Goal: Information Seeking & Learning: Learn about a topic

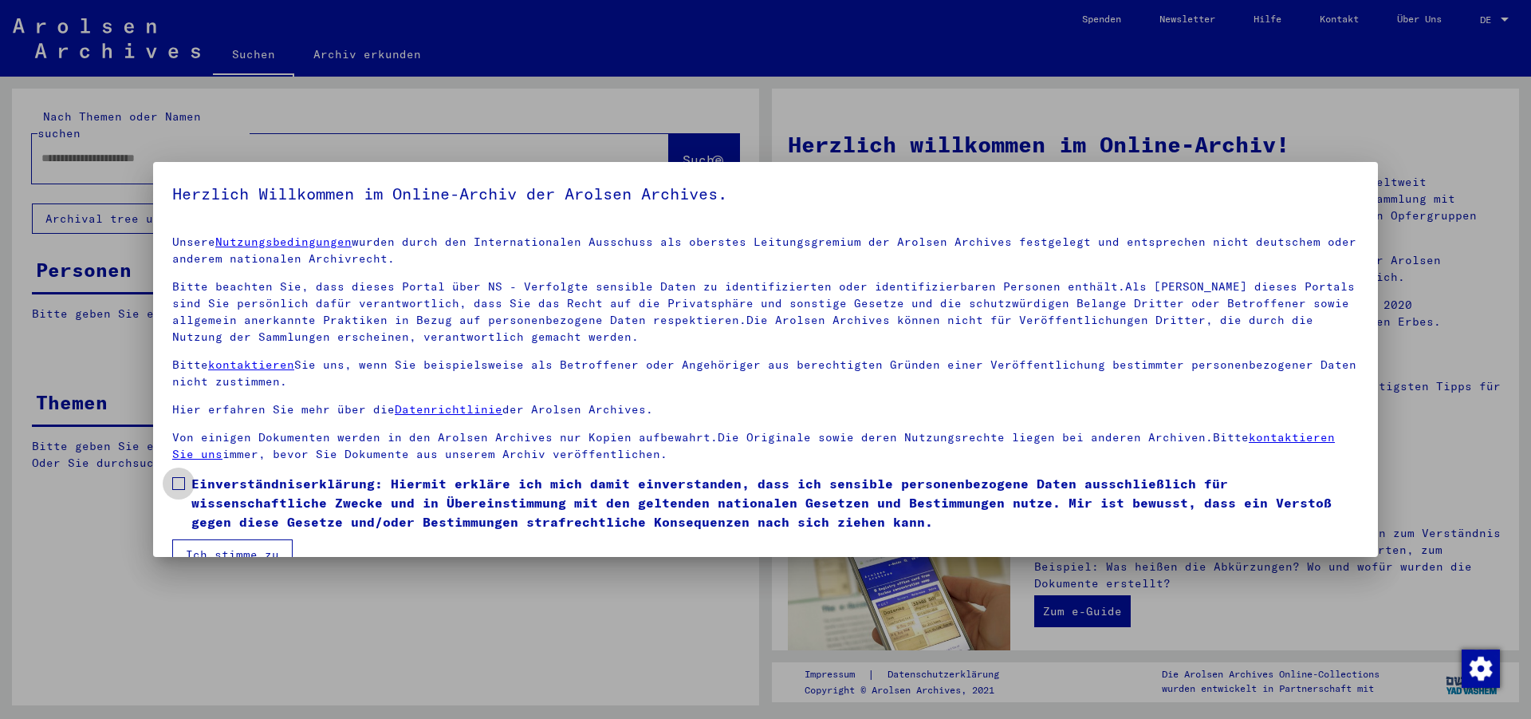
click at [183, 482] on span at bounding box center [178, 483] width 13 height 13
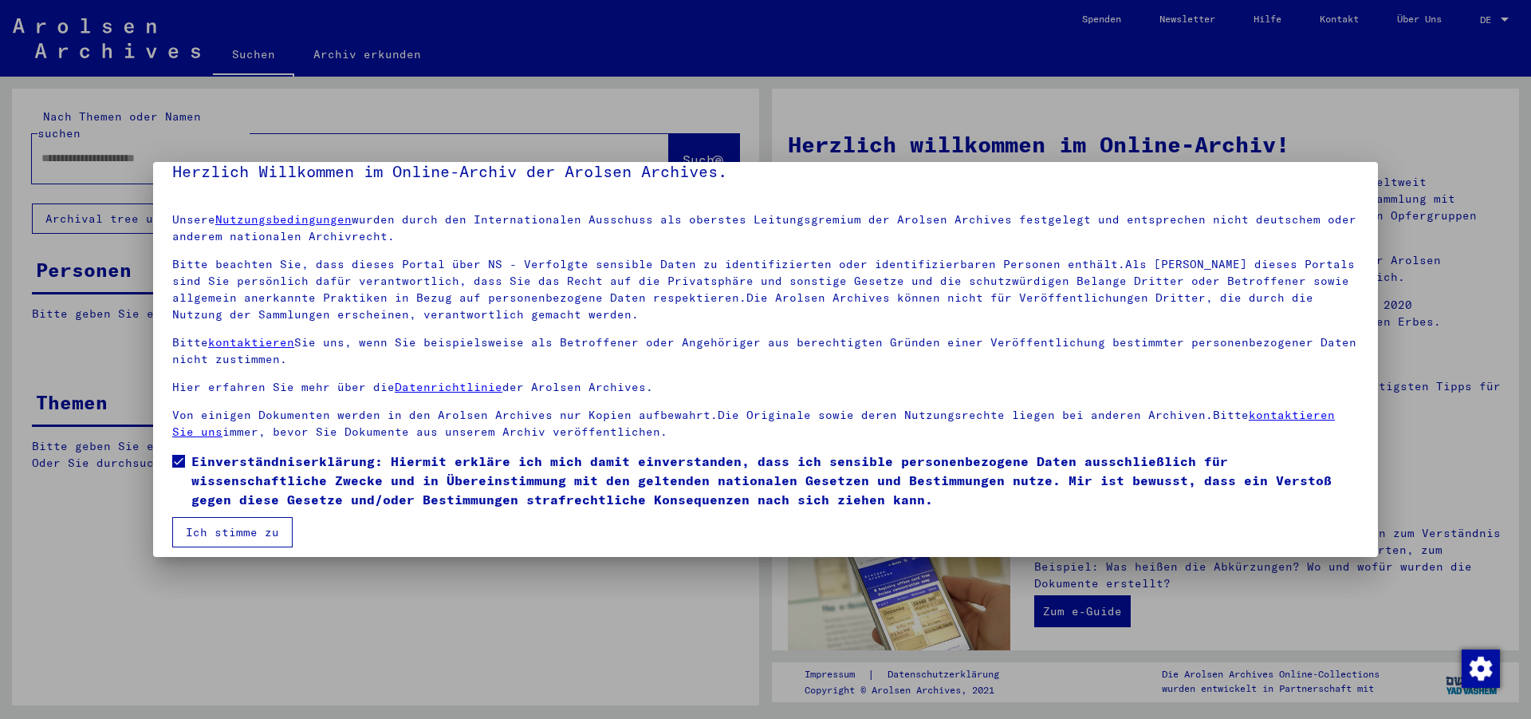
scroll to position [32, 0]
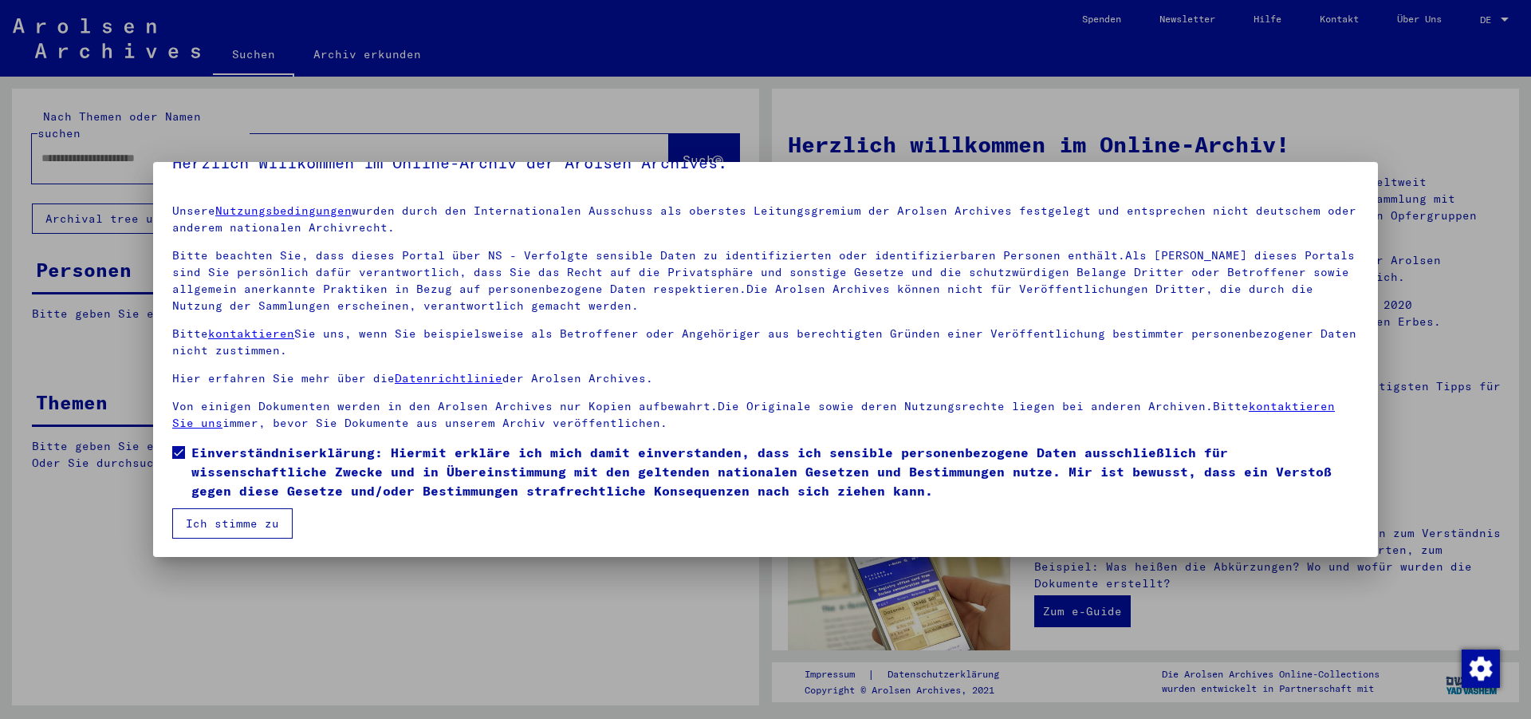
click at [246, 526] on button "Ich stimme zu" at bounding box center [232, 523] width 120 height 30
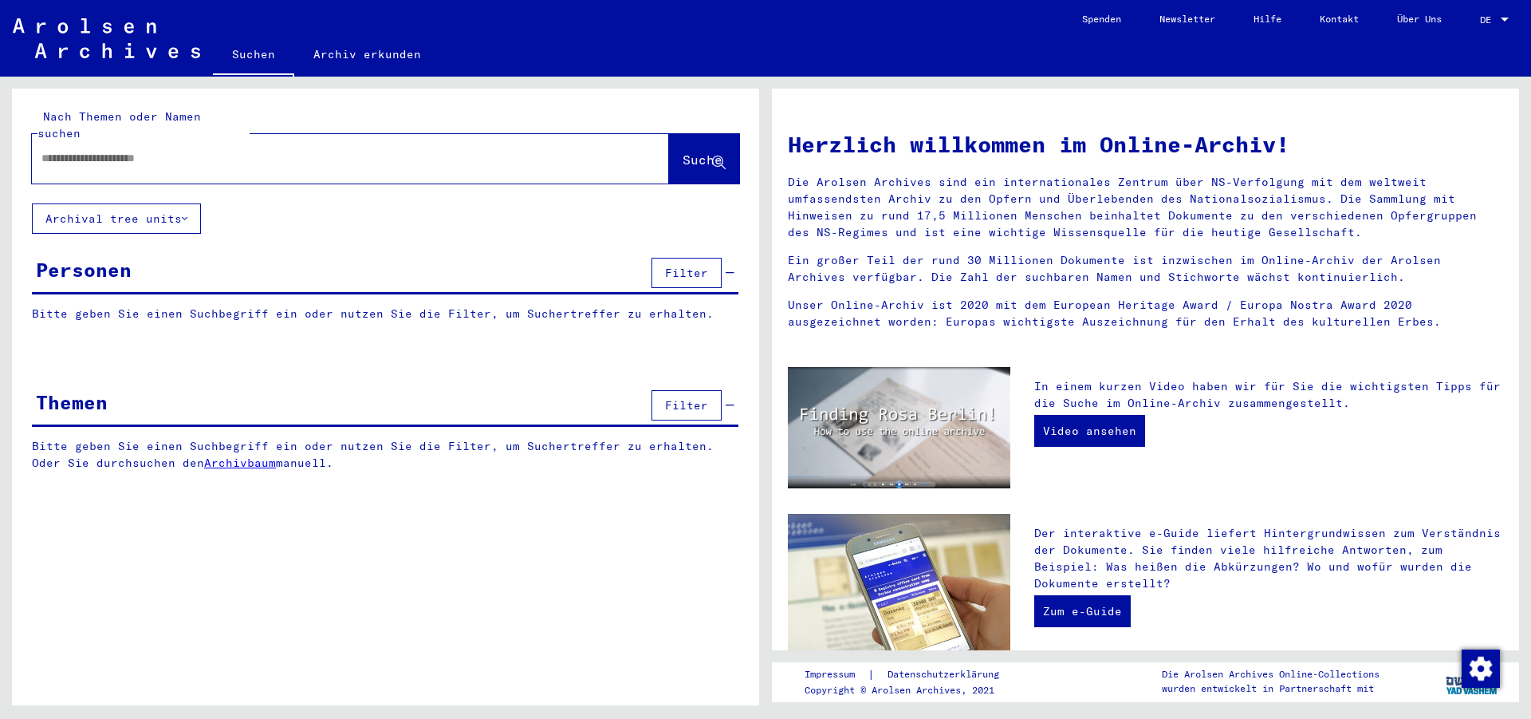
click at [74, 150] on input "text" at bounding box center [331, 158] width 580 height 17
type input "**********"
click at [187, 213] on icon at bounding box center [185, 218] width 6 height 11
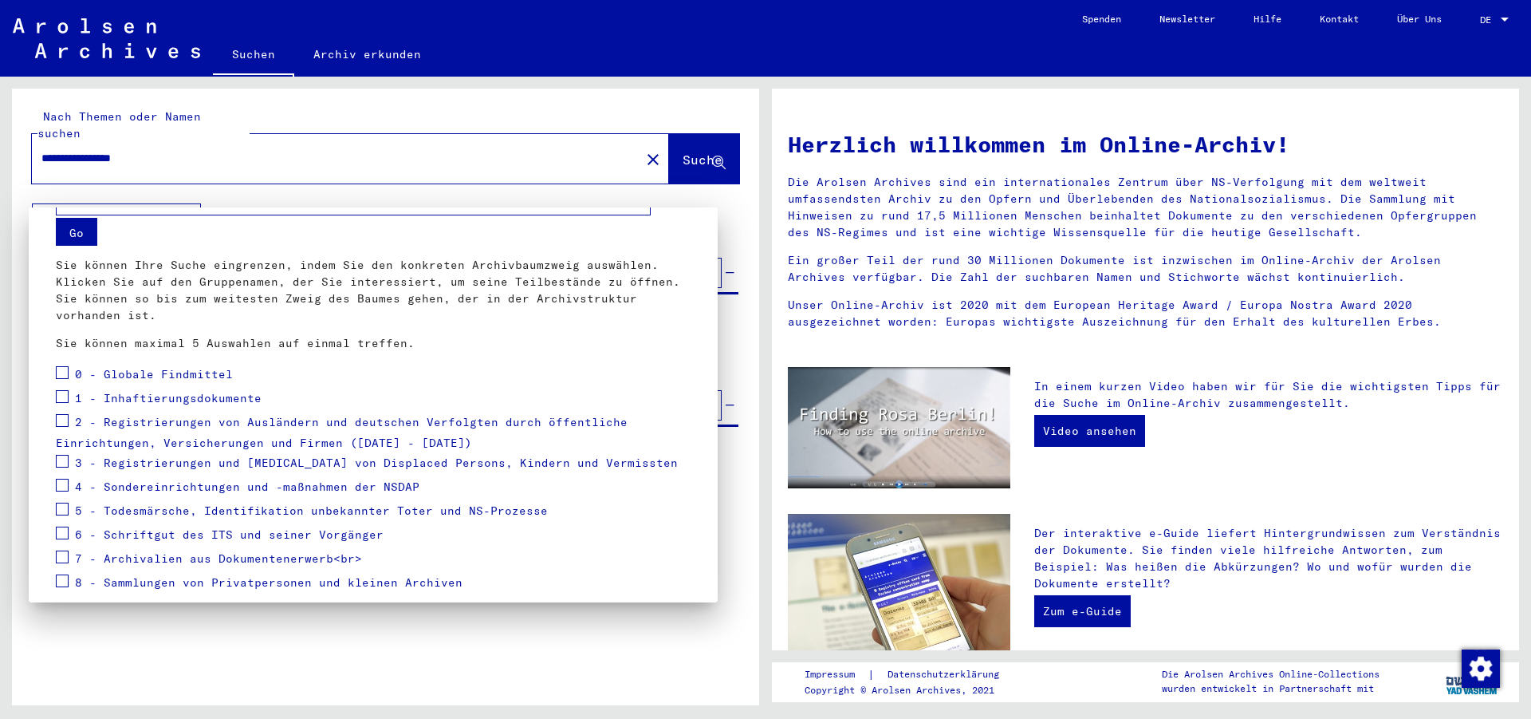
scroll to position [86, 0]
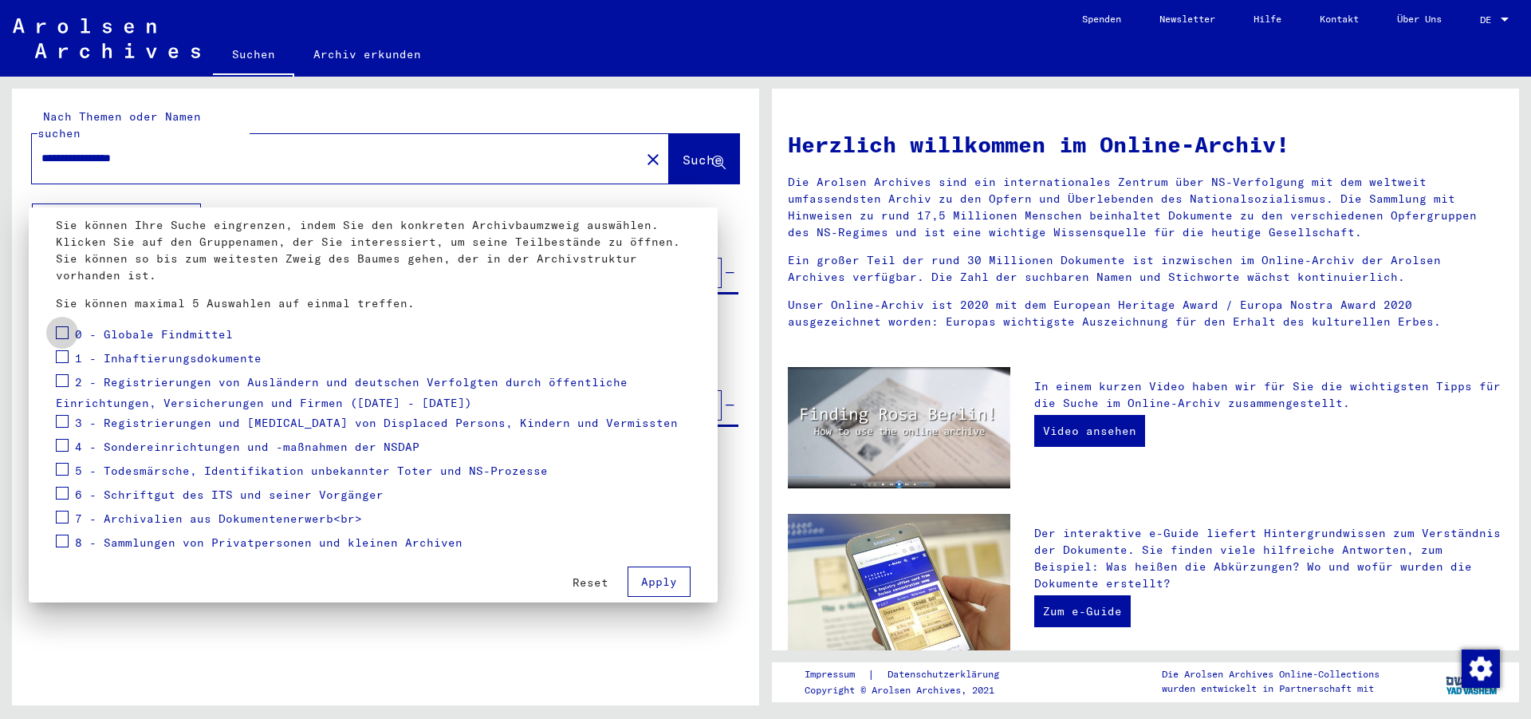
click at [63, 336] on span at bounding box center [62, 332] width 13 height 13
click at [65, 356] on span at bounding box center [62, 356] width 13 height 13
click at [61, 379] on span at bounding box center [62, 380] width 13 height 13
click at [61, 418] on span at bounding box center [62, 421] width 13 height 13
click at [59, 440] on span at bounding box center [62, 445] width 13 height 13
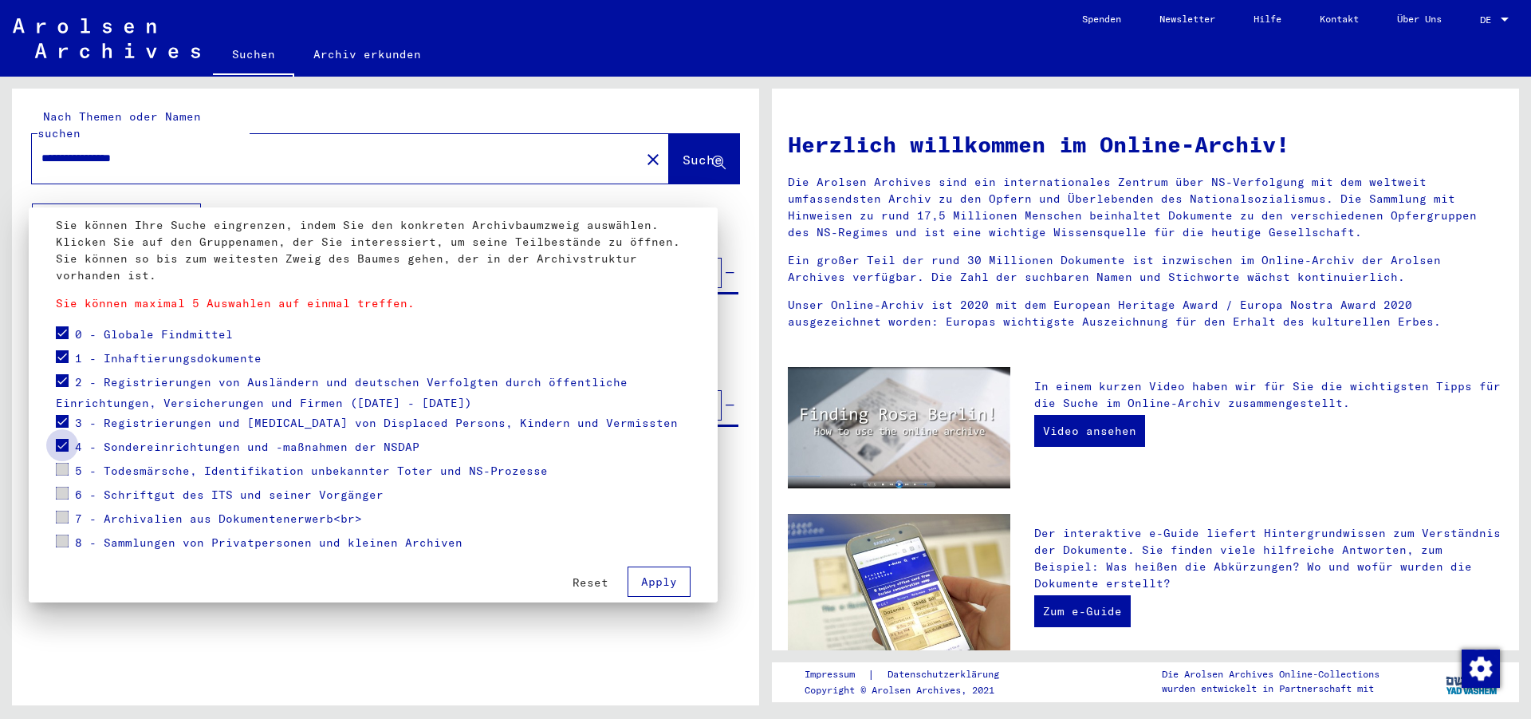
click at [61, 443] on span at bounding box center [62, 445] width 13 height 13
click at [641, 588] on span "Apply" at bounding box center [659, 581] width 36 height 14
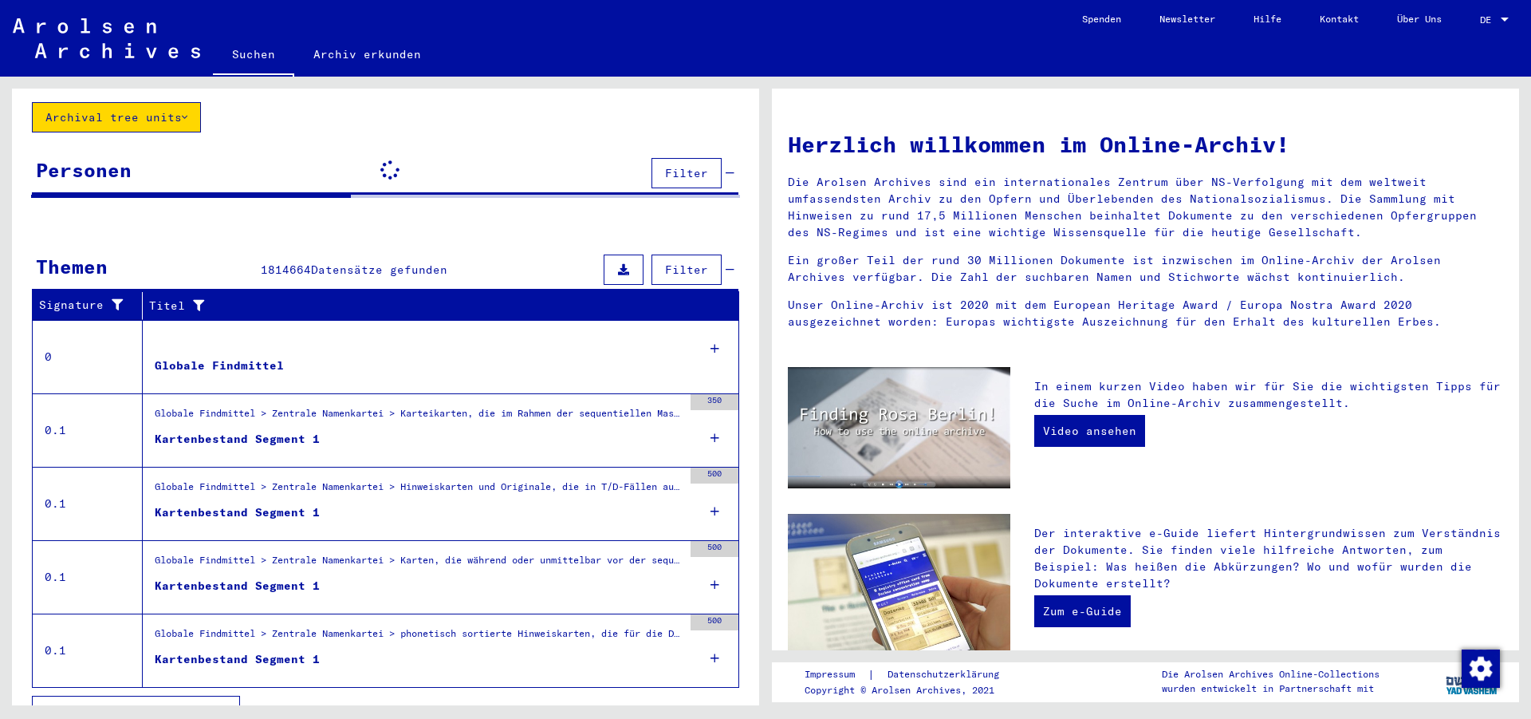
scroll to position [114, 0]
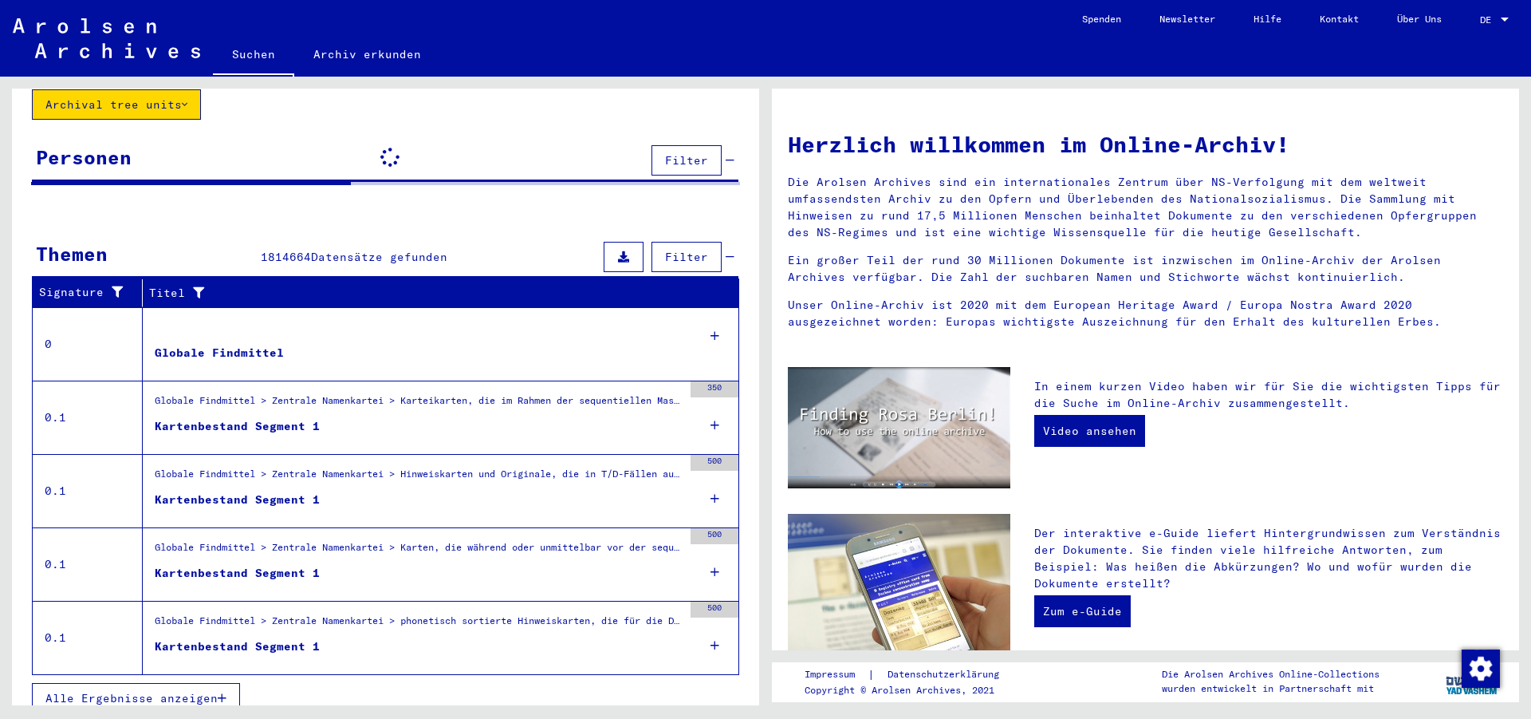
click at [146, 691] on span "Alle Ergebnisse anzeigen" at bounding box center [131, 698] width 172 height 14
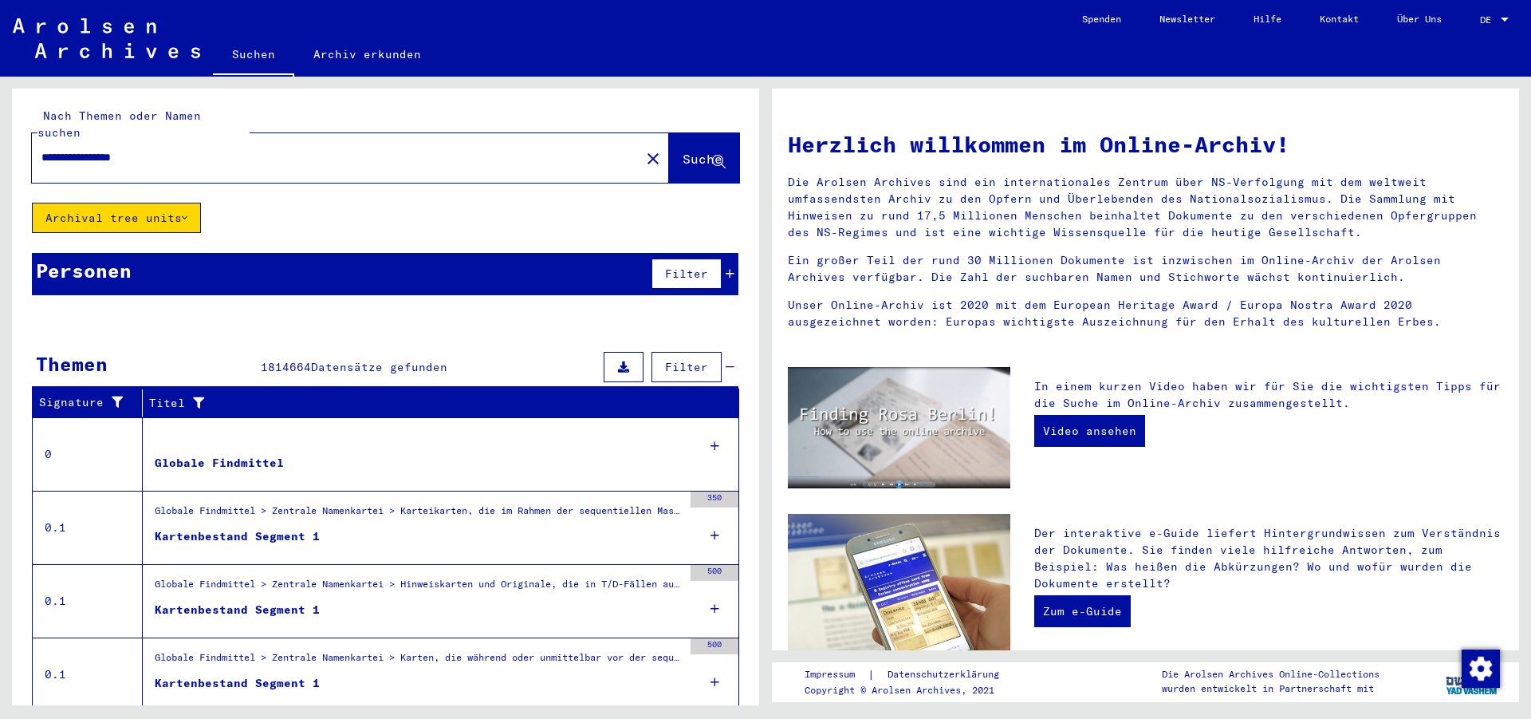
scroll to position [0, 0]
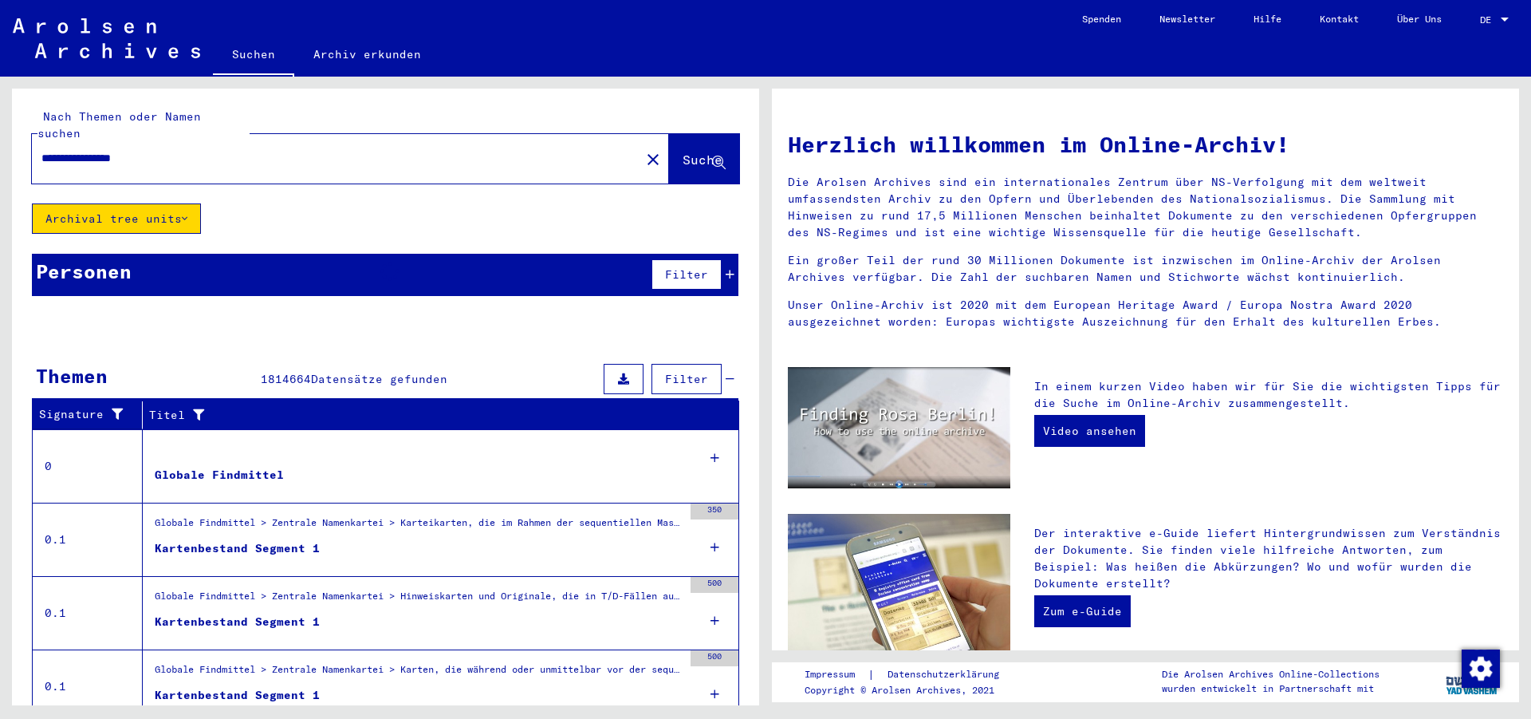
click at [118, 517] on td "0.1" at bounding box center [88, 538] width 110 height 73
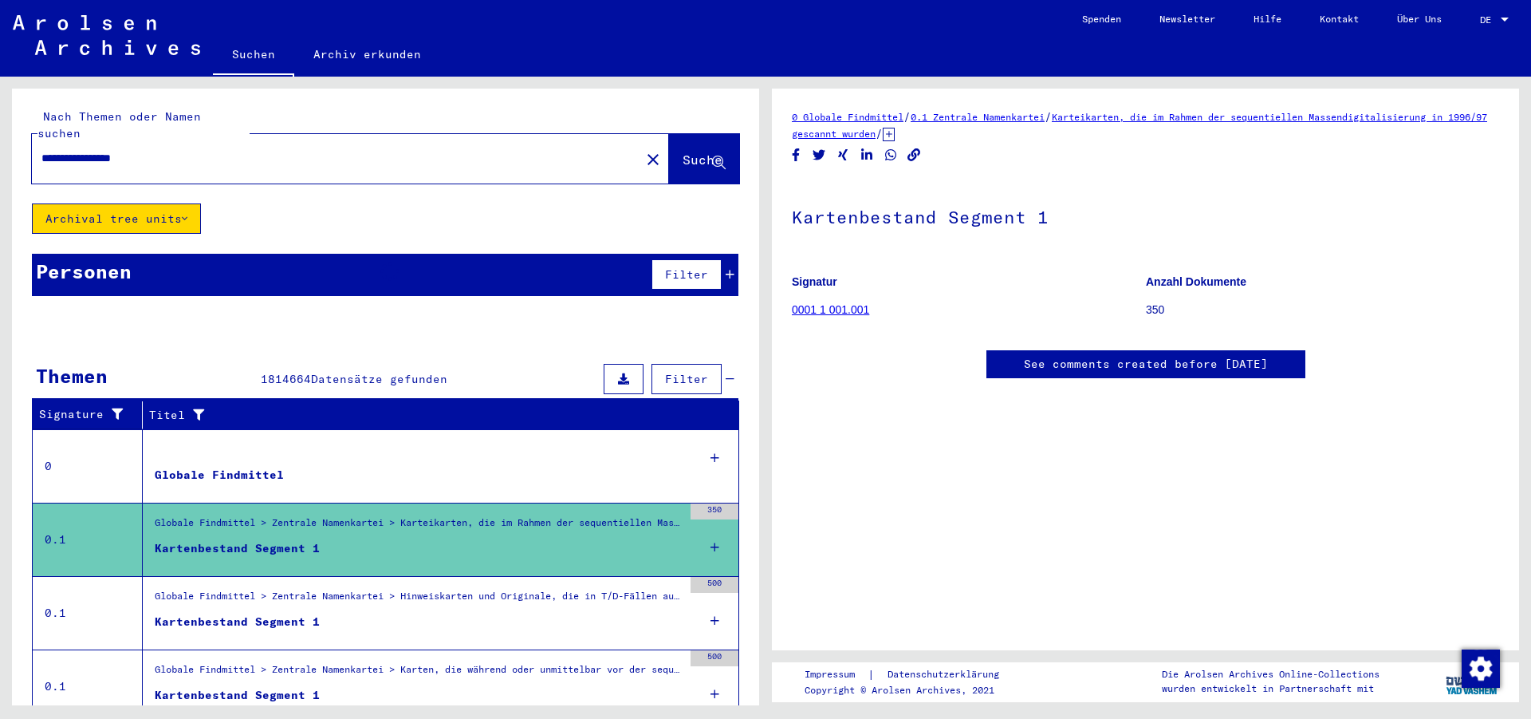
click at [834, 307] on link "0001 1 001.001" at bounding box center [830, 309] width 77 height 13
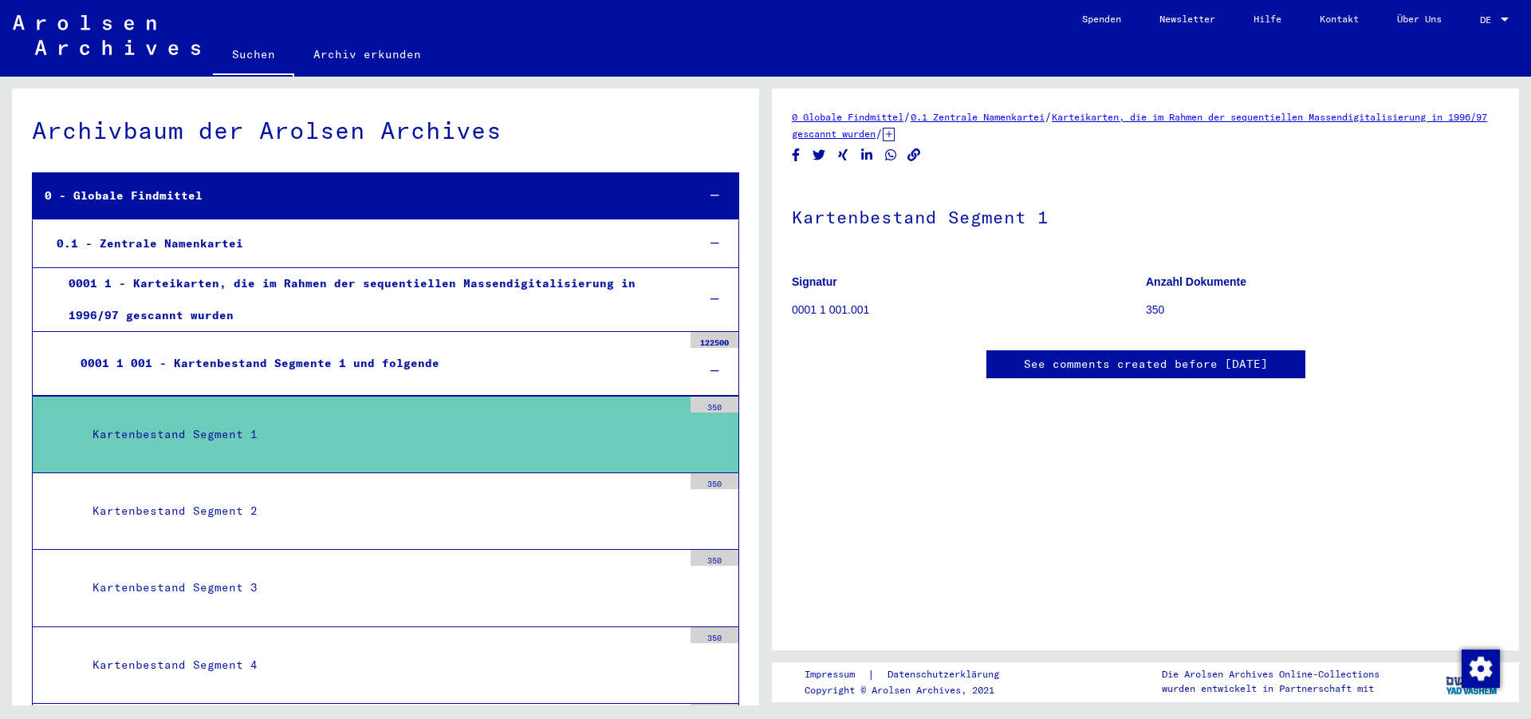
click at [177, 301] on div "0001 1 - Karteikarten, die im Rahmen der sequentiellen Massendigitalisierung in…" at bounding box center [371, 299] width 628 height 62
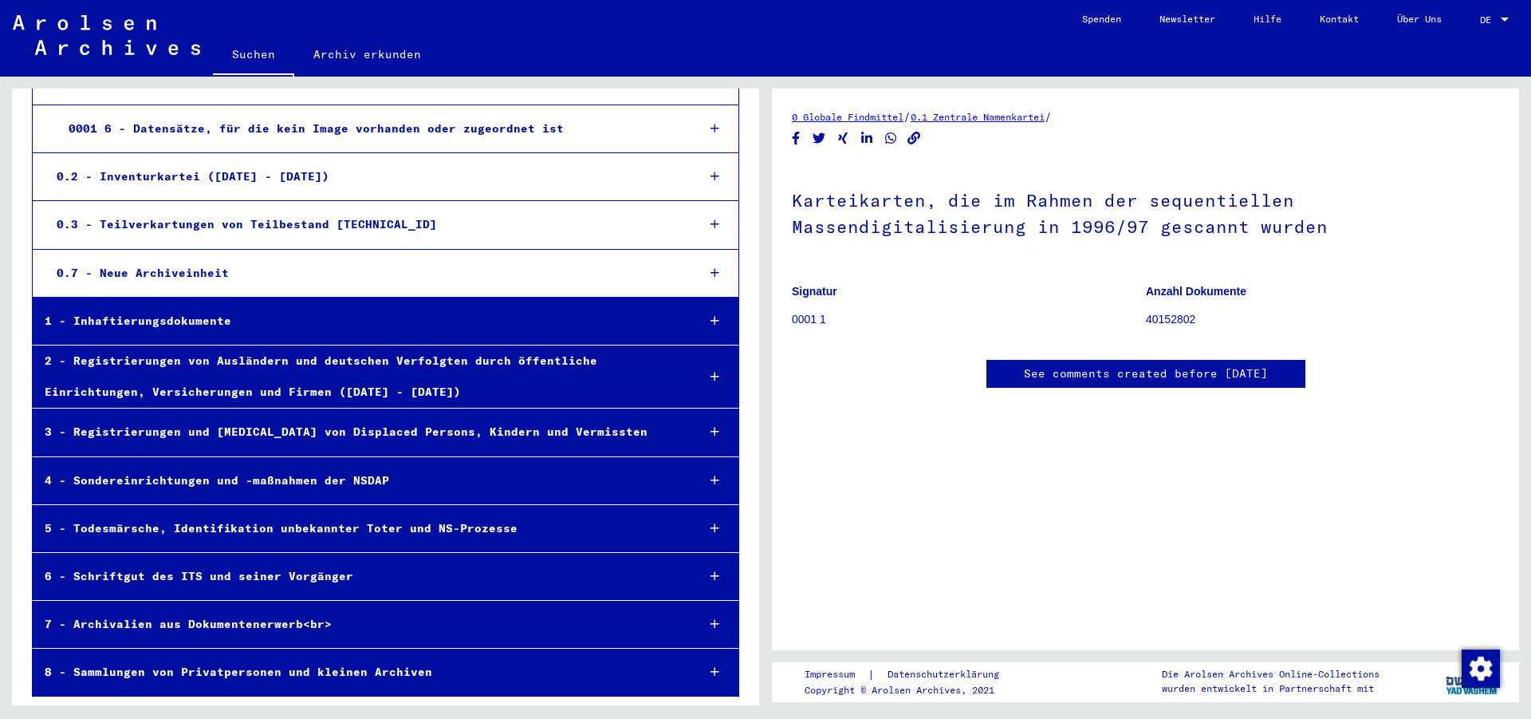
scroll to position [207, 0]
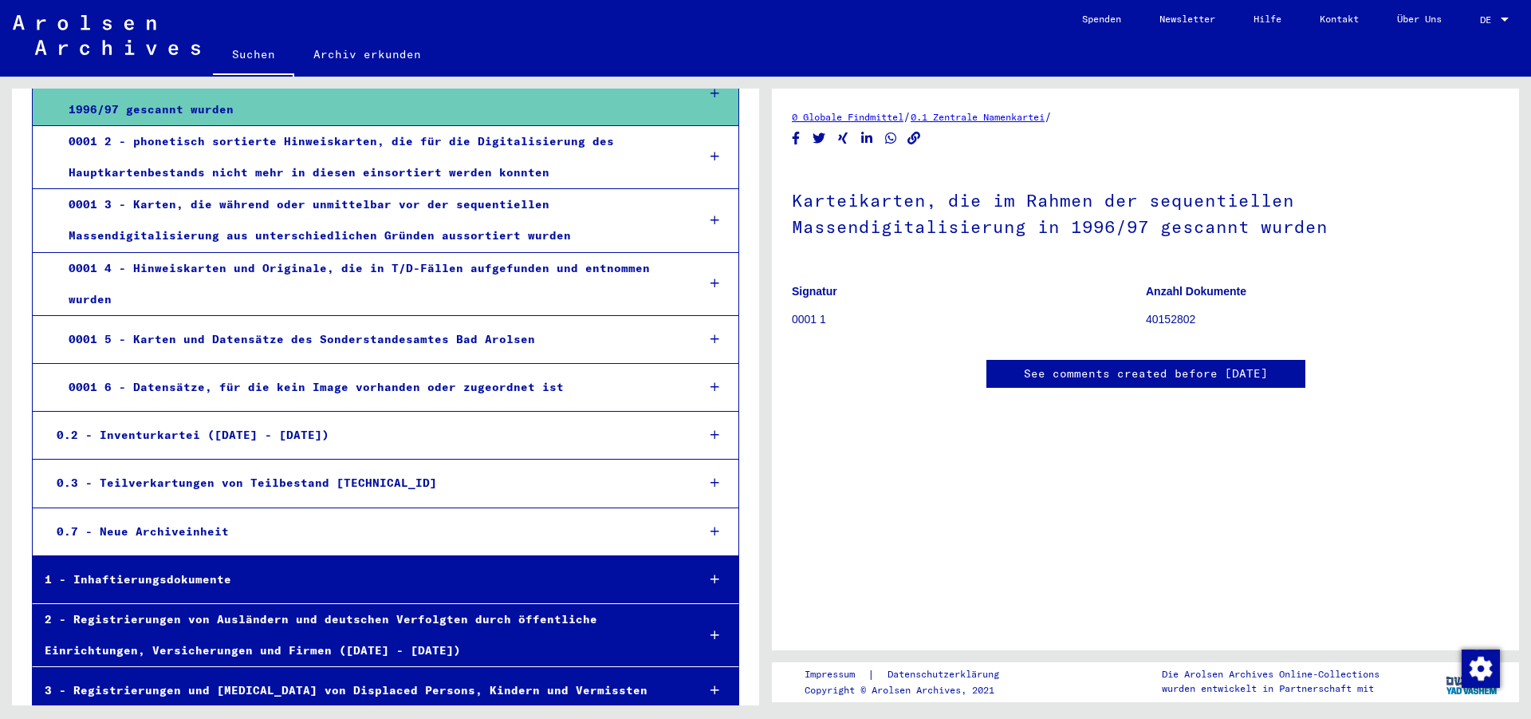
click at [711, 435] on icon at bounding box center [715, 434] width 9 height 11
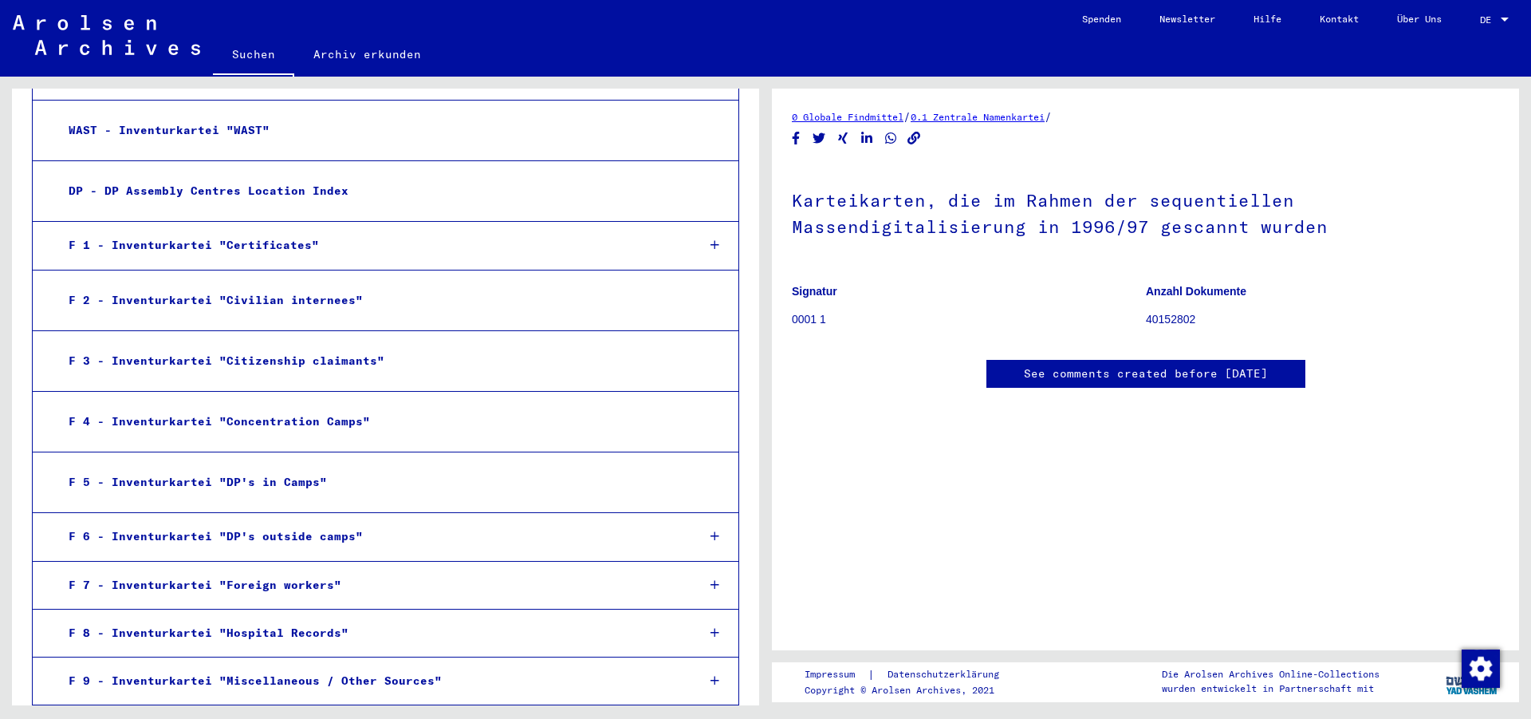
scroll to position [809, 0]
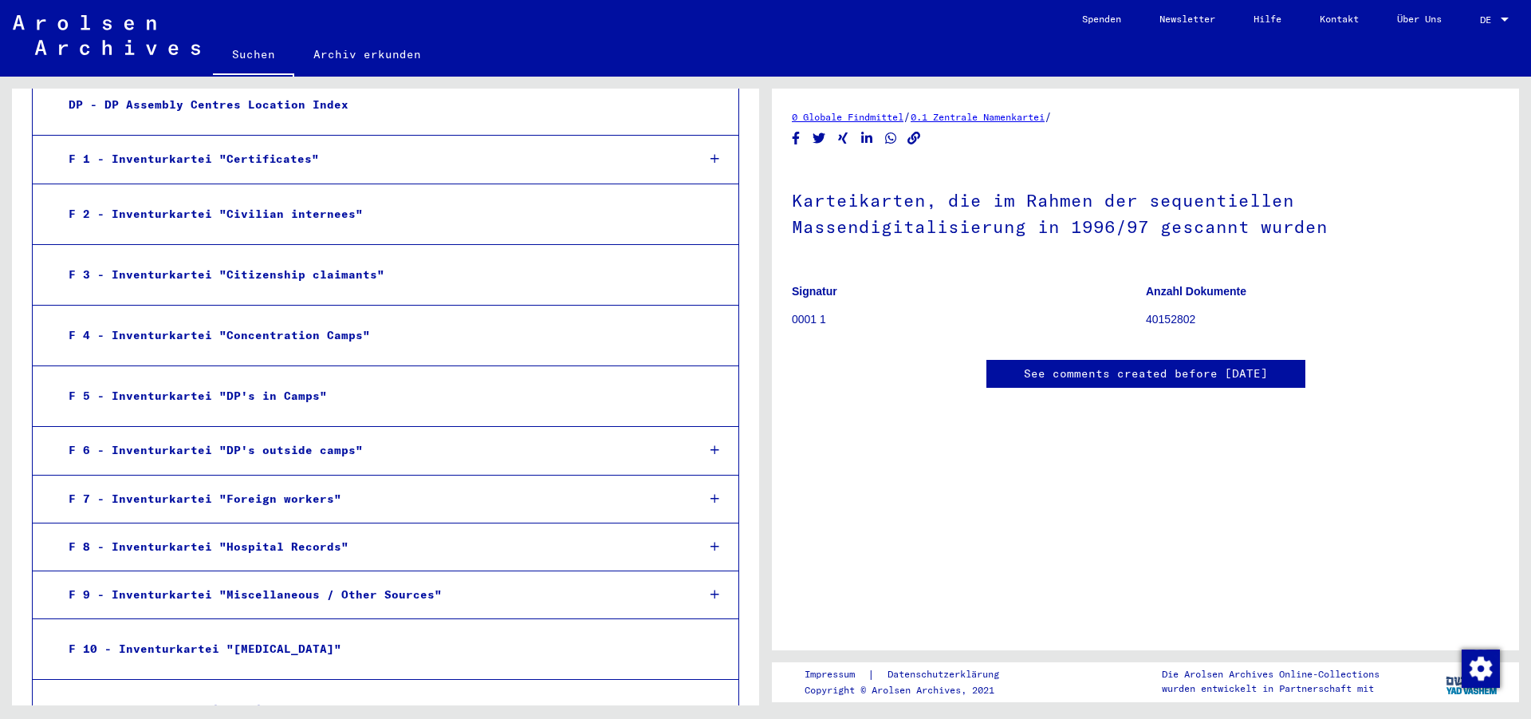
click at [696, 543] on div at bounding box center [715, 546] width 46 height 47
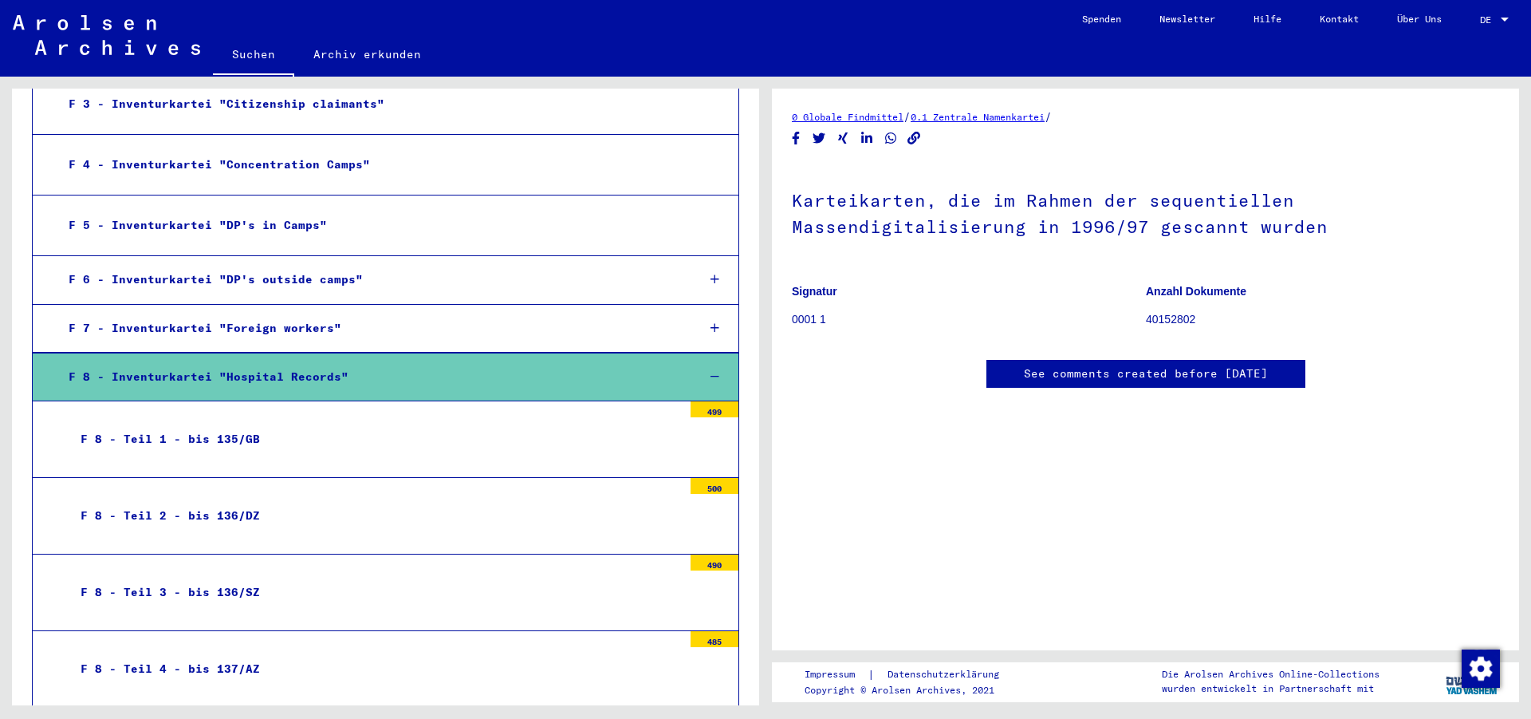
scroll to position [980, 0]
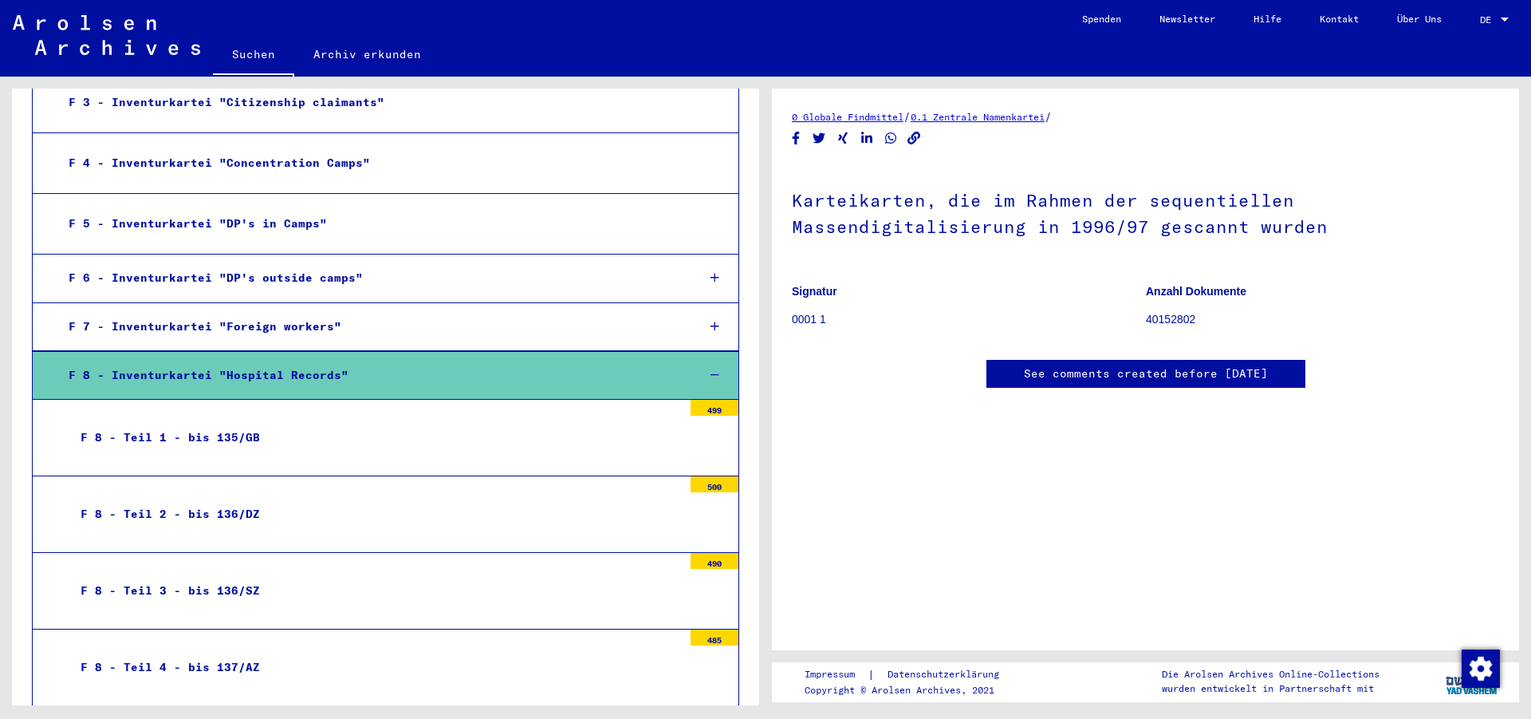
click at [247, 427] on div "F 8 - Teil 1 - bis 135/GB" at bounding box center [376, 437] width 614 height 31
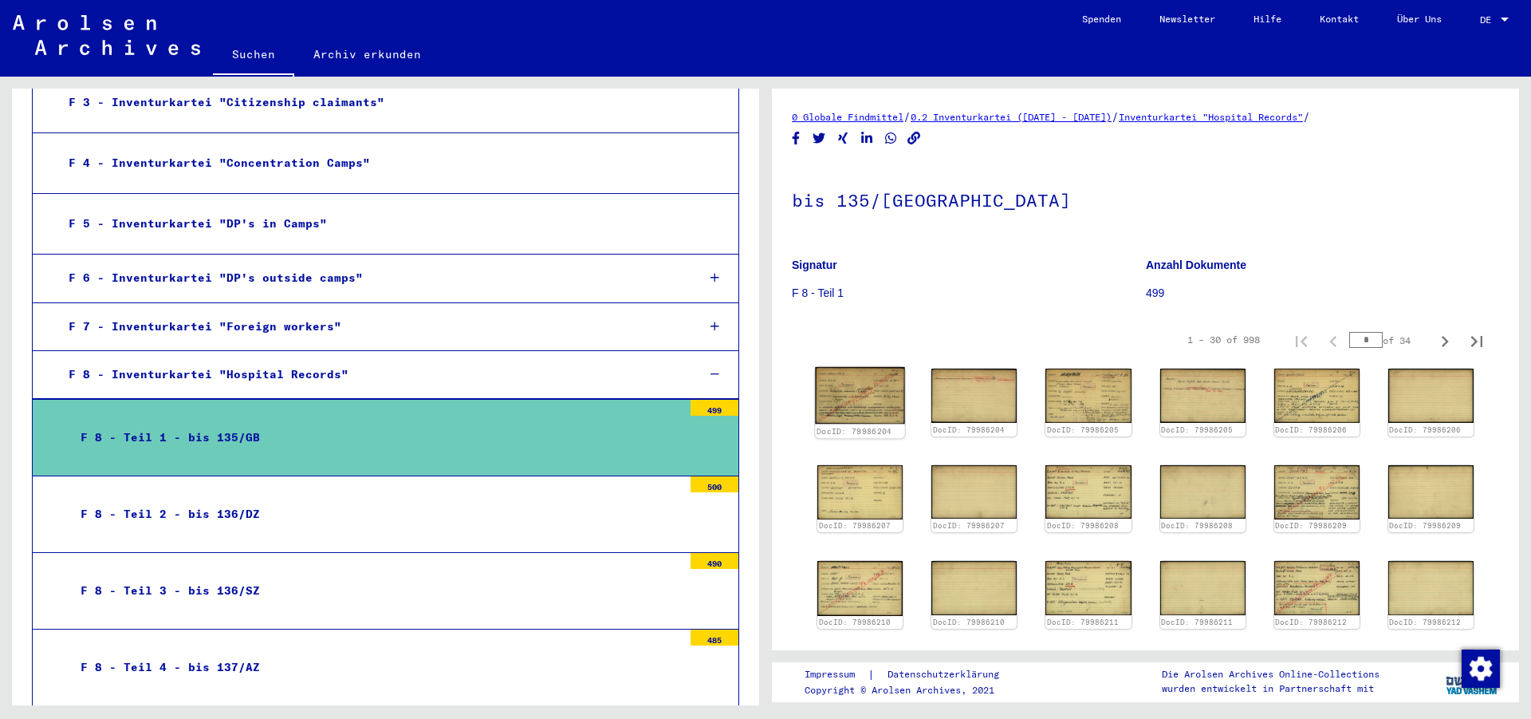
click at [853, 395] on img at bounding box center [860, 395] width 90 height 57
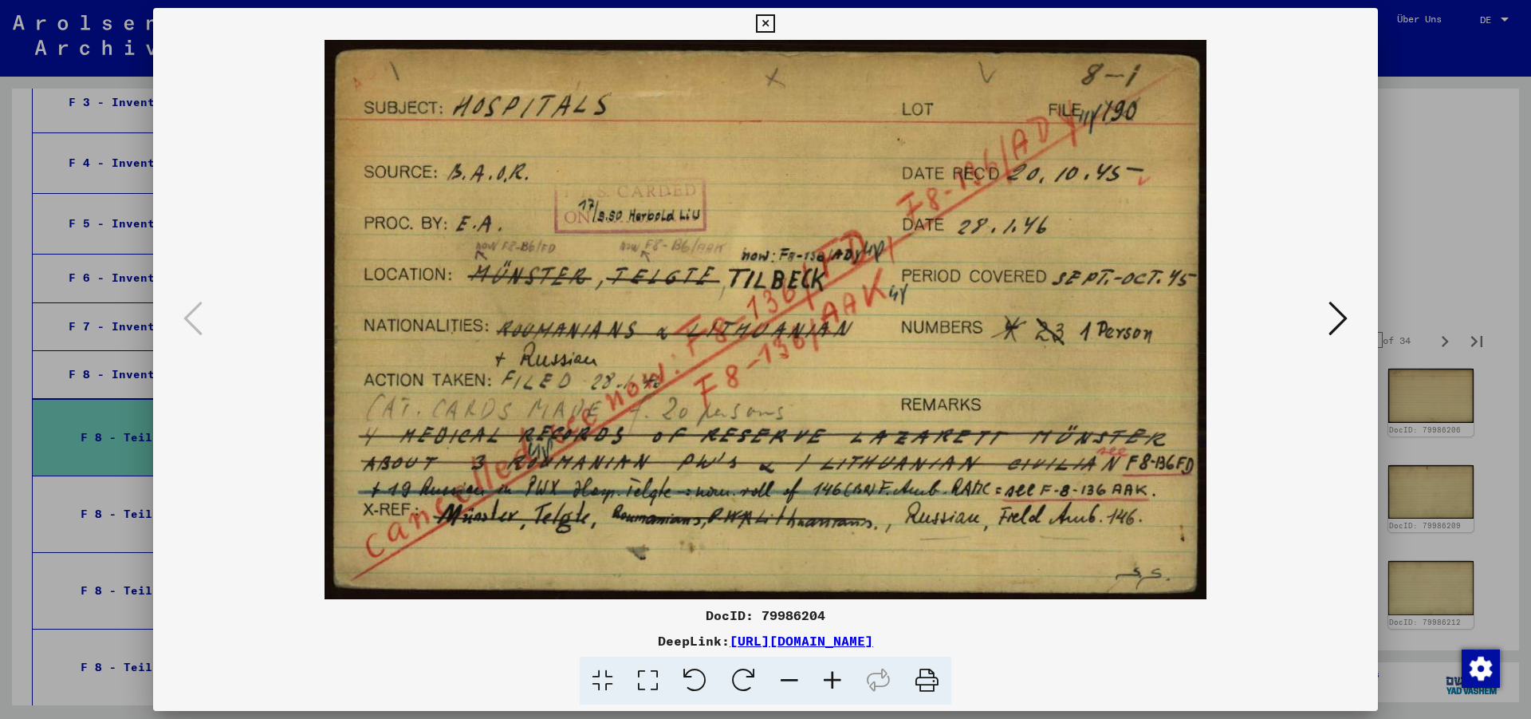
click at [853, 395] on img at bounding box center [765, 319] width 1116 height 559
click at [1332, 308] on icon at bounding box center [1338, 318] width 19 height 38
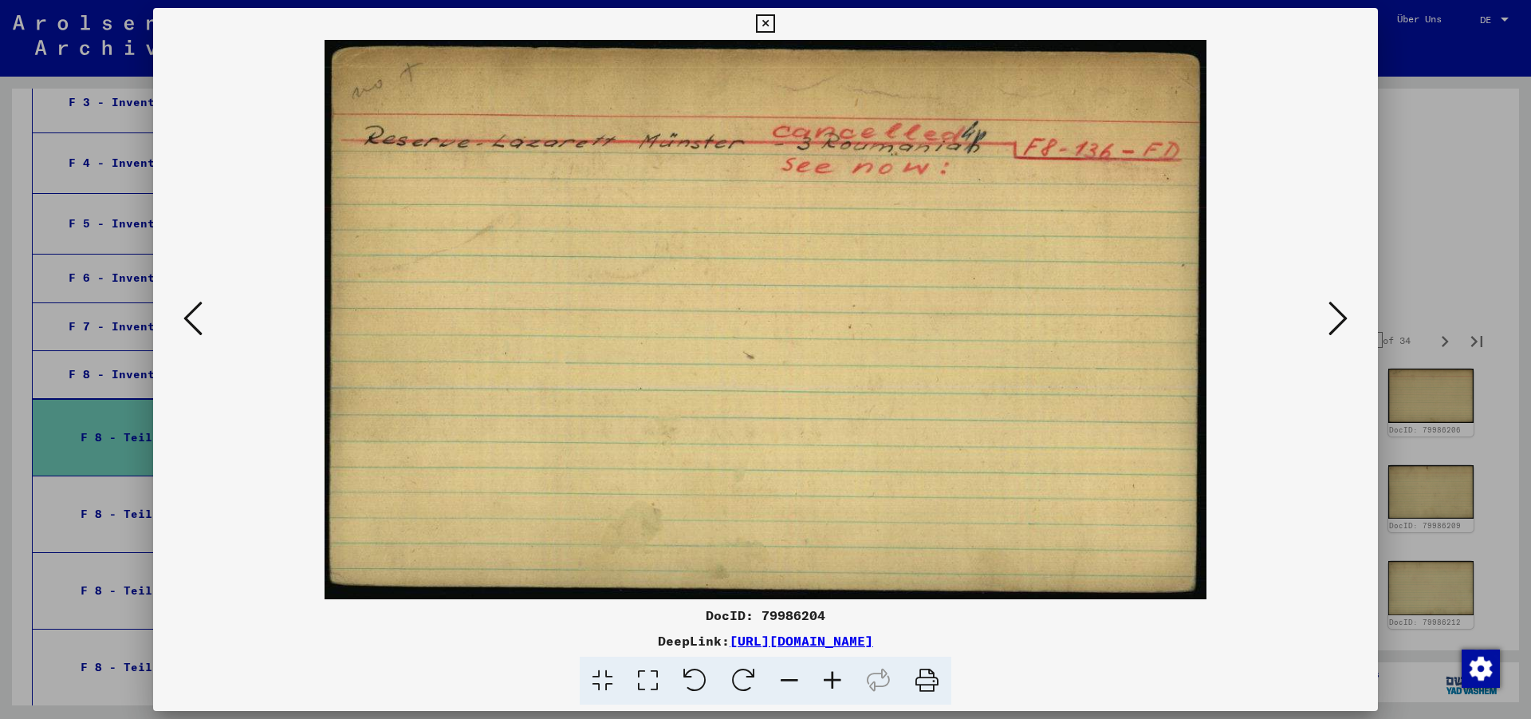
click at [1332, 308] on icon at bounding box center [1338, 318] width 19 height 38
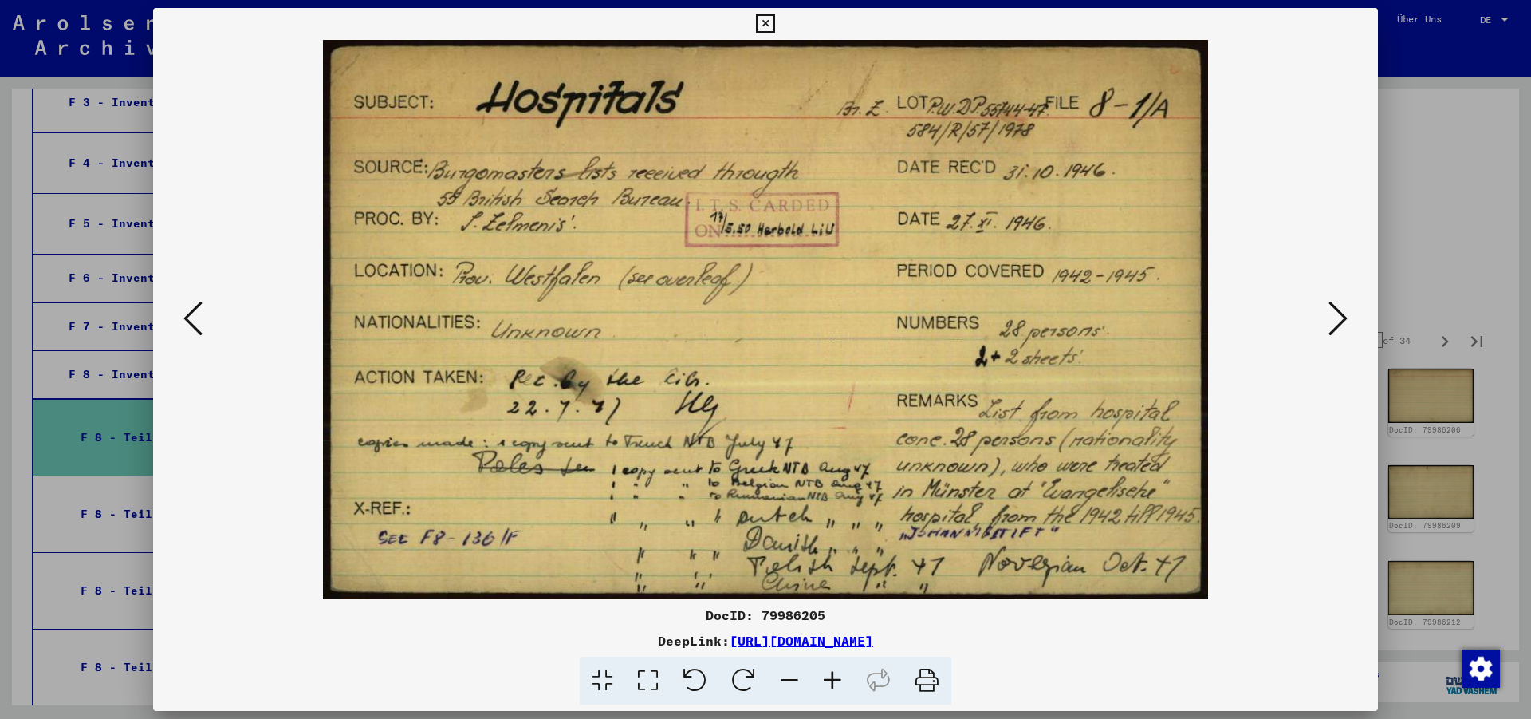
click at [1332, 308] on icon at bounding box center [1338, 318] width 19 height 38
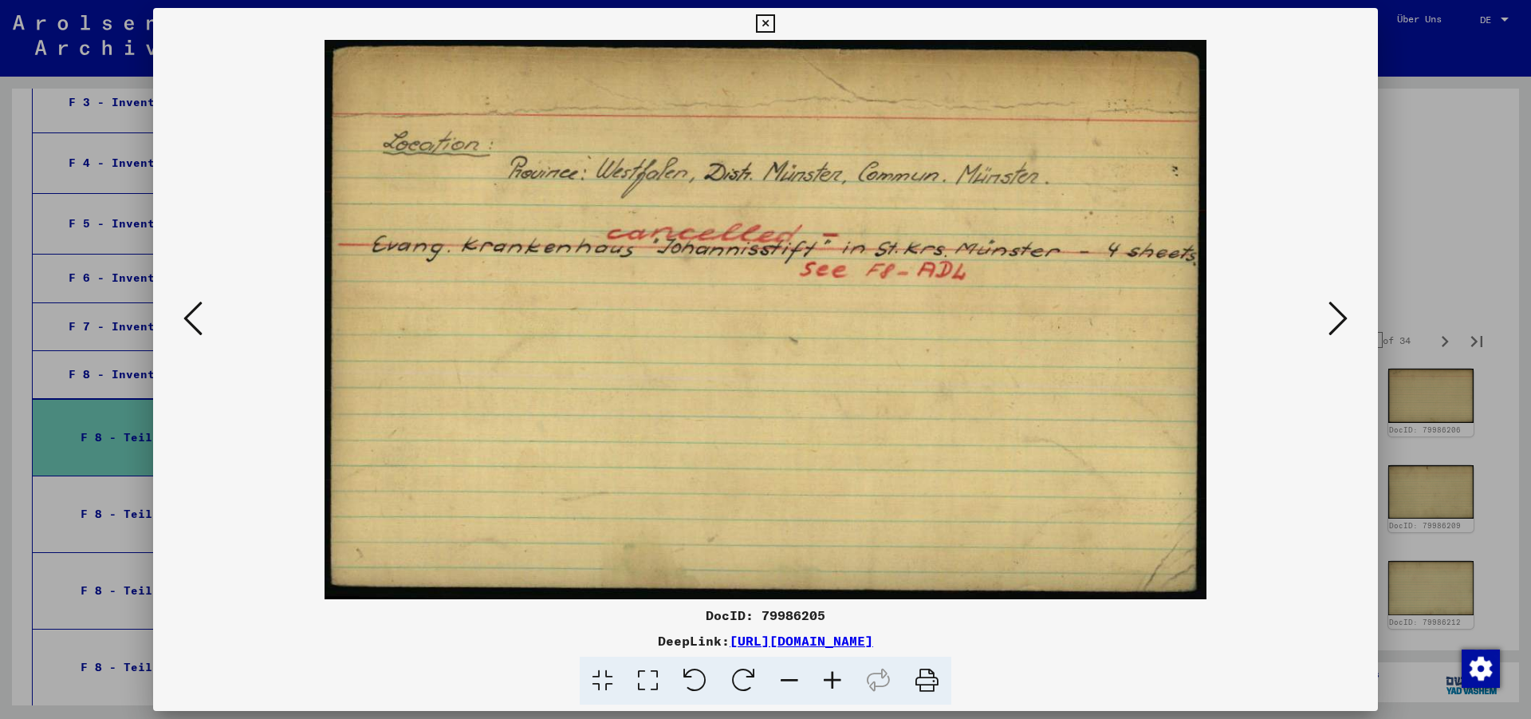
click at [1332, 308] on icon at bounding box center [1338, 318] width 19 height 38
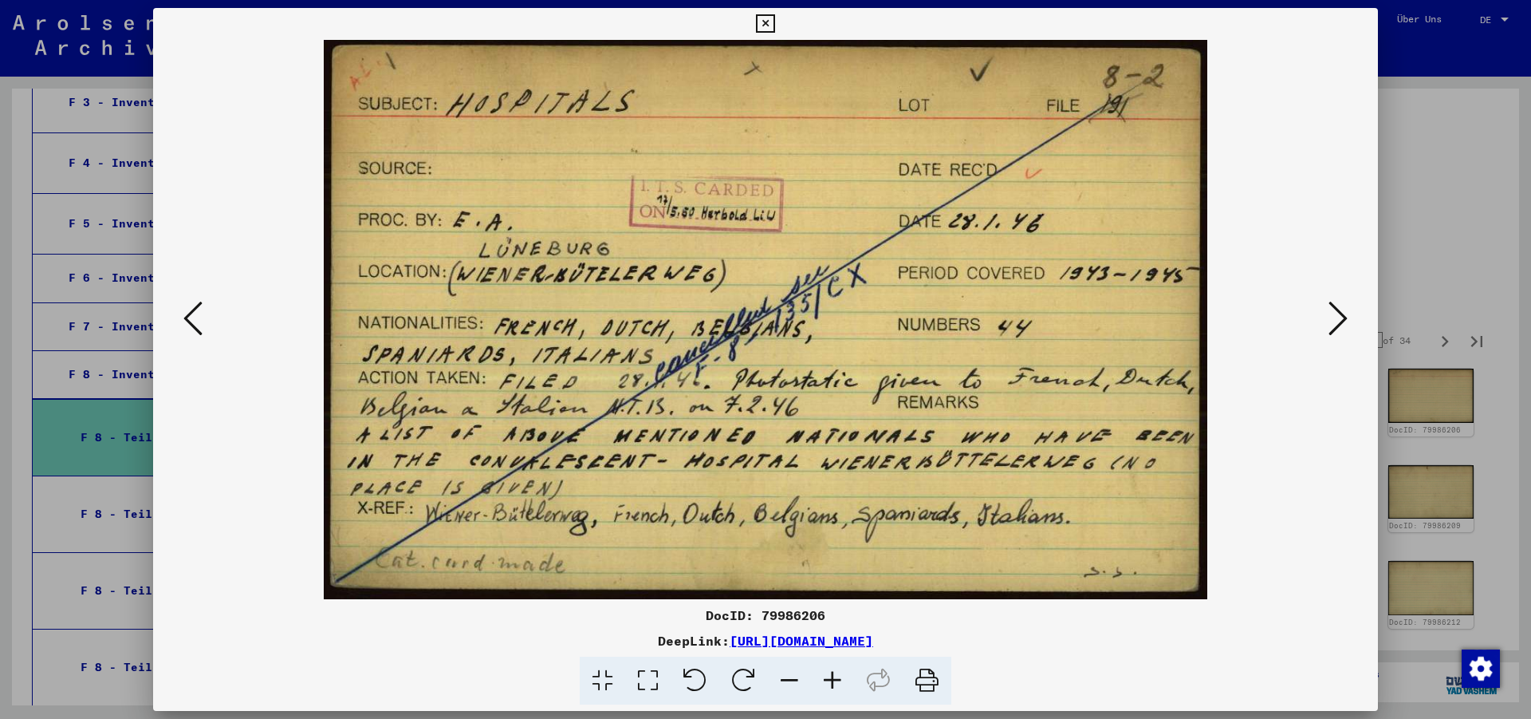
click at [1332, 325] on icon at bounding box center [1338, 318] width 19 height 38
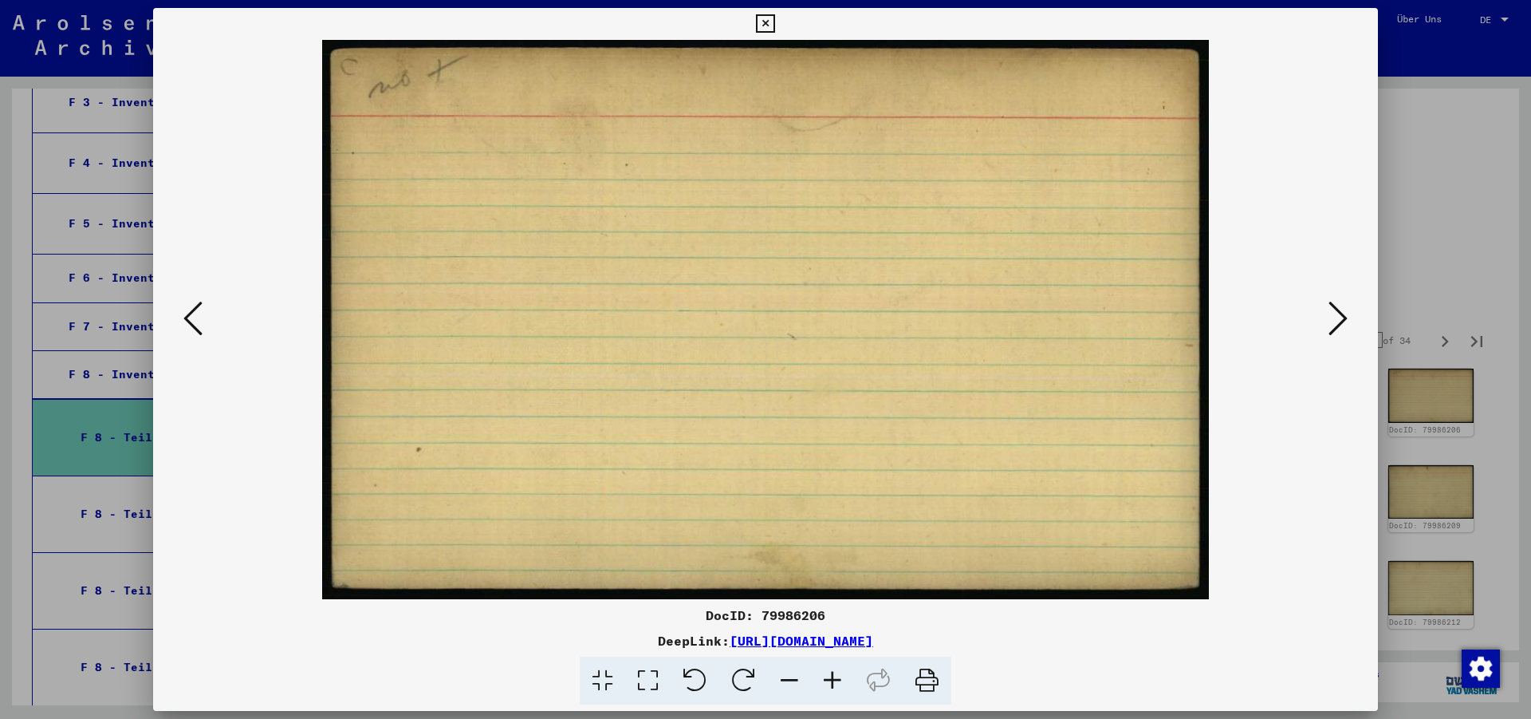
click at [1332, 325] on icon at bounding box center [1338, 318] width 19 height 38
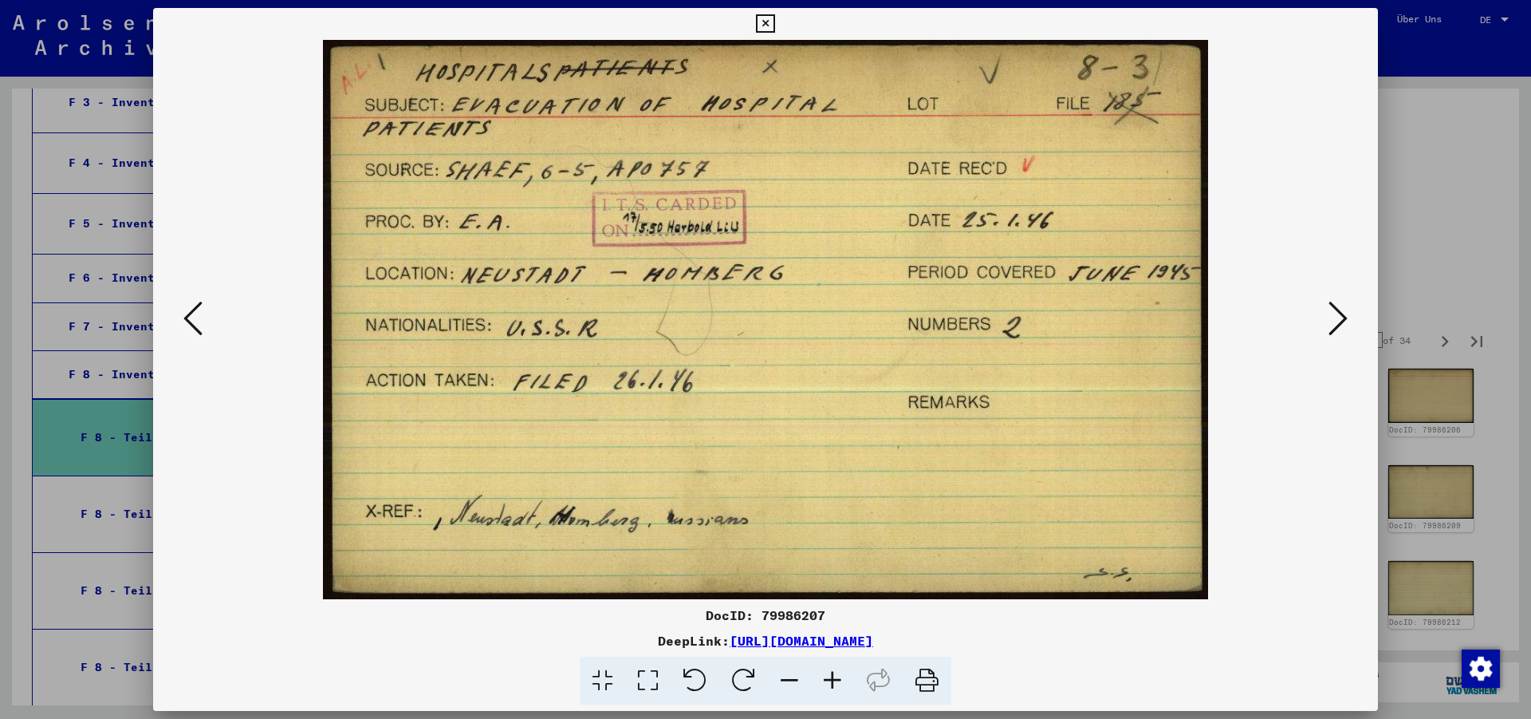
click at [1332, 325] on icon at bounding box center [1338, 318] width 19 height 38
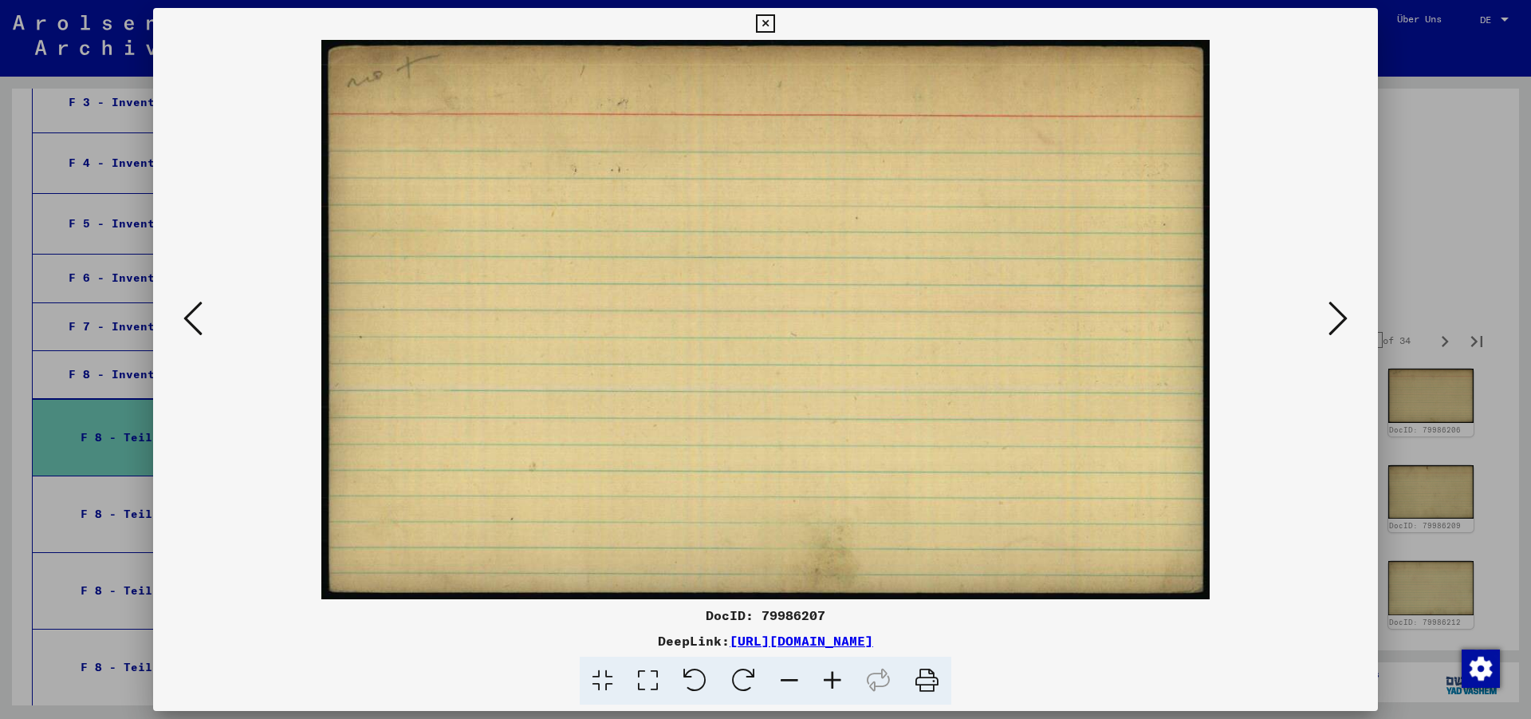
click at [1332, 325] on icon at bounding box center [1338, 318] width 19 height 38
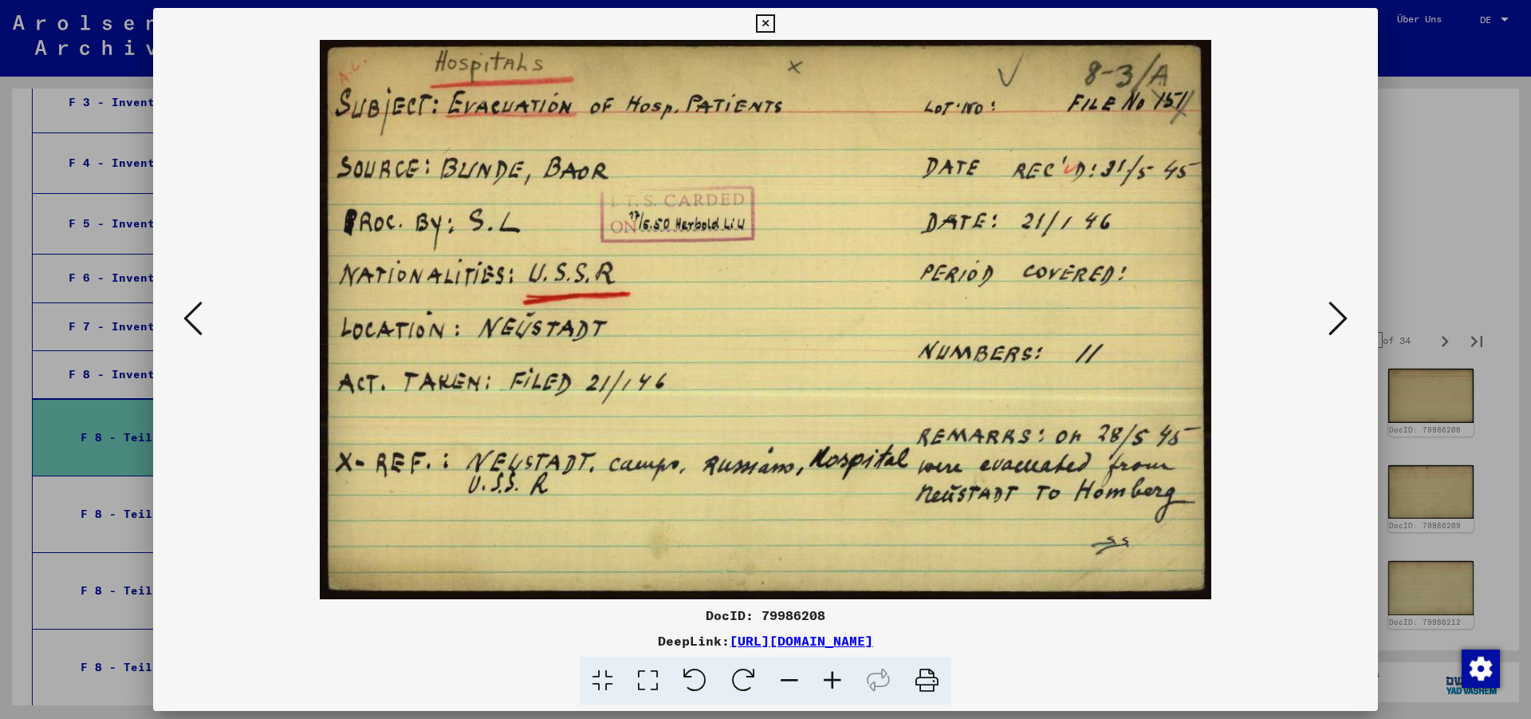
click at [1332, 325] on icon at bounding box center [1338, 318] width 19 height 38
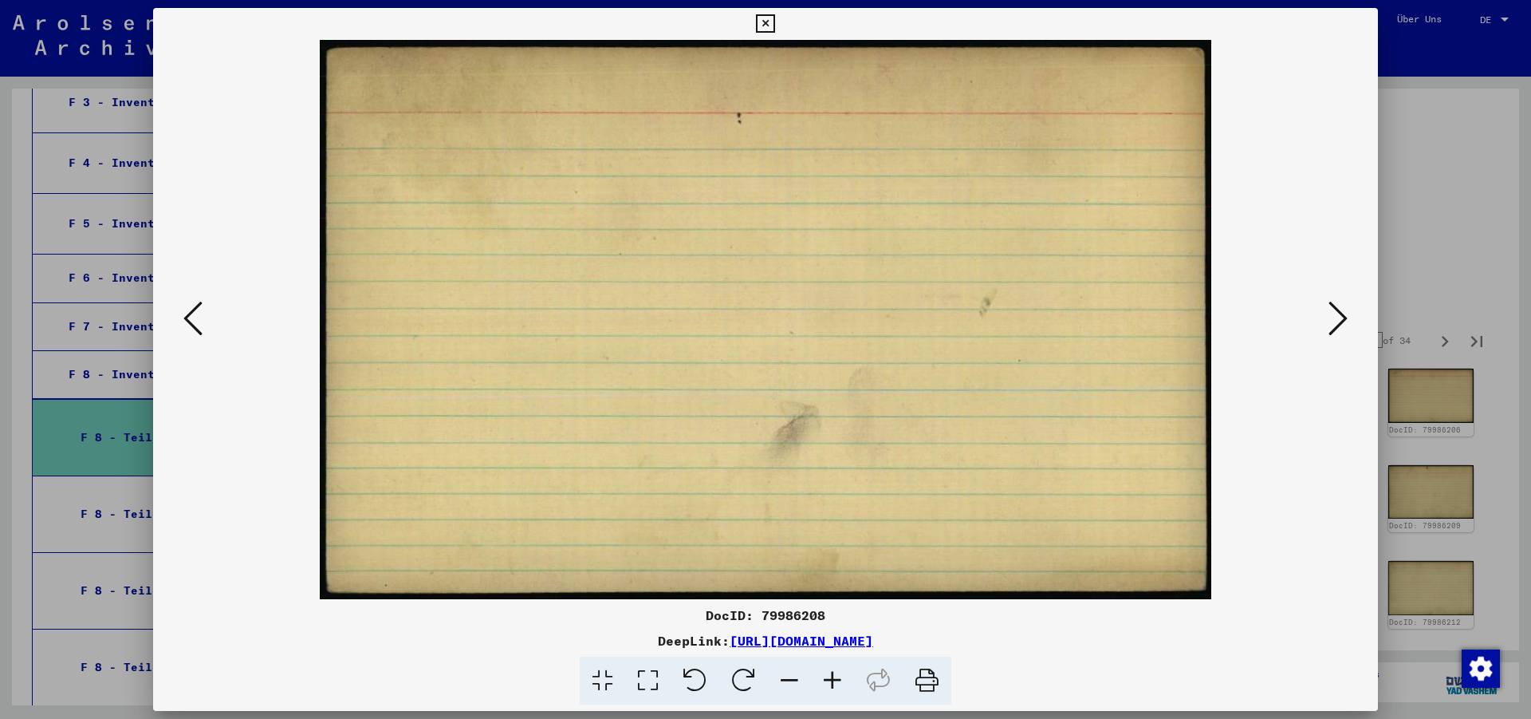
click at [1332, 325] on icon at bounding box center [1338, 318] width 19 height 38
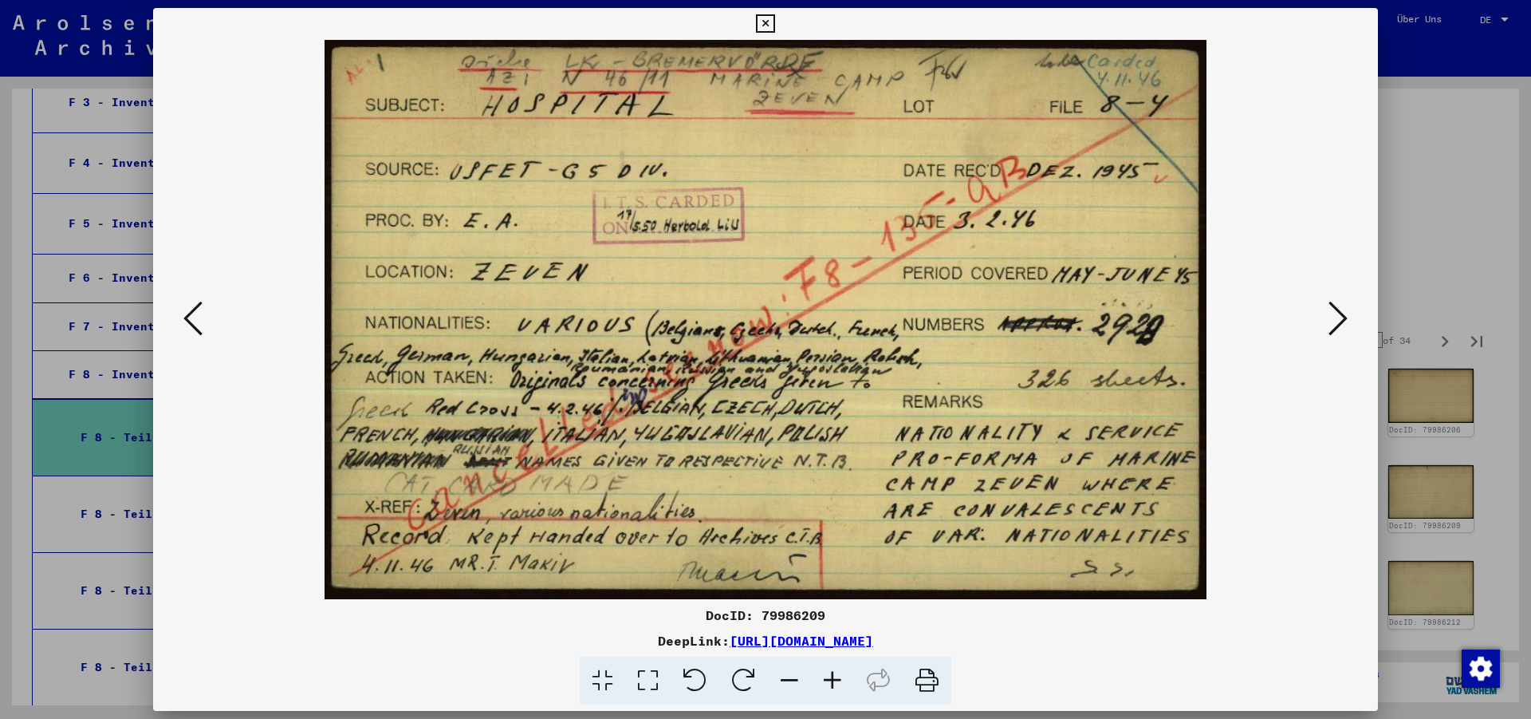
click at [1332, 325] on icon at bounding box center [1338, 318] width 19 height 38
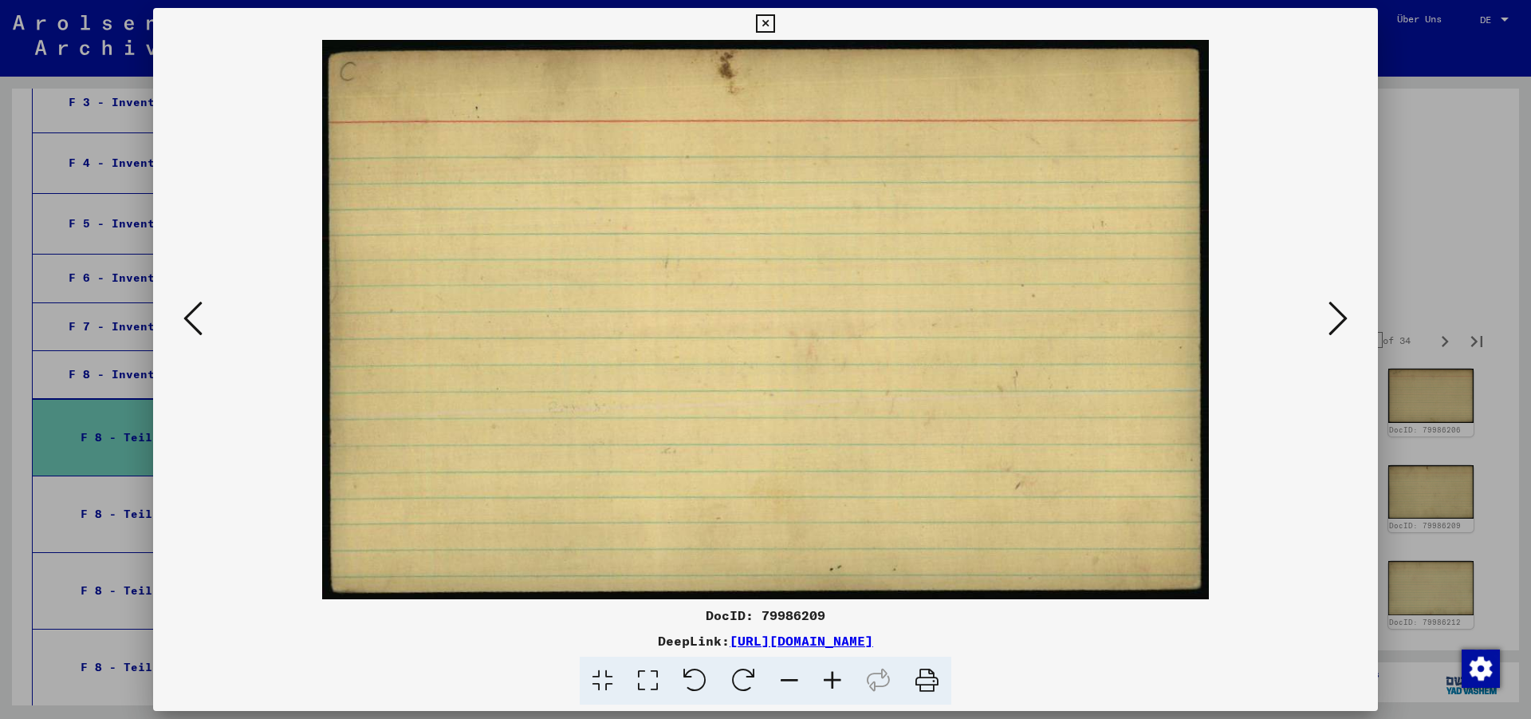
click at [1332, 325] on icon at bounding box center [1338, 318] width 19 height 38
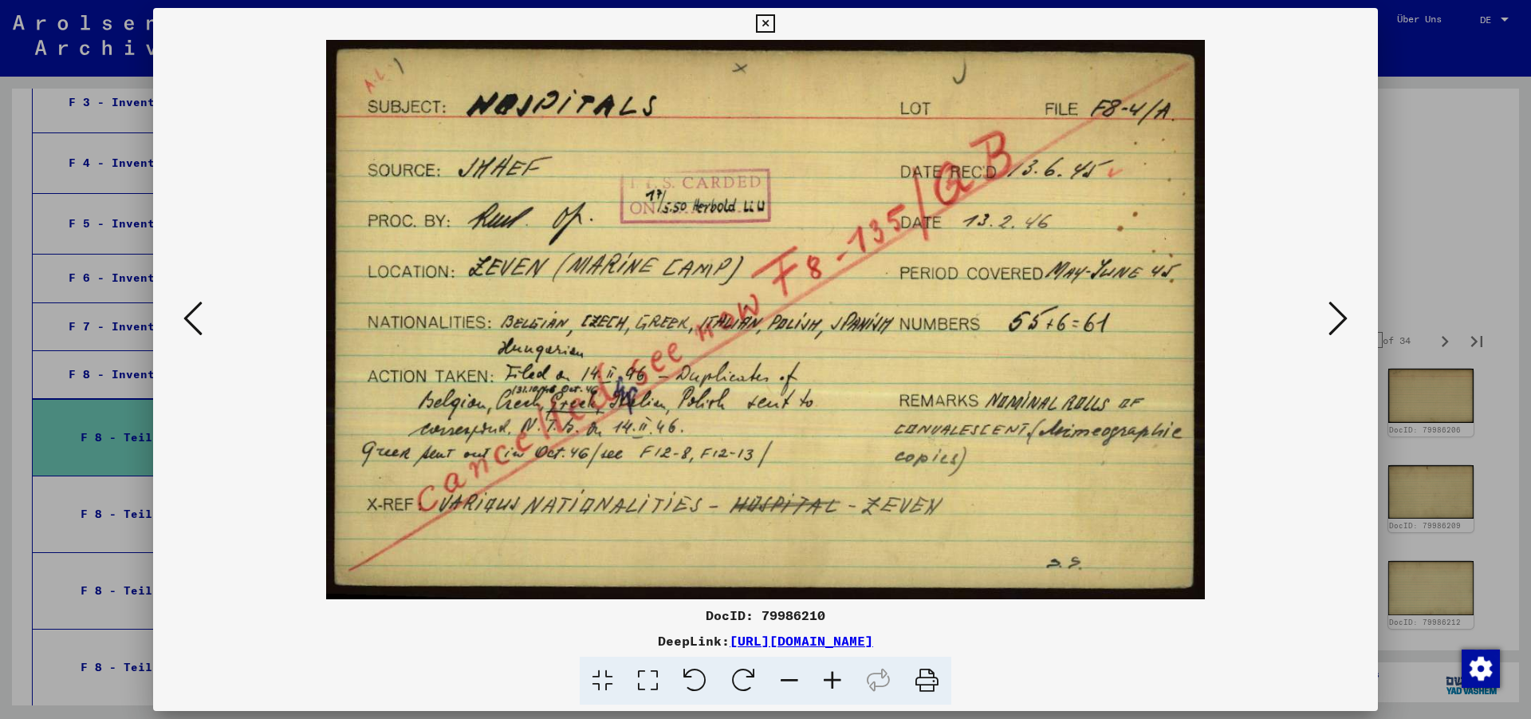
click at [1332, 325] on icon at bounding box center [1338, 318] width 19 height 38
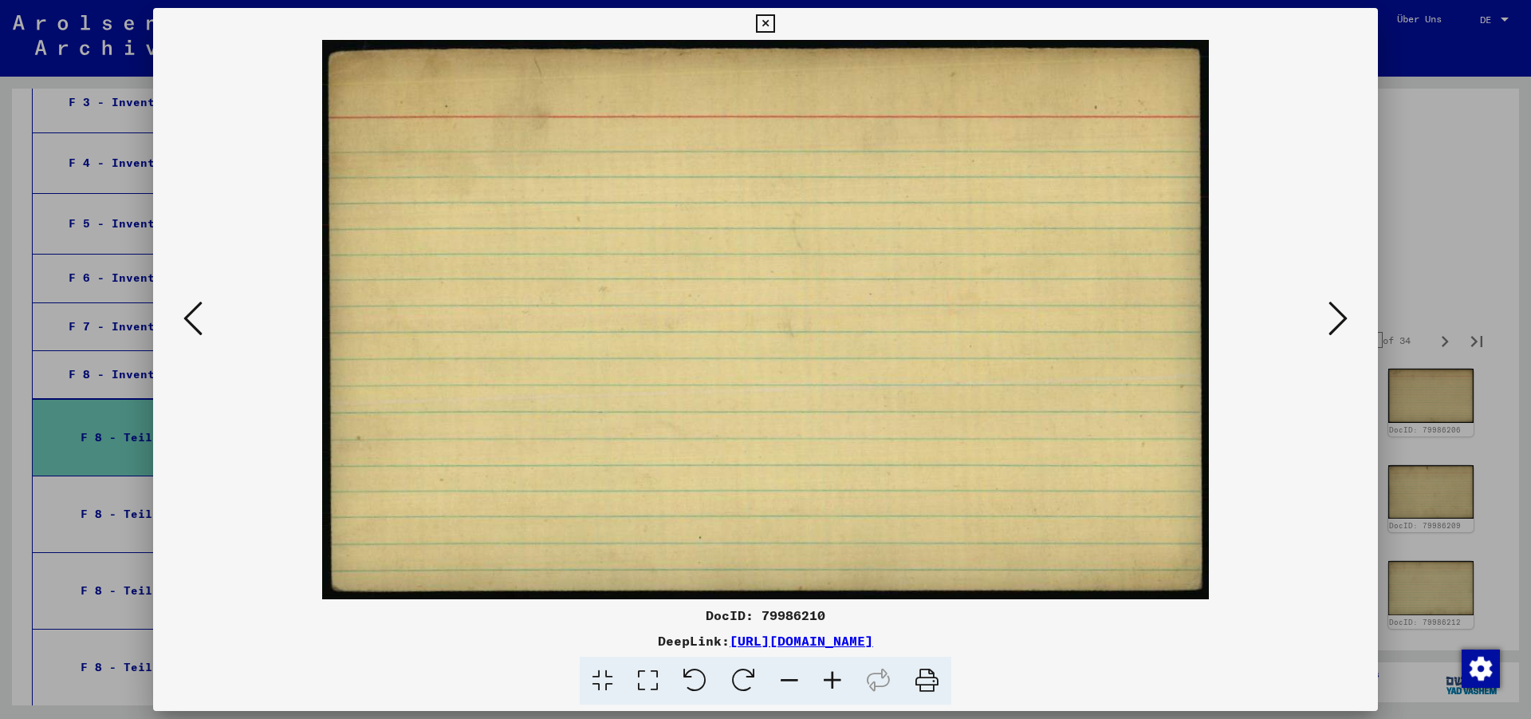
click at [1332, 325] on icon at bounding box center [1338, 318] width 19 height 38
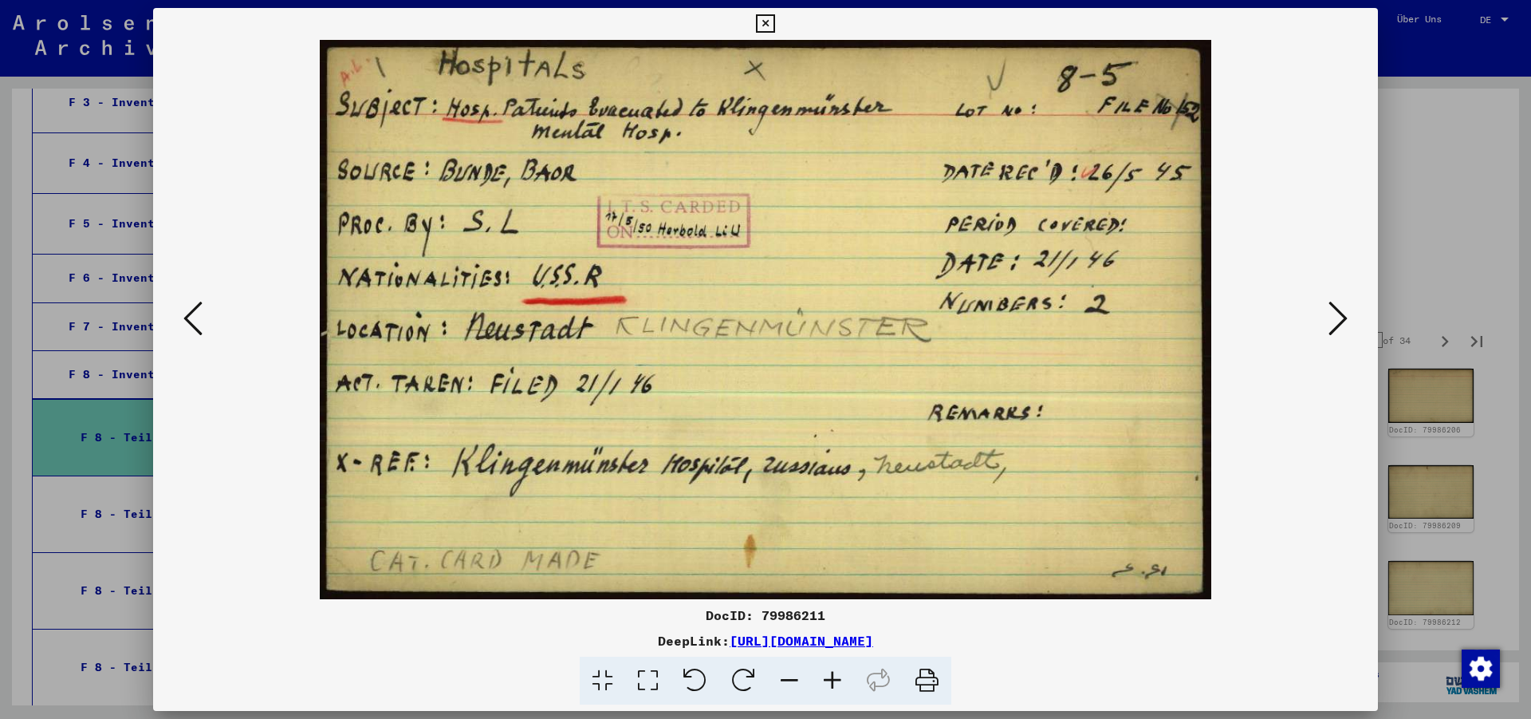
click at [1332, 325] on icon at bounding box center [1338, 318] width 19 height 38
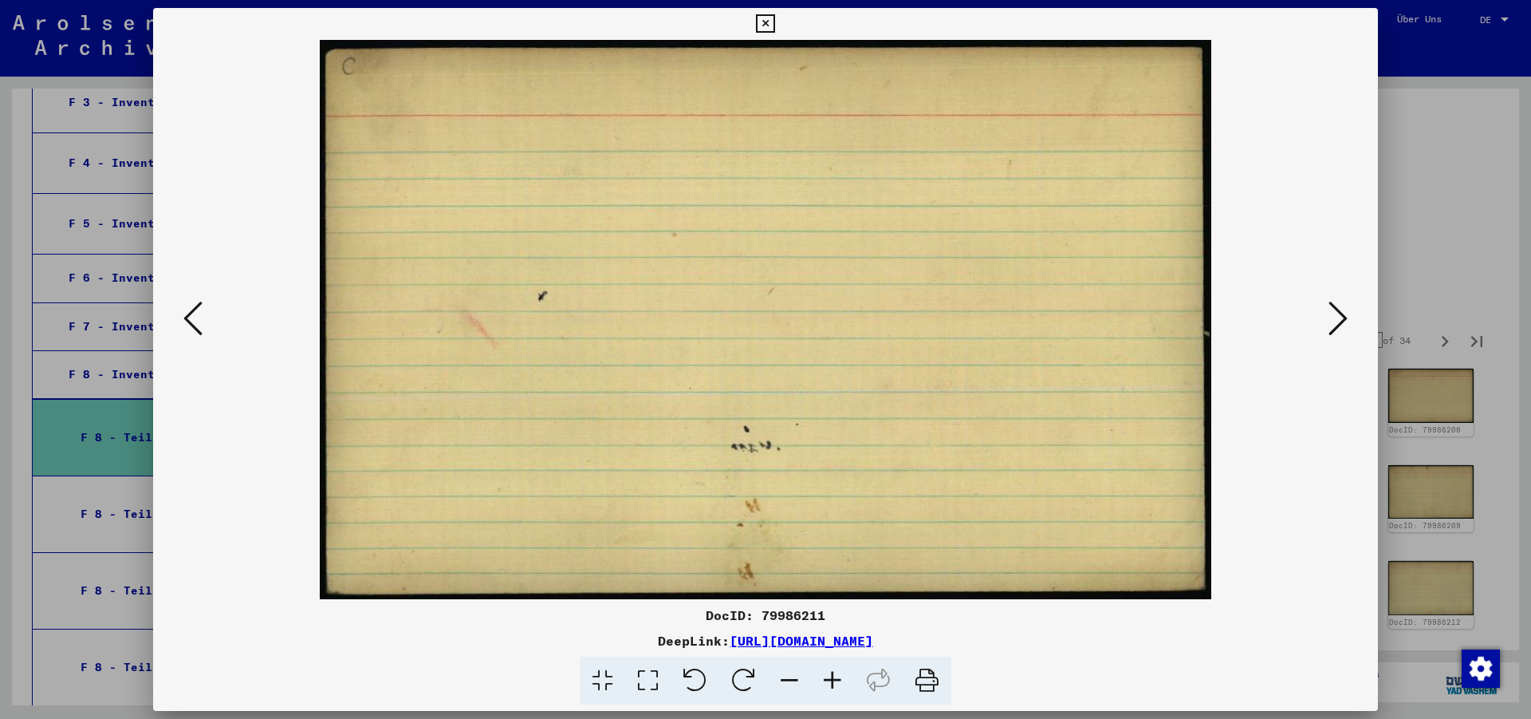
click at [1332, 325] on icon at bounding box center [1338, 318] width 19 height 38
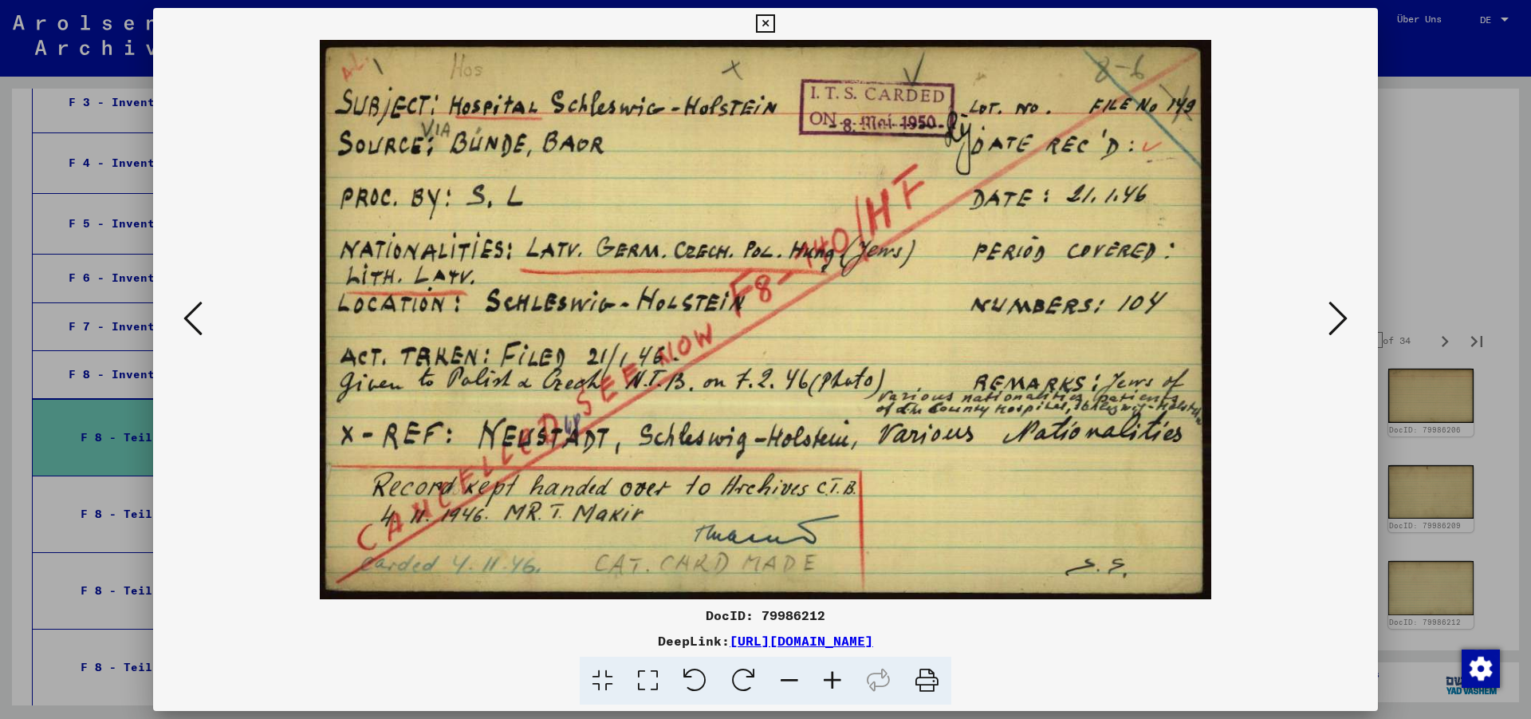
click at [1329, 313] on button at bounding box center [1338, 319] width 29 height 45
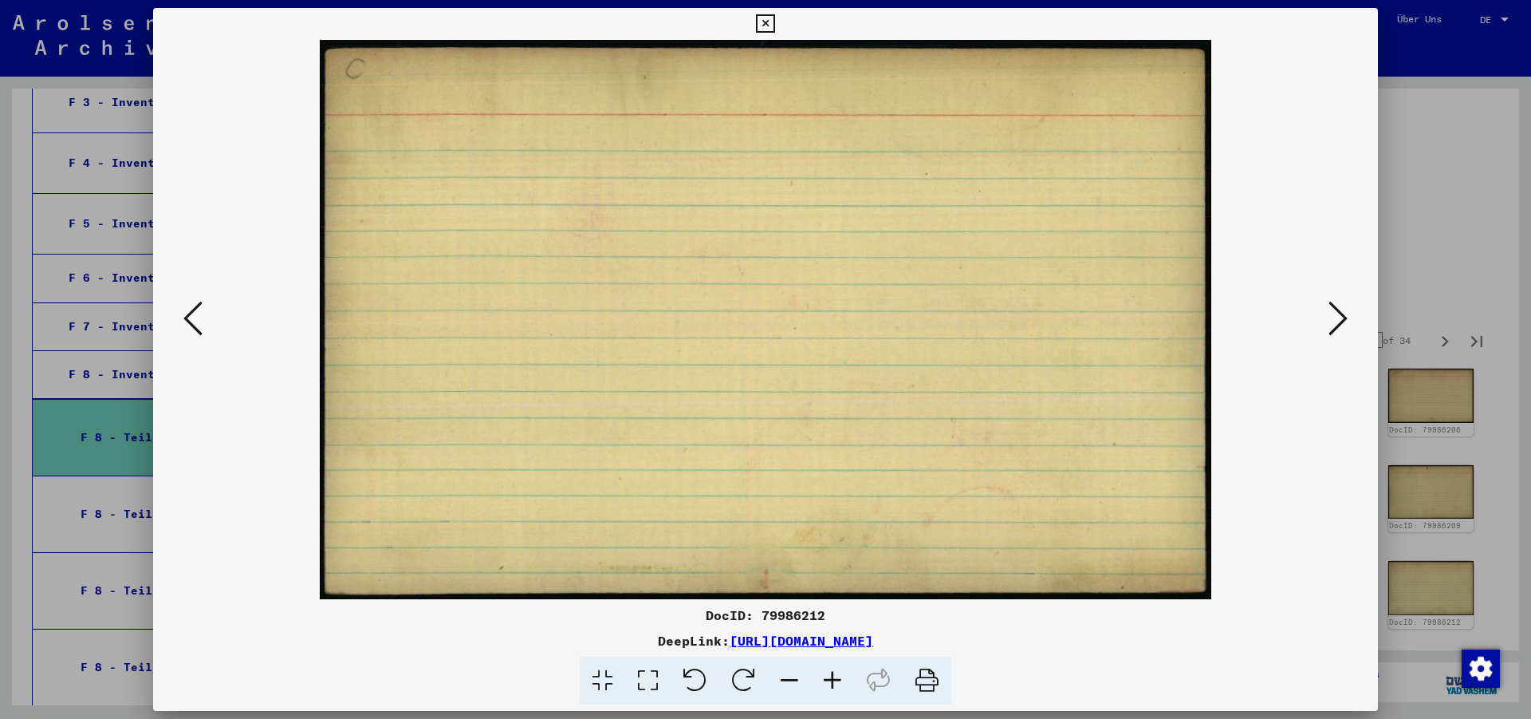
click at [1329, 313] on button at bounding box center [1338, 319] width 29 height 45
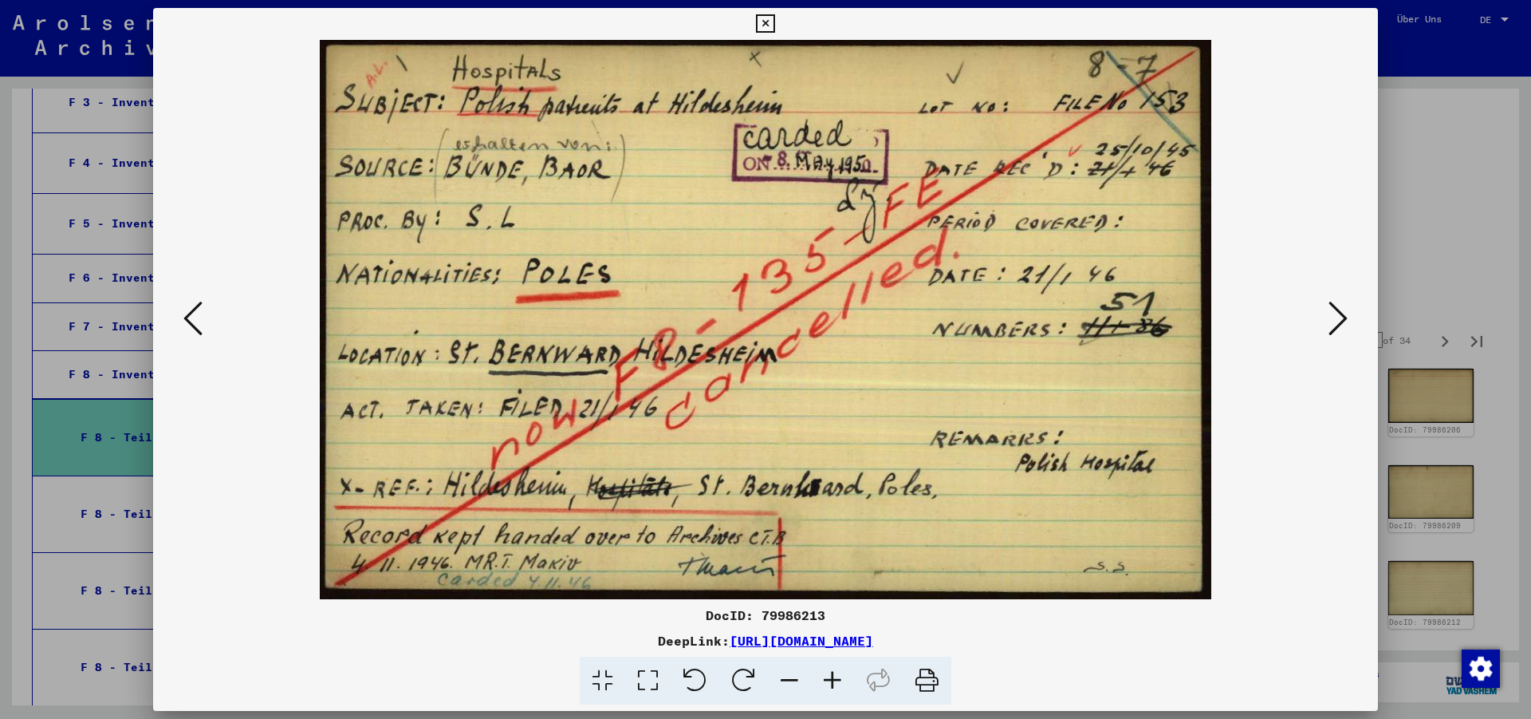
click at [1329, 313] on button at bounding box center [1338, 319] width 29 height 45
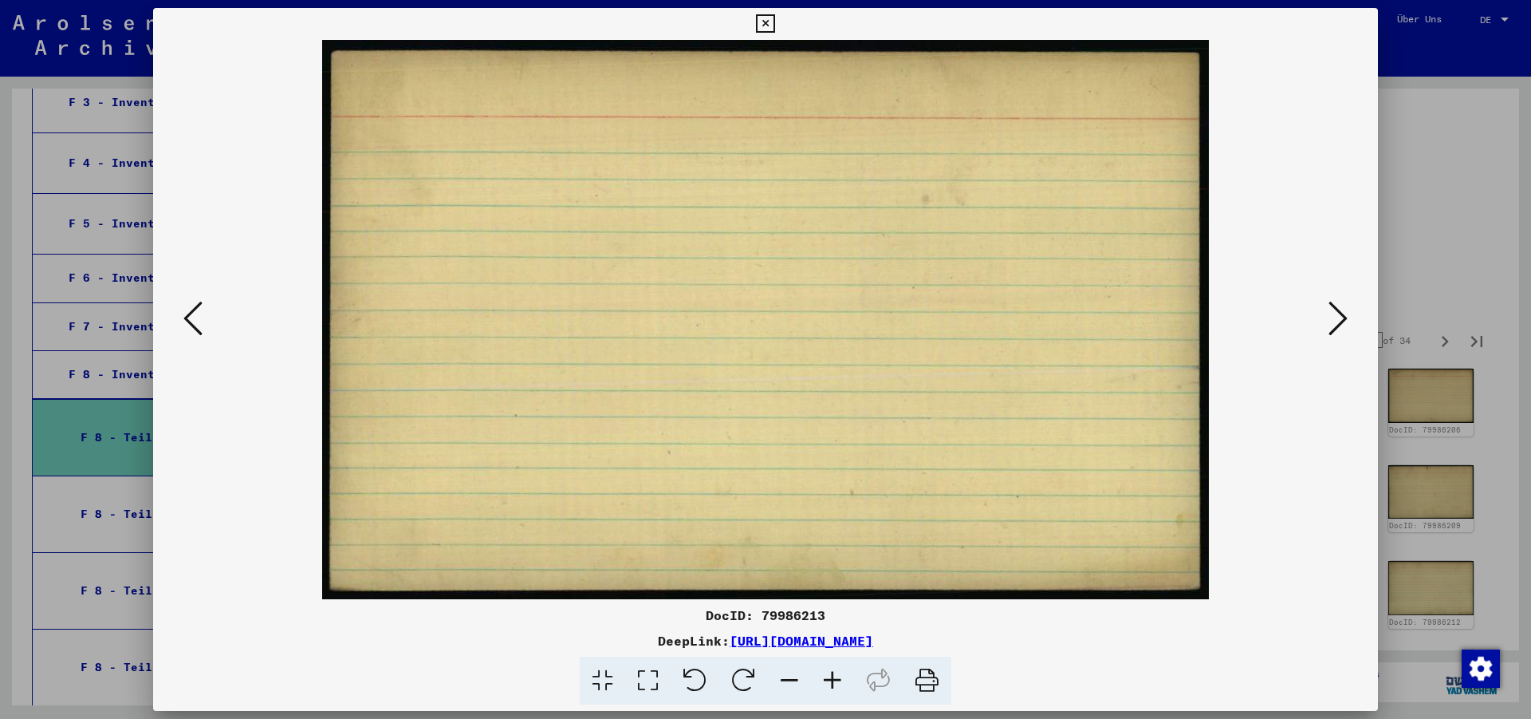
click at [1329, 313] on button at bounding box center [1338, 319] width 29 height 45
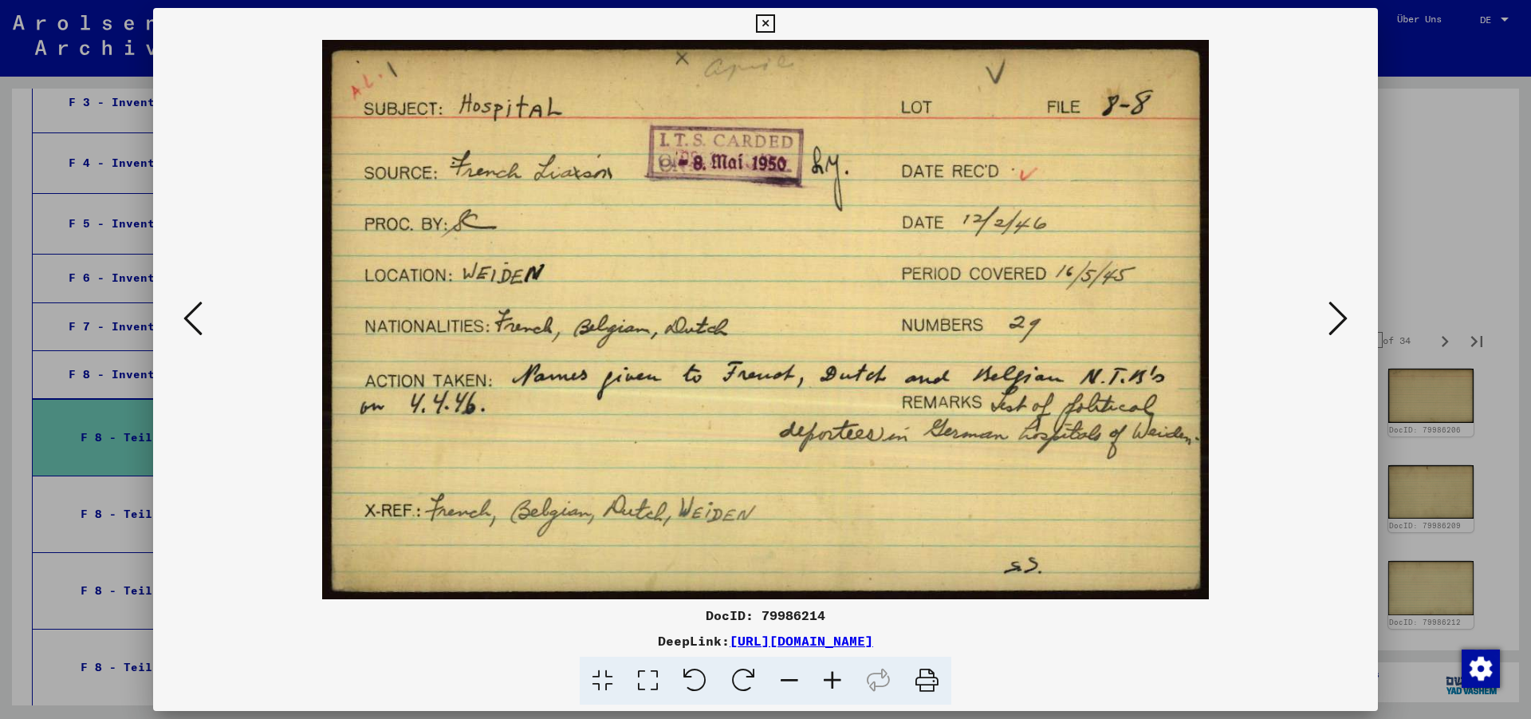
click at [1329, 313] on button at bounding box center [1338, 319] width 29 height 45
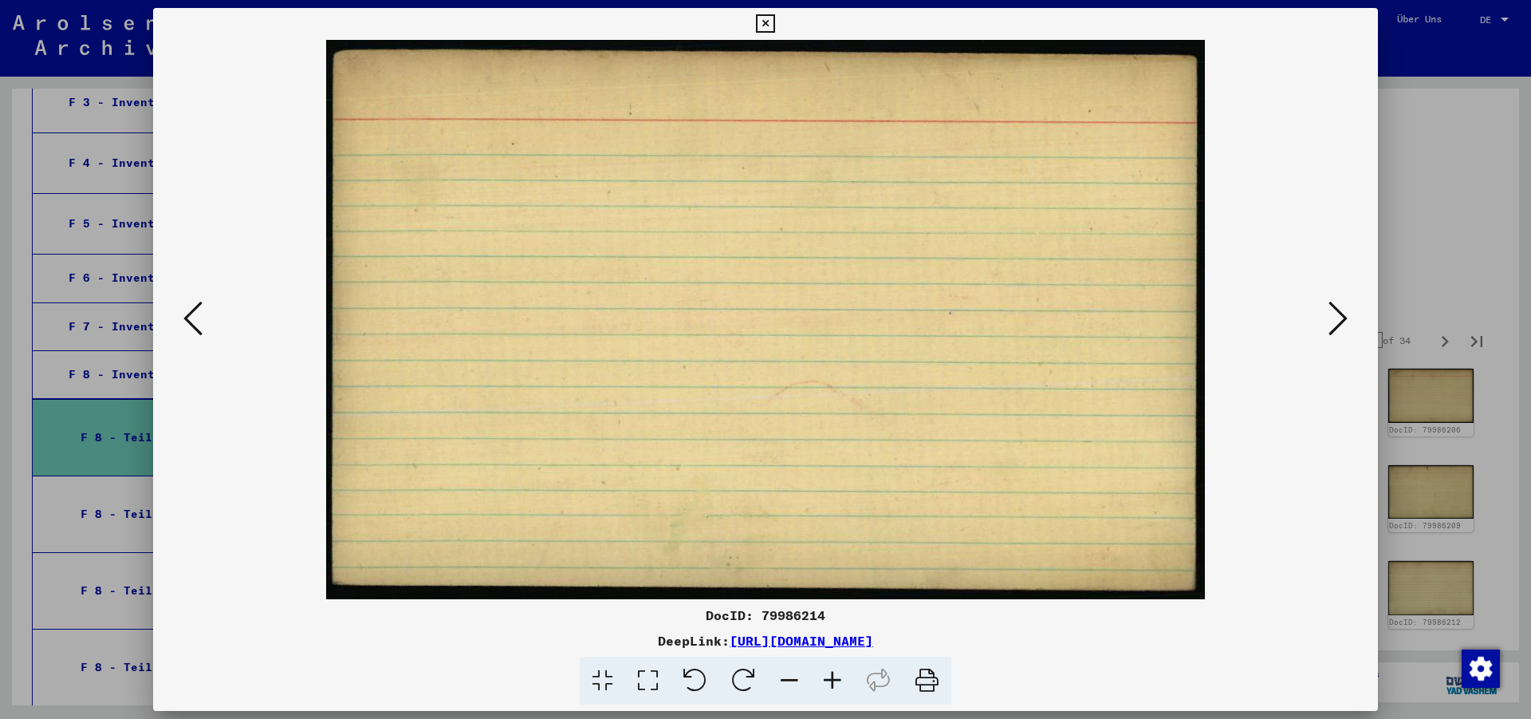
click at [1329, 313] on button at bounding box center [1338, 319] width 29 height 45
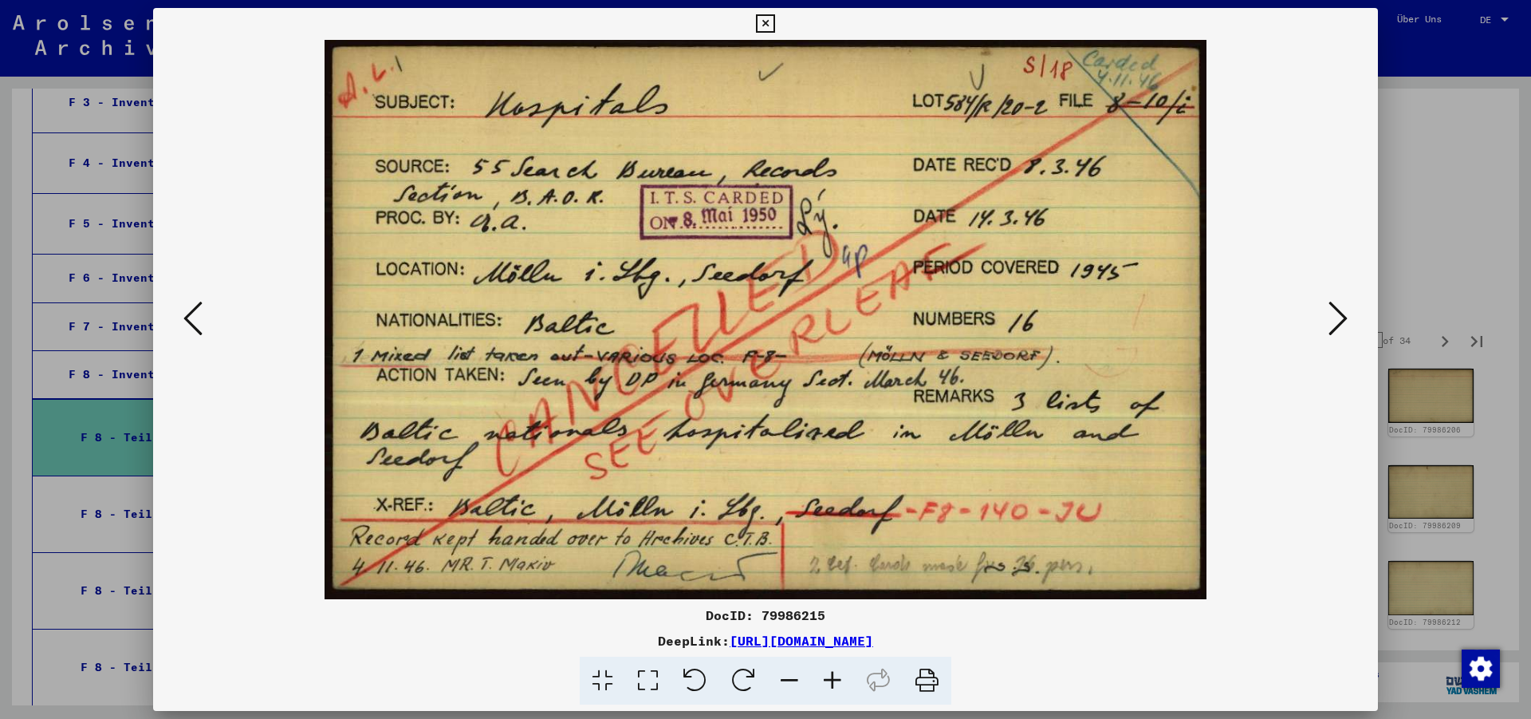
click at [1329, 313] on button at bounding box center [1338, 319] width 29 height 45
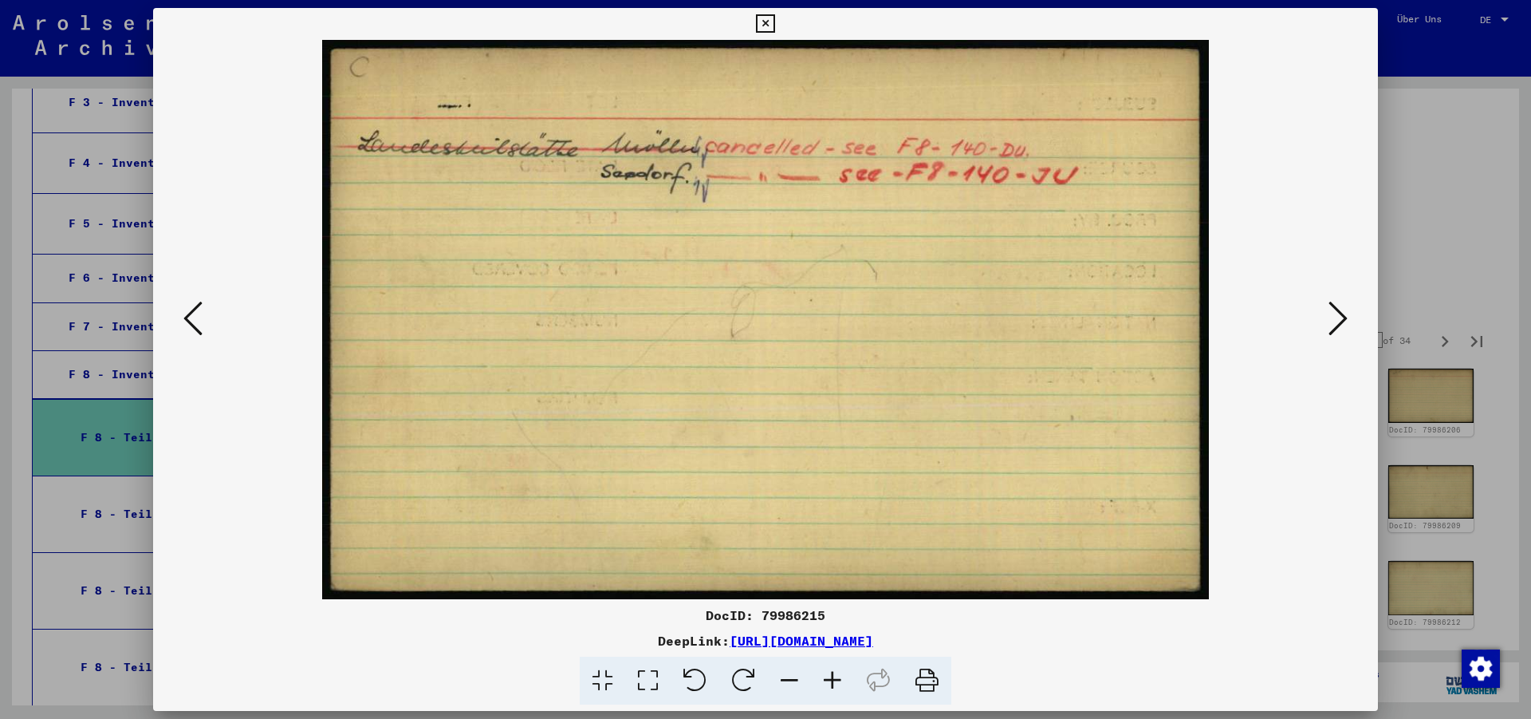
click at [1329, 313] on button at bounding box center [1338, 319] width 29 height 45
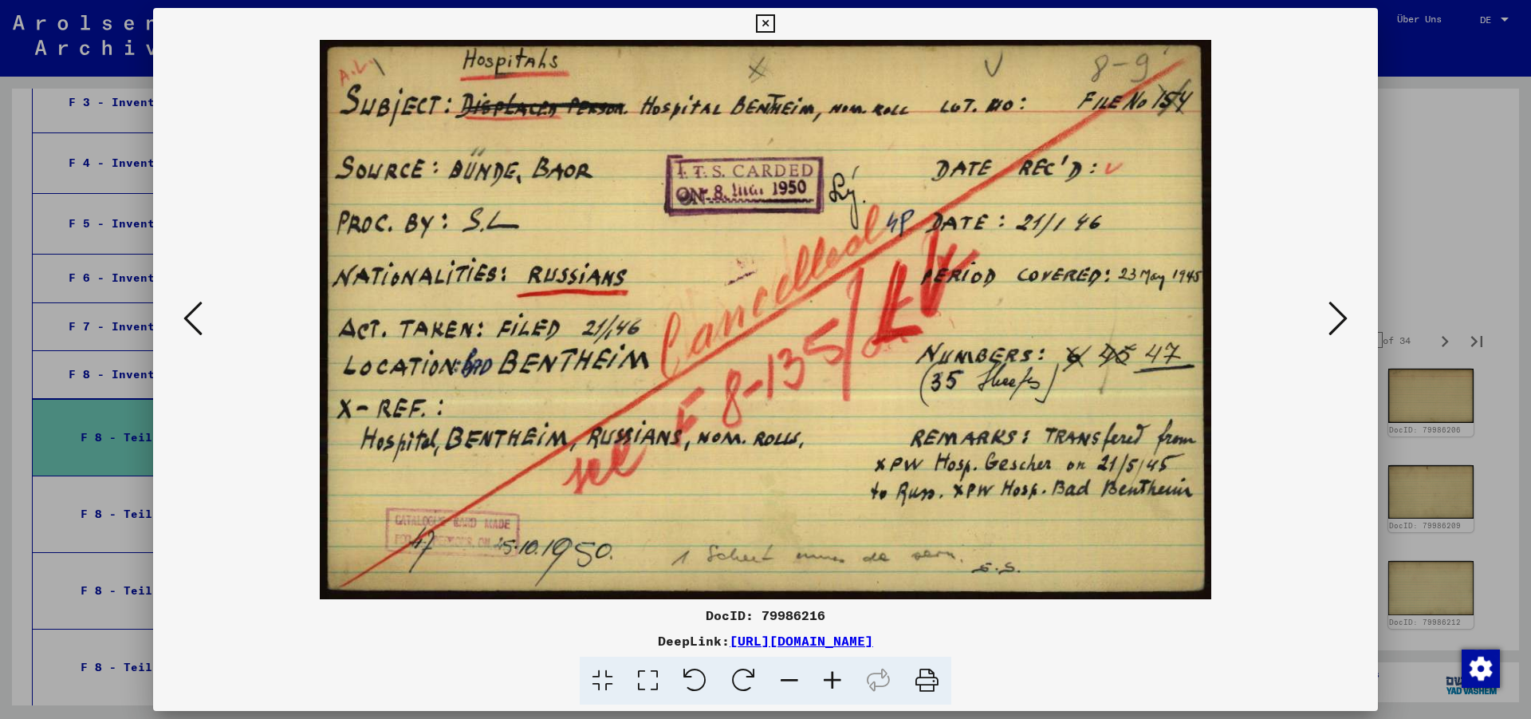
click at [1329, 313] on button at bounding box center [1338, 319] width 29 height 45
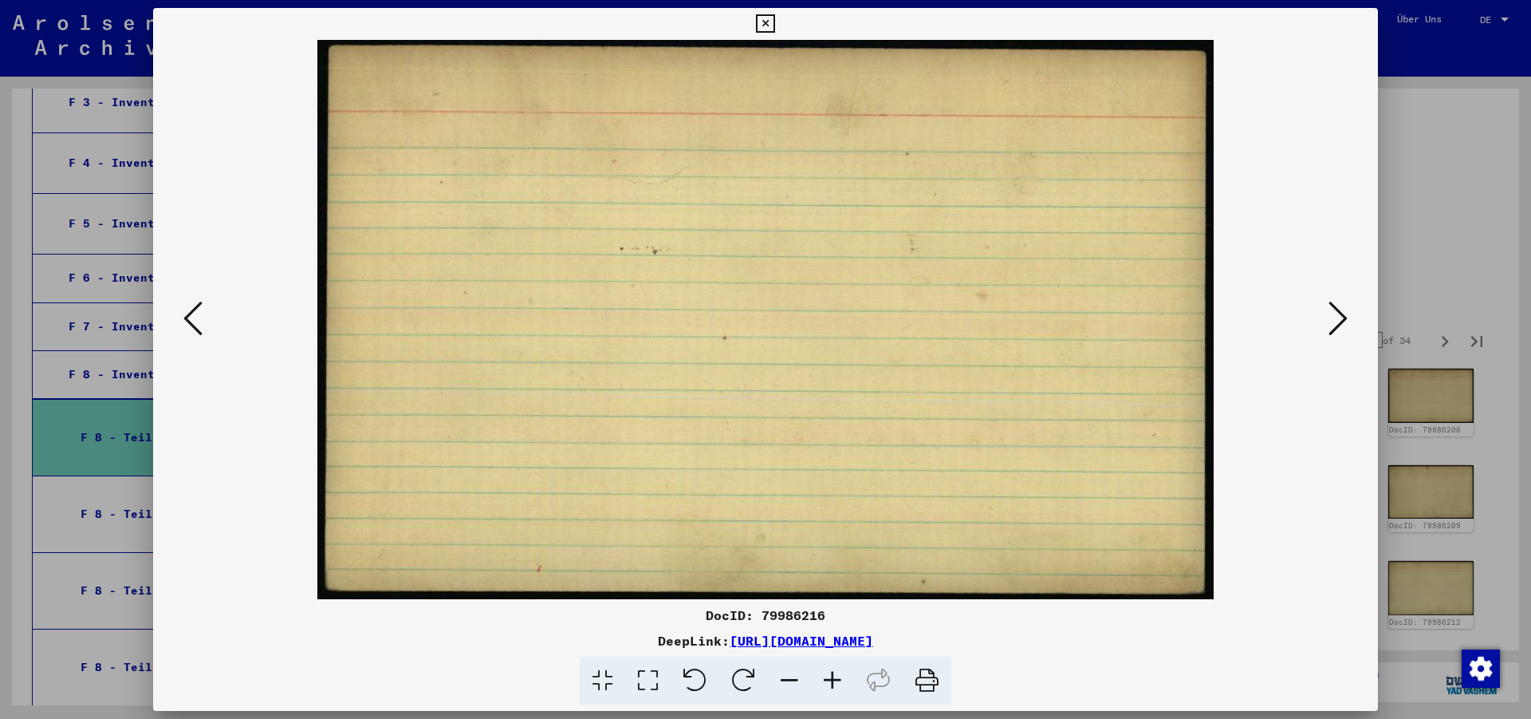
click at [1329, 313] on button at bounding box center [1338, 319] width 29 height 45
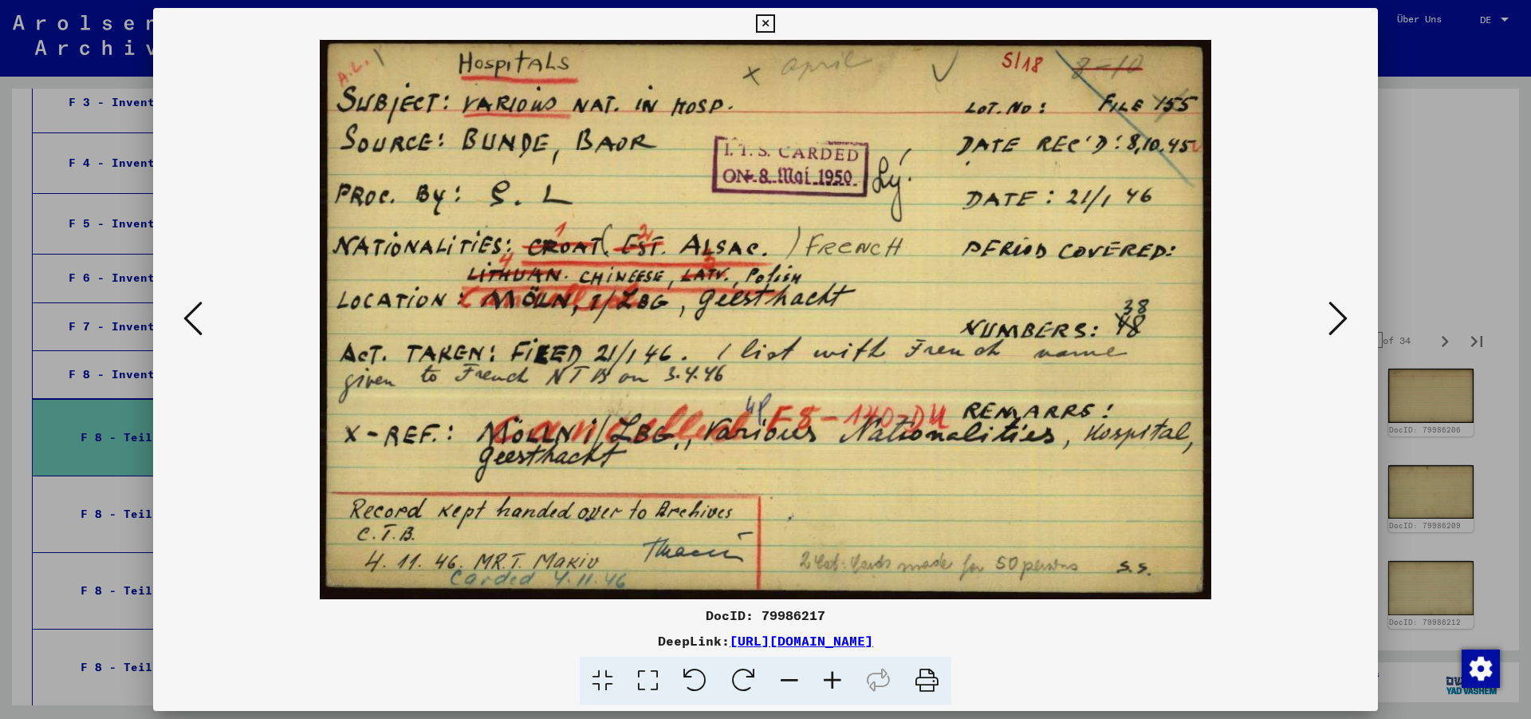
click at [1329, 313] on button at bounding box center [1338, 319] width 29 height 45
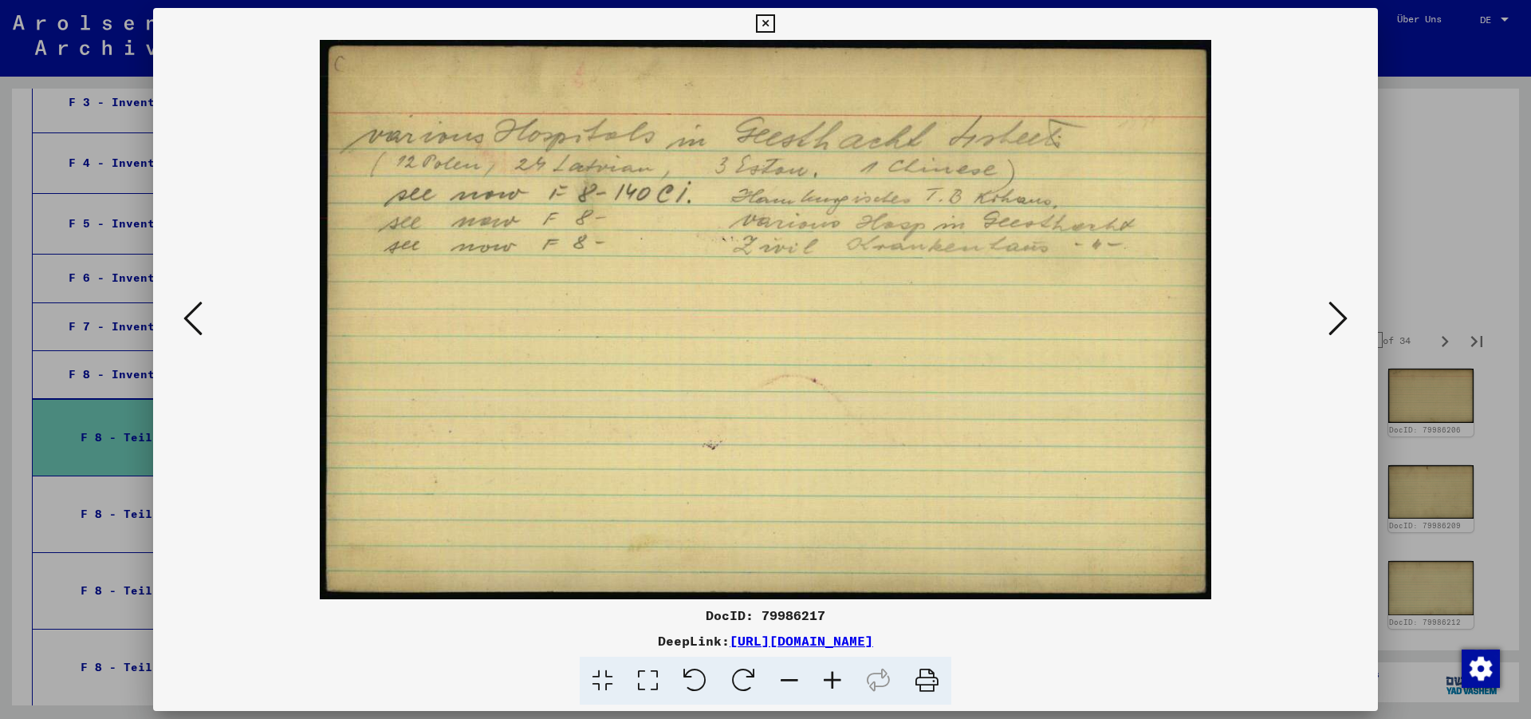
click at [1329, 313] on button at bounding box center [1338, 319] width 29 height 45
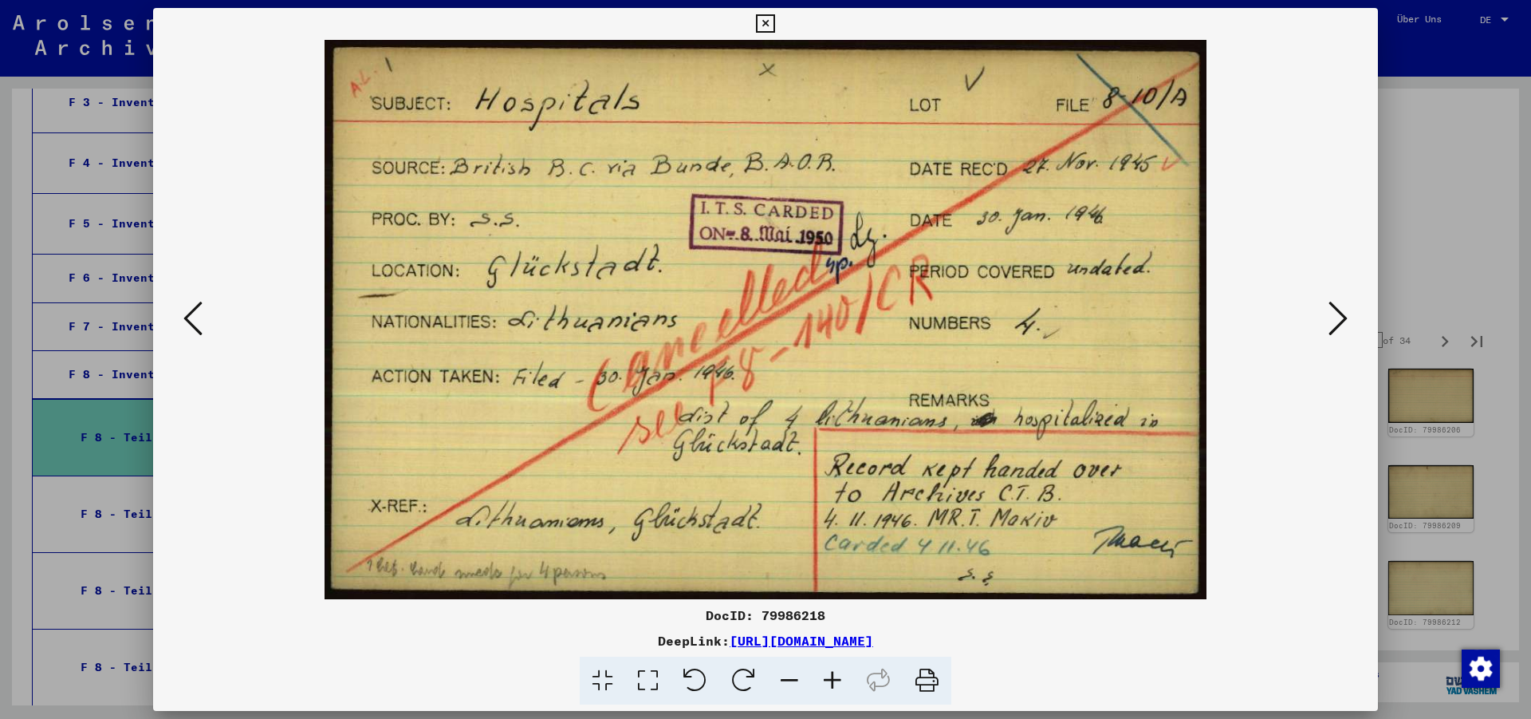
click at [1348, 314] on icon at bounding box center [1338, 318] width 19 height 38
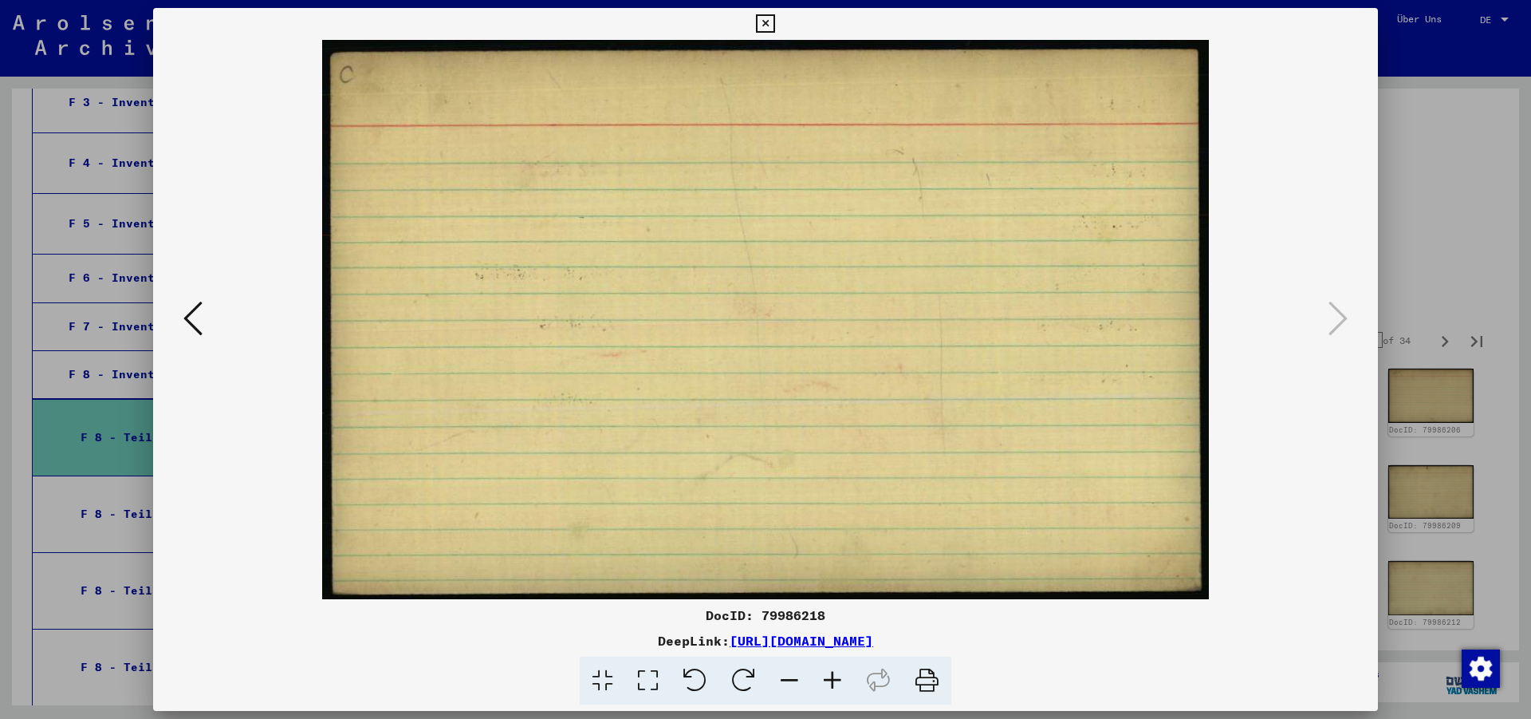
click at [1324, 319] on img at bounding box center [765, 319] width 1116 height 559
click at [774, 23] on icon at bounding box center [765, 23] width 18 height 19
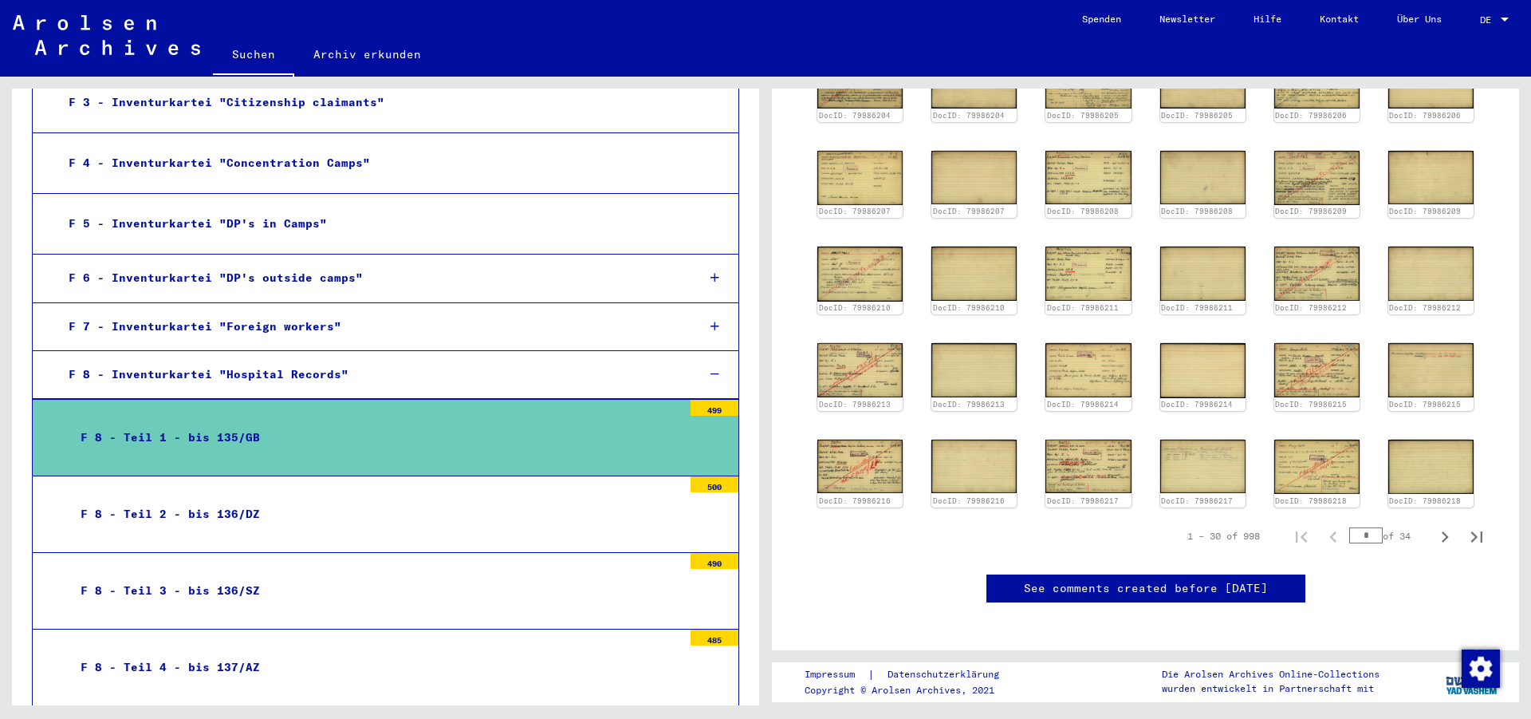
scroll to position [345, 0]
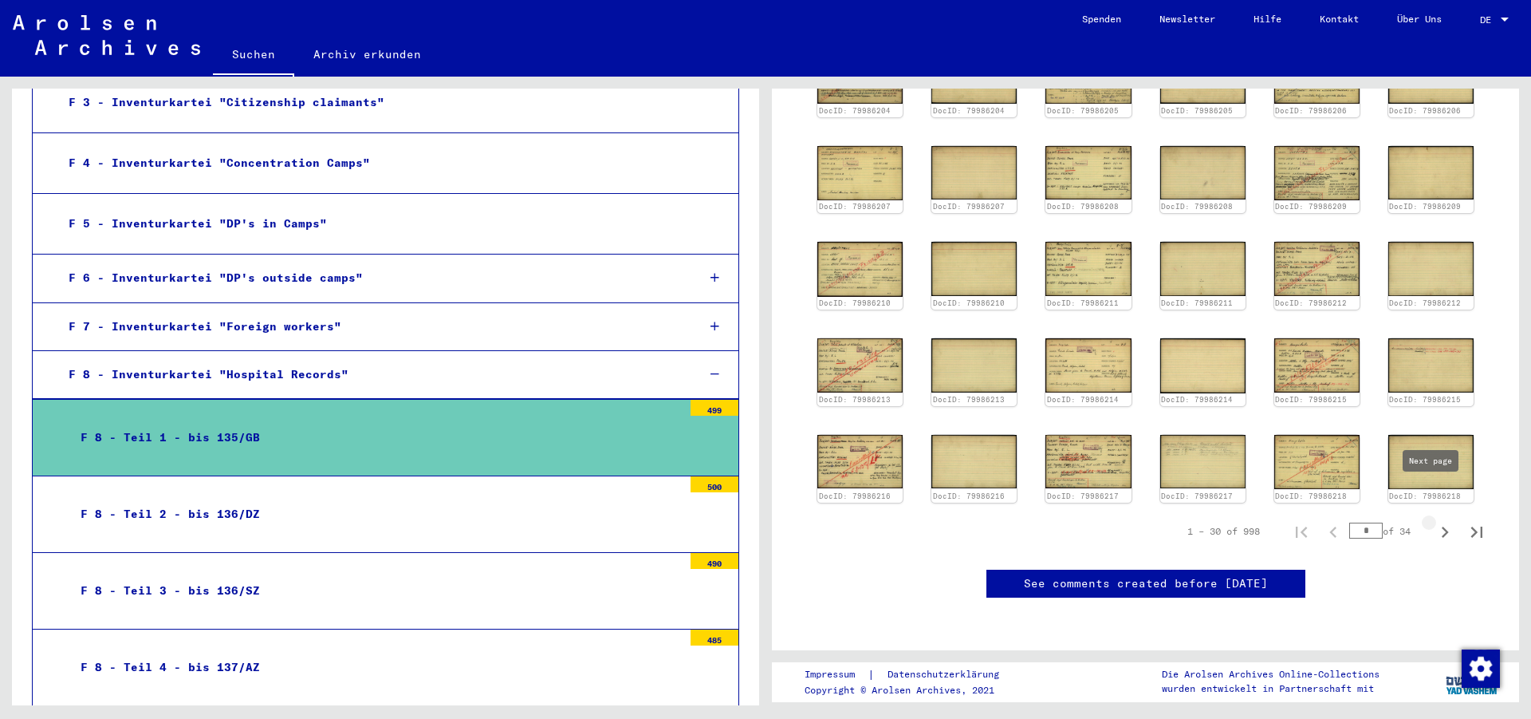
click at [1434, 521] on icon "Next page" at bounding box center [1445, 532] width 22 height 22
type input "*"
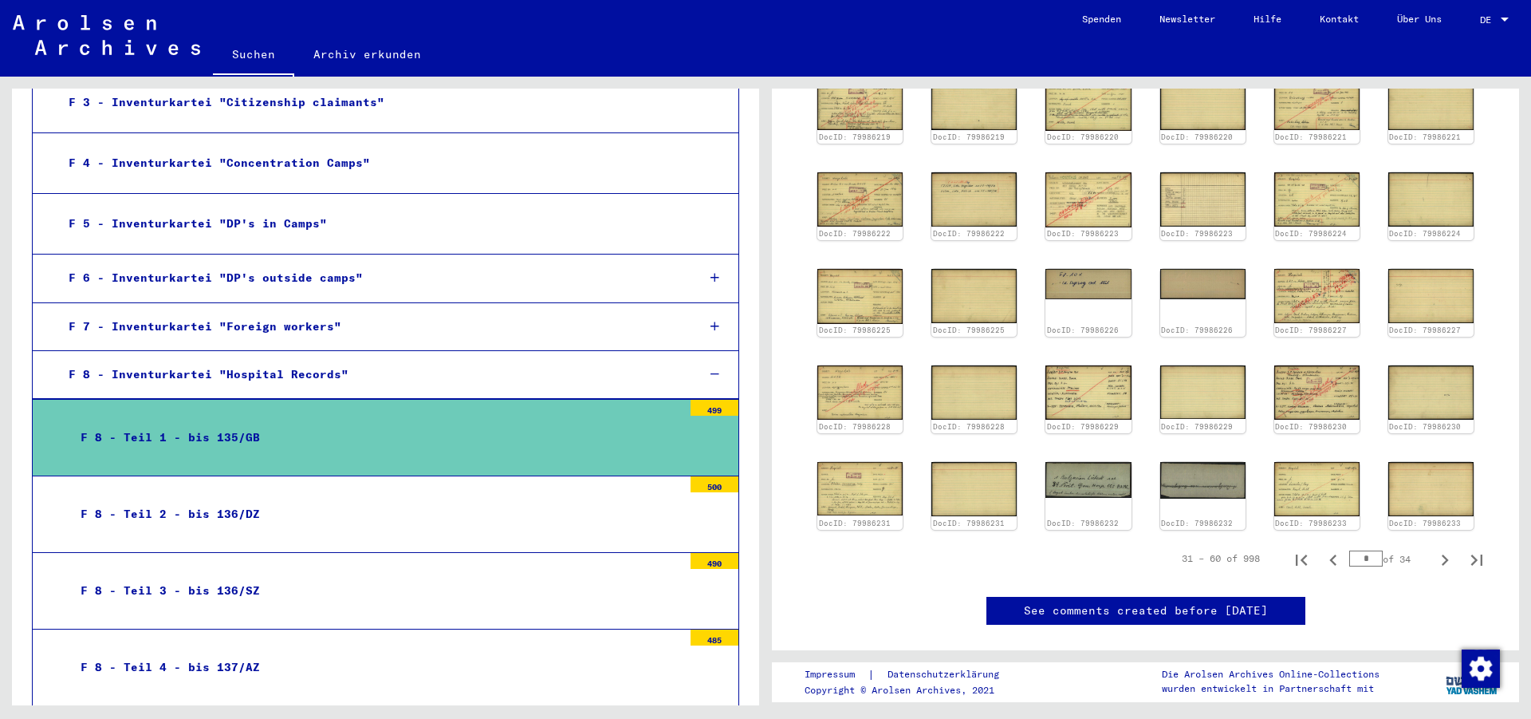
scroll to position [106, 0]
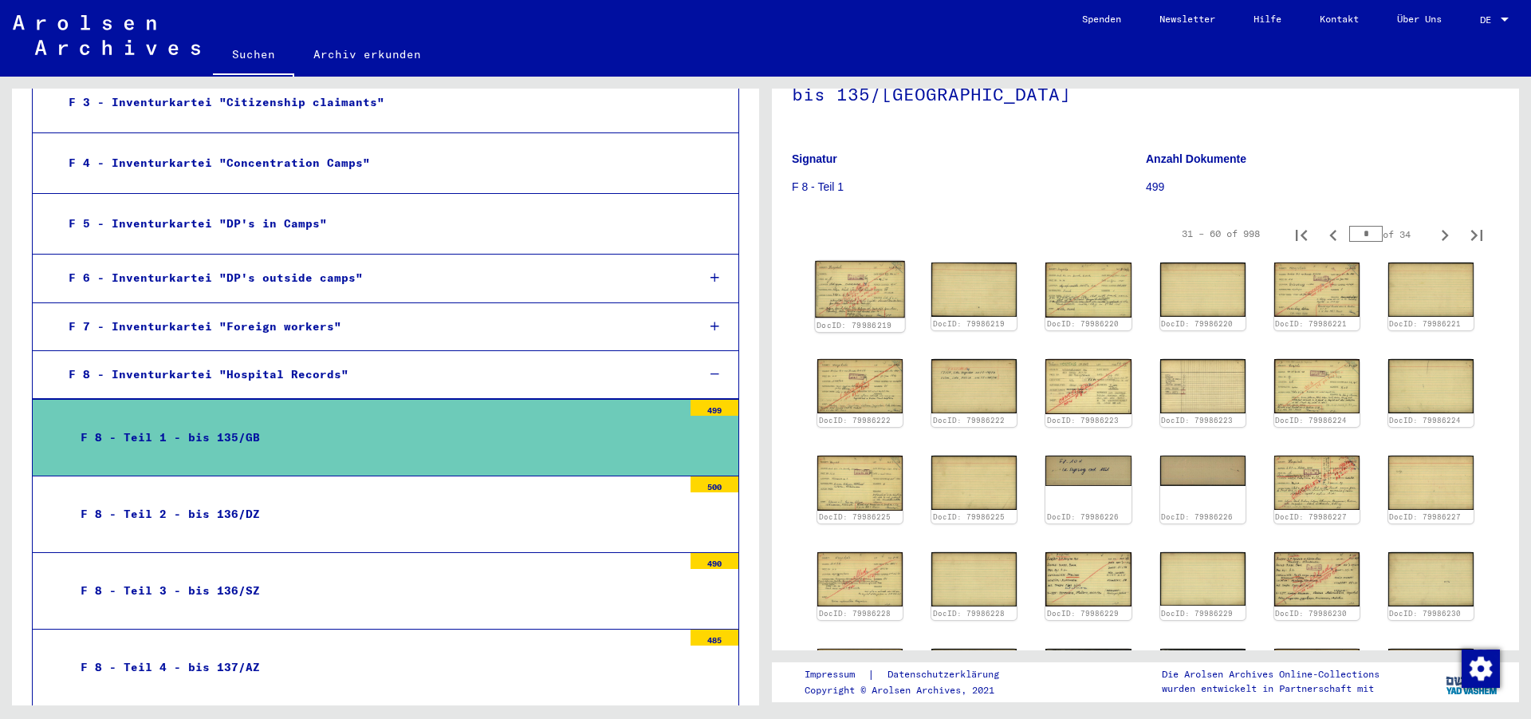
click at [865, 286] on img at bounding box center [860, 289] width 90 height 57
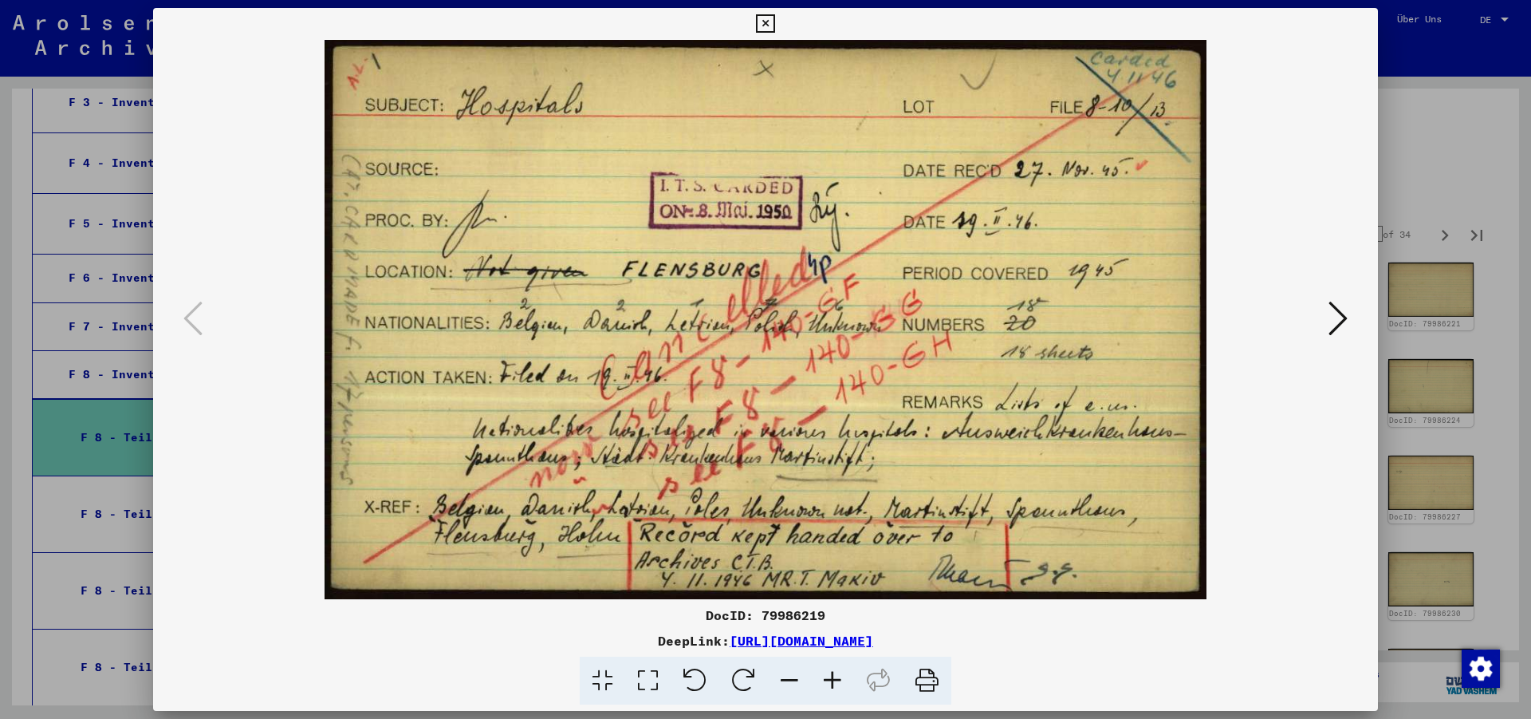
click at [1337, 316] on icon at bounding box center [1338, 318] width 19 height 38
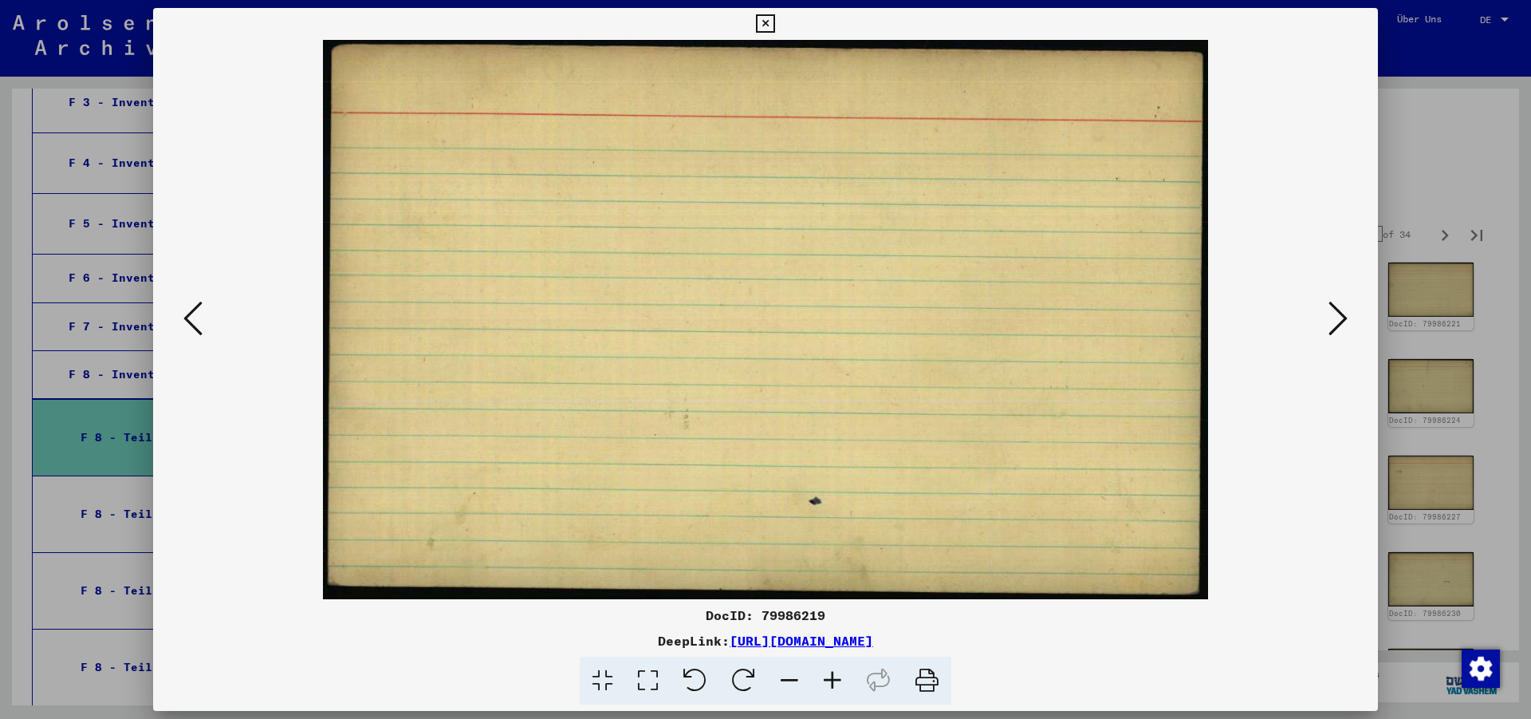
click at [1337, 316] on icon at bounding box center [1338, 318] width 19 height 38
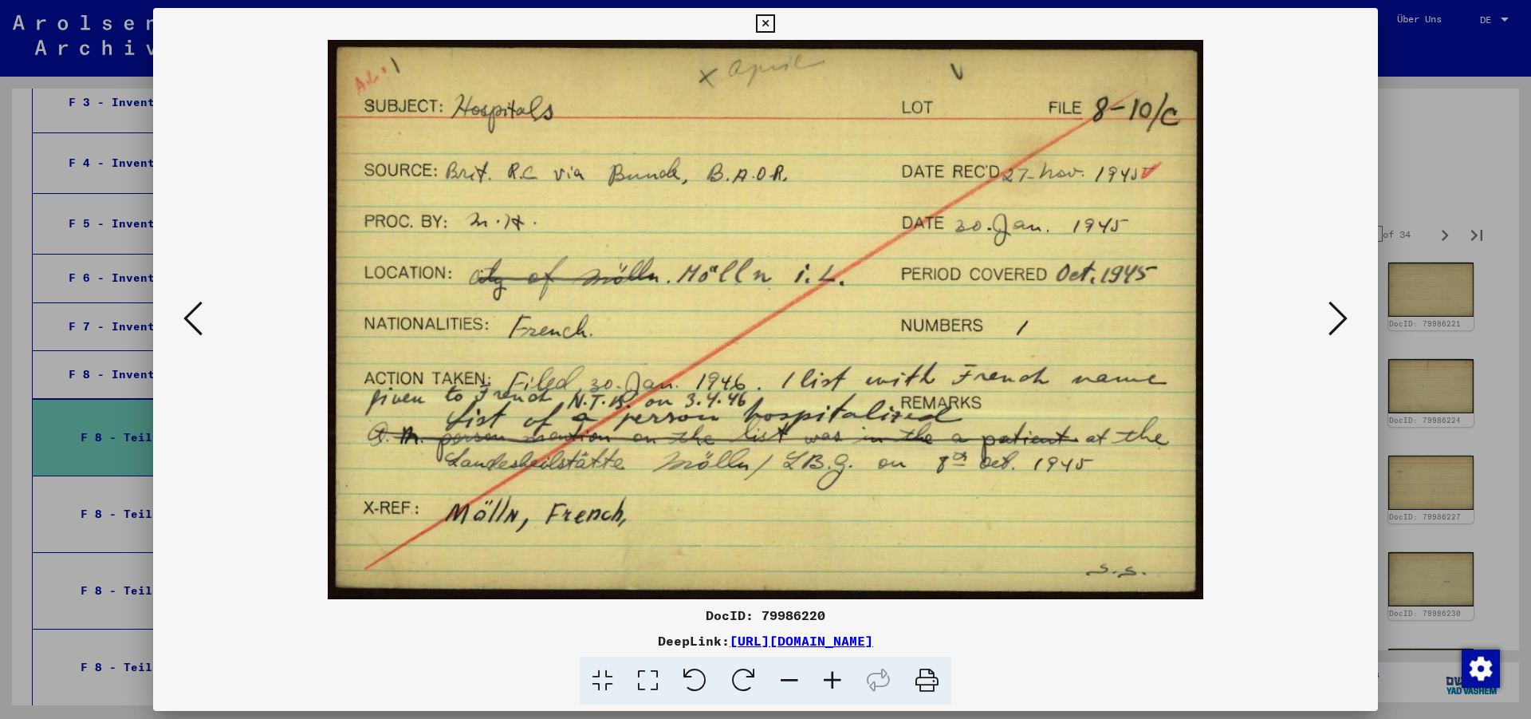
click at [1337, 316] on icon at bounding box center [1338, 318] width 19 height 38
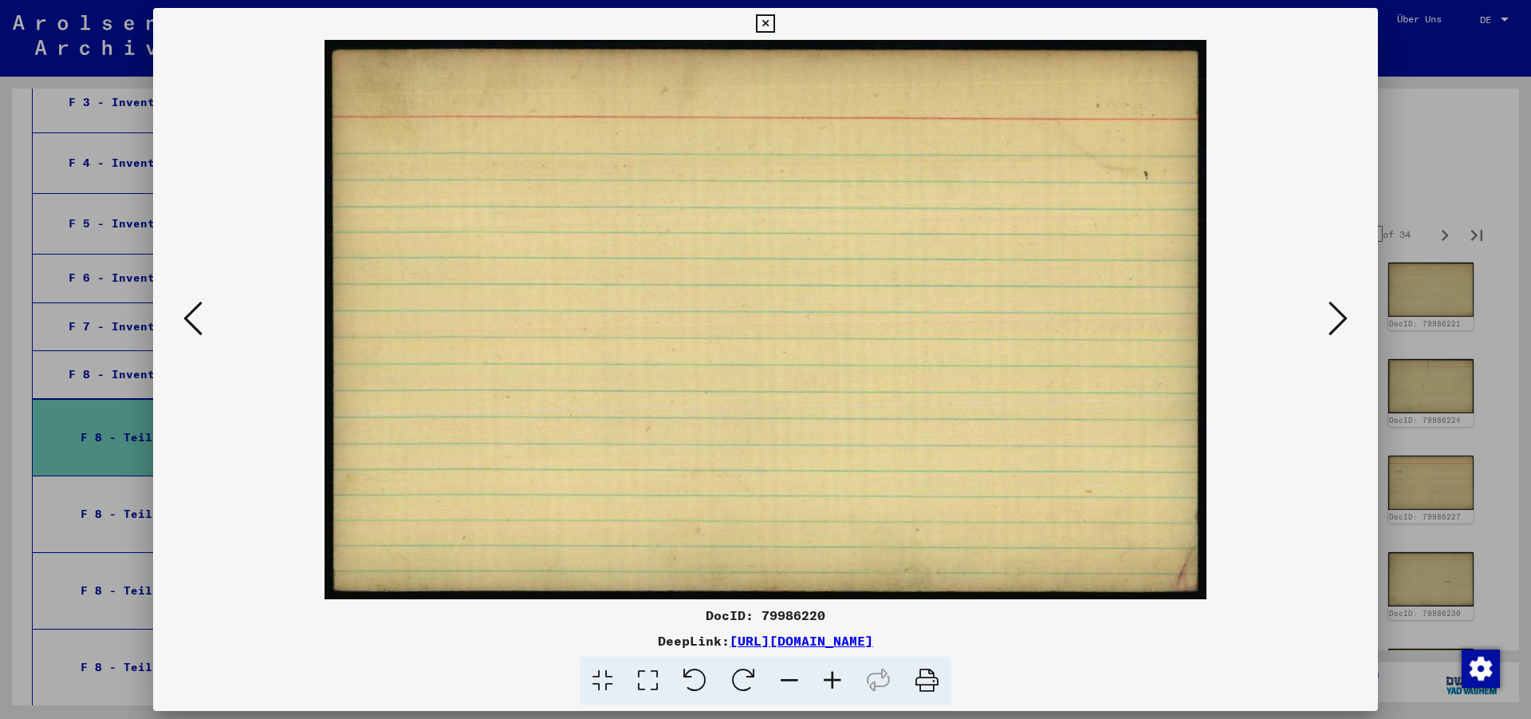
click at [1337, 316] on icon at bounding box center [1338, 318] width 19 height 38
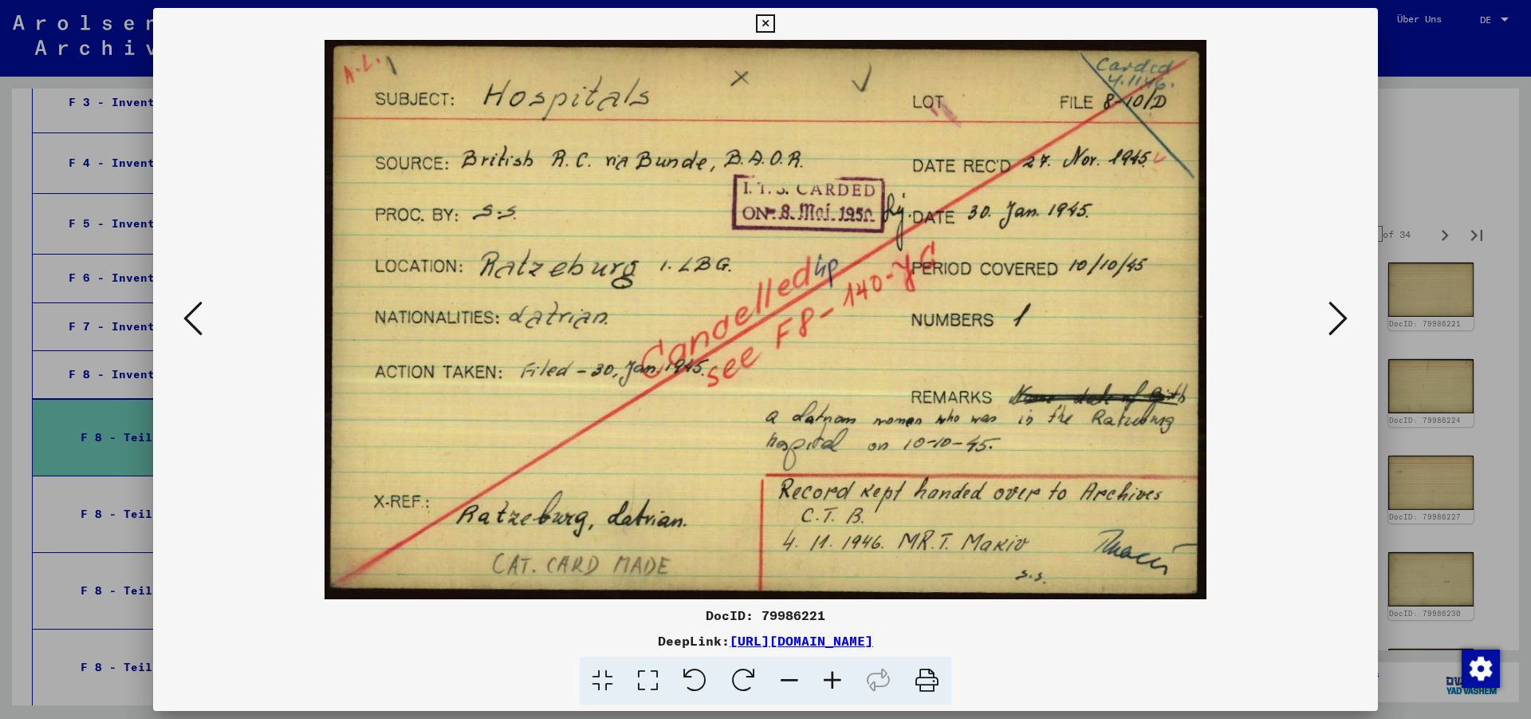
click at [1337, 316] on icon at bounding box center [1338, 318] width 19 height 38
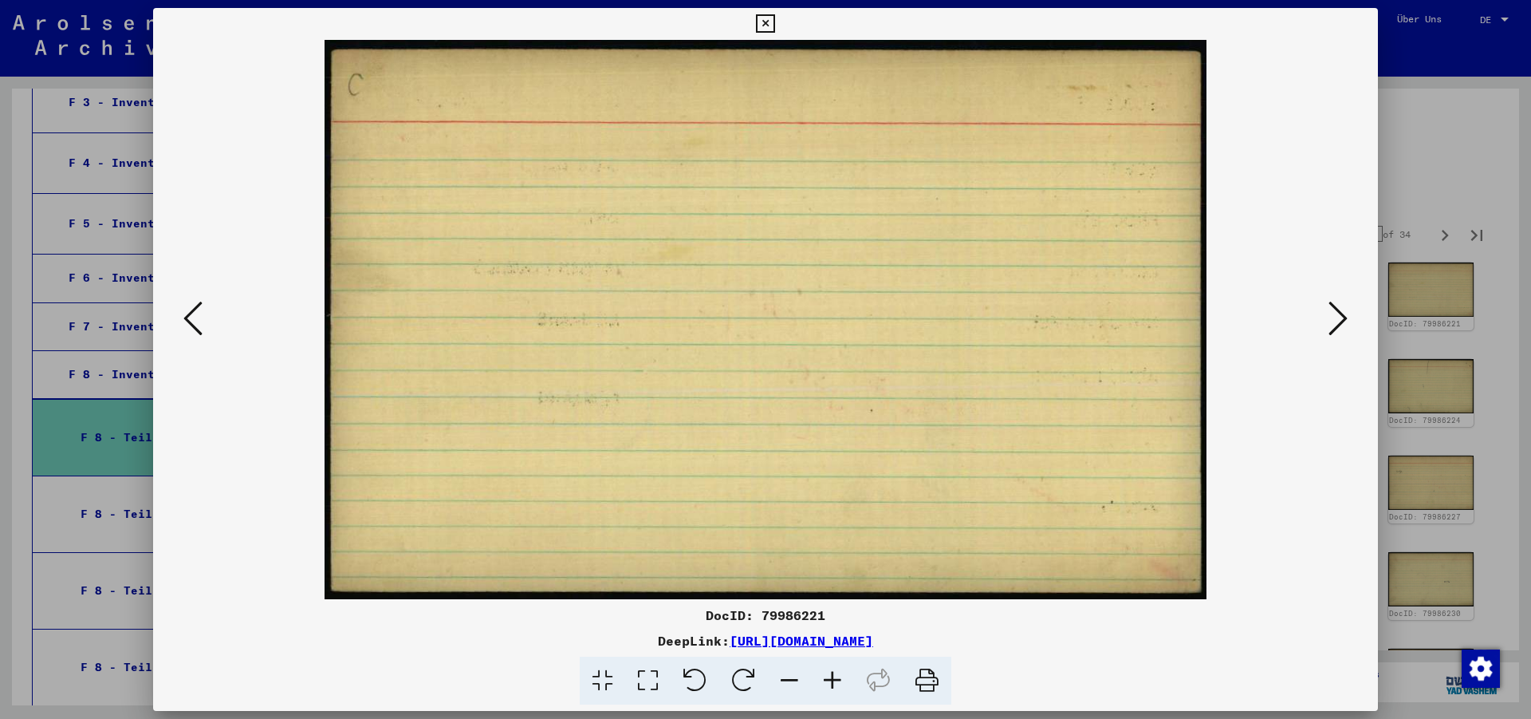
click at [1337, 316] on icon at bounding box center [1338, 318] width 19 height 38
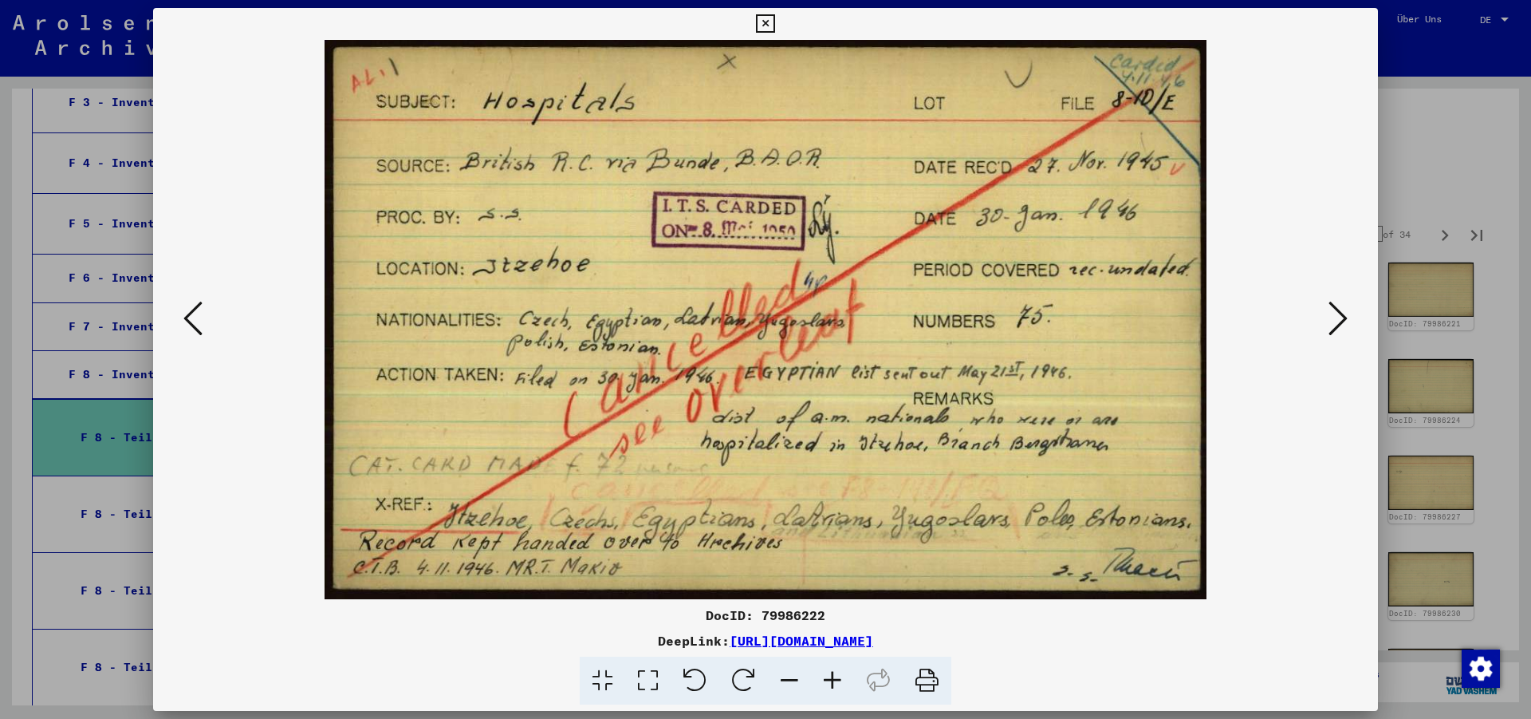
click at [774, 26] on icon at bounding box center [765, 23] width 18 height 19
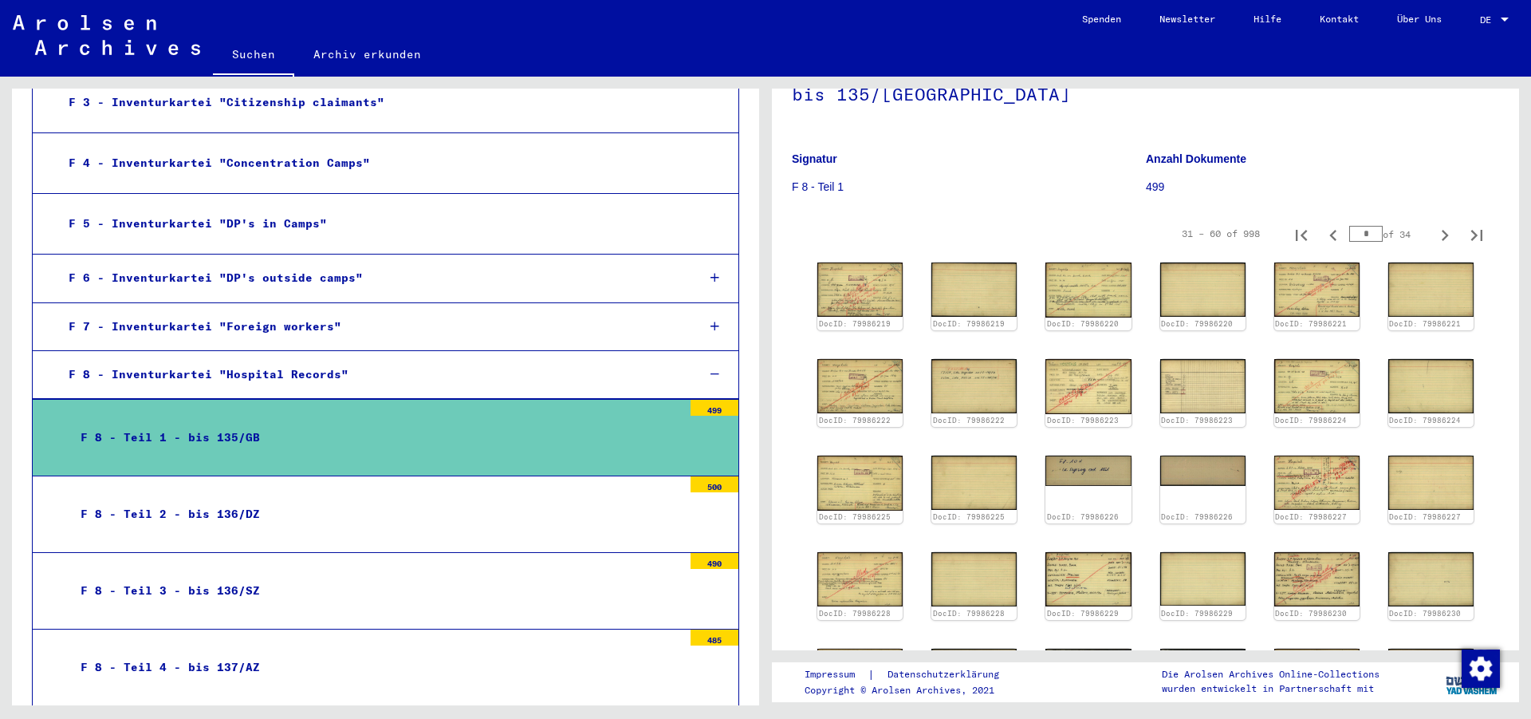
click at [186, 214] on div "F 5 - Inventurkartei "DP's in Camps"" at bounding box center [370, 223] width 626 height 31
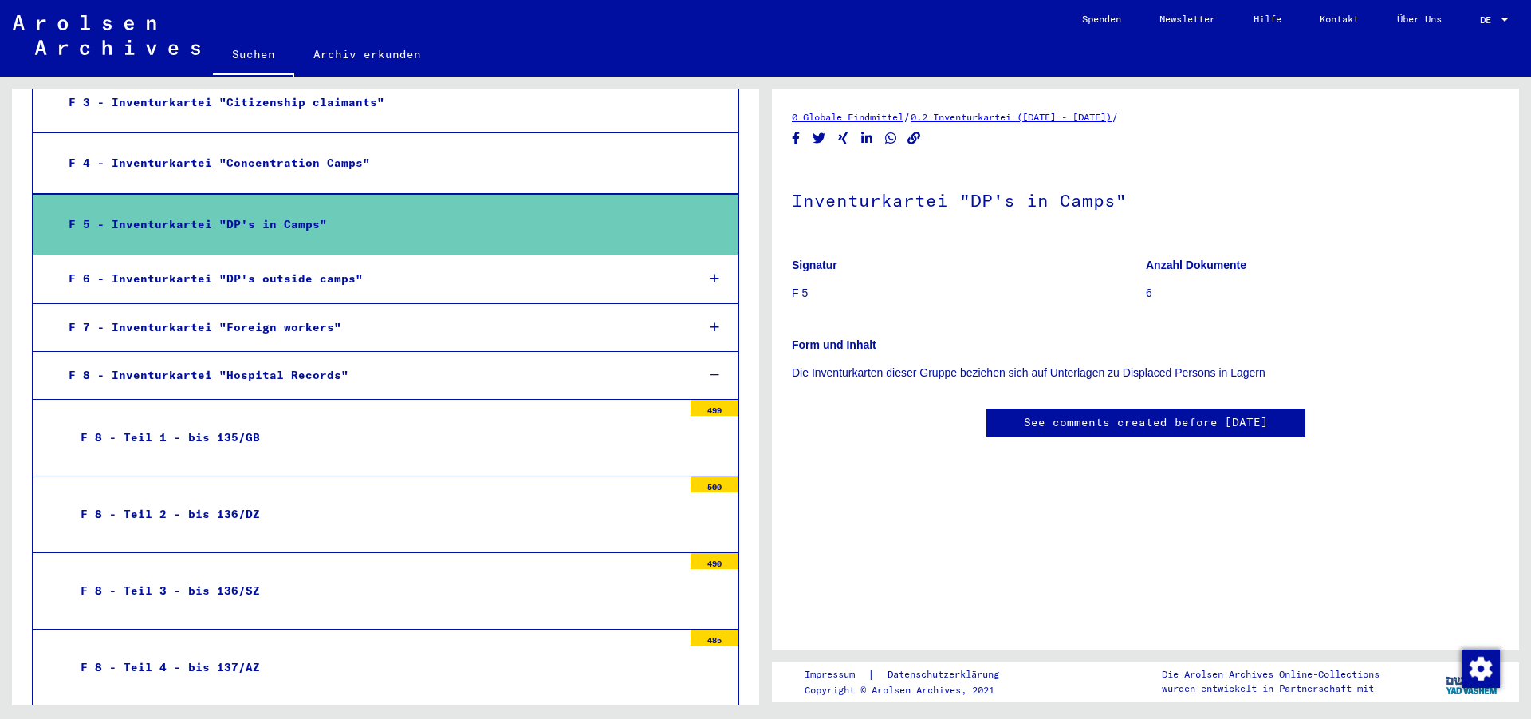
click at [1153, 294] on p "6" at bounding box center [1322, 293] width 353 height 17
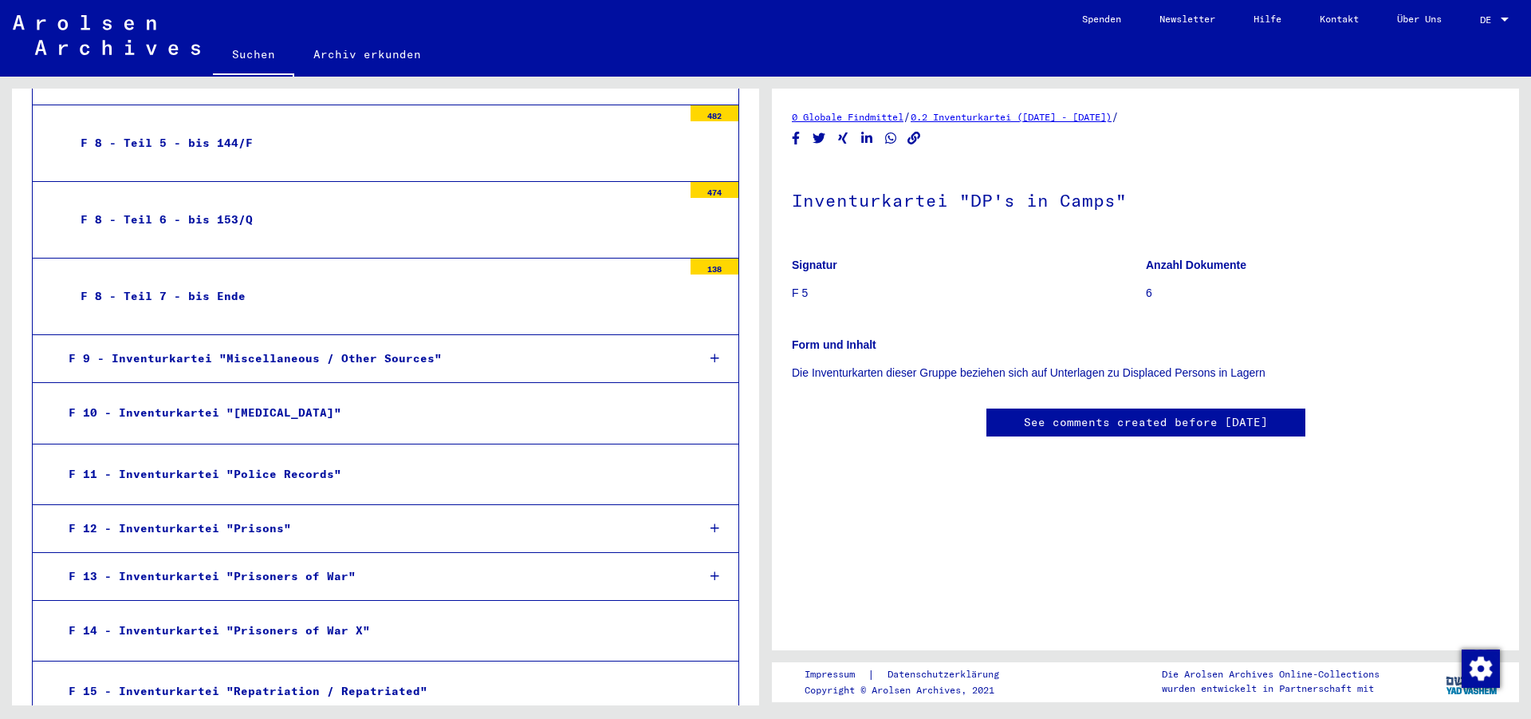
scroll to position [1583, 0]
click at [292, 267] on mat-tree-node "F 8 - Teil 7 - bis Ende 138" at bounding box center [385, 295] width 707 height 77
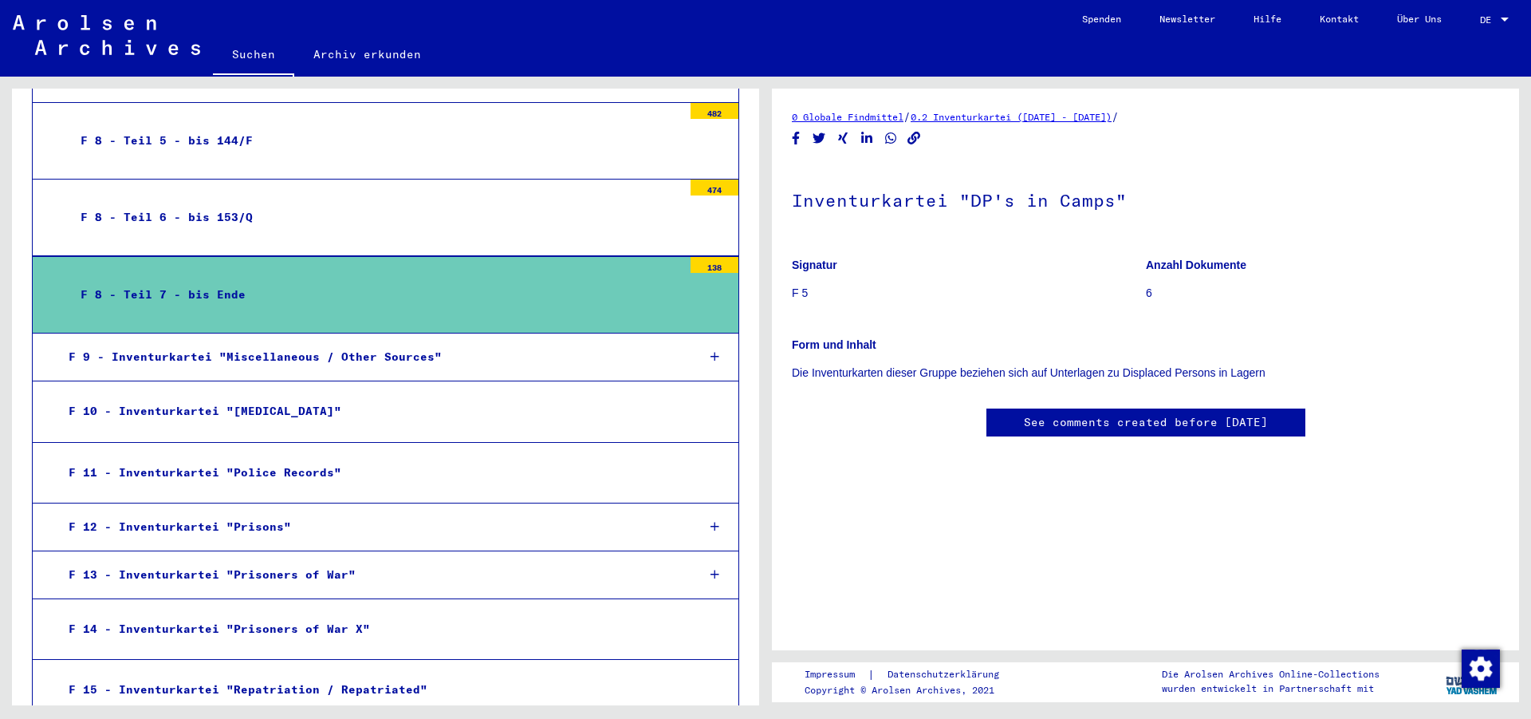
scroll to position [1582, 0]
click at [292, 267] on mat-tree-node "F 8 - Teil 7 - bis Ende 138" at bounding box center [385, 295] width 707 height 77
click at [443, 289] on div "F 8 - Teil 7 - bis Ende" at bounding box center [376, 295] width 614 height 31
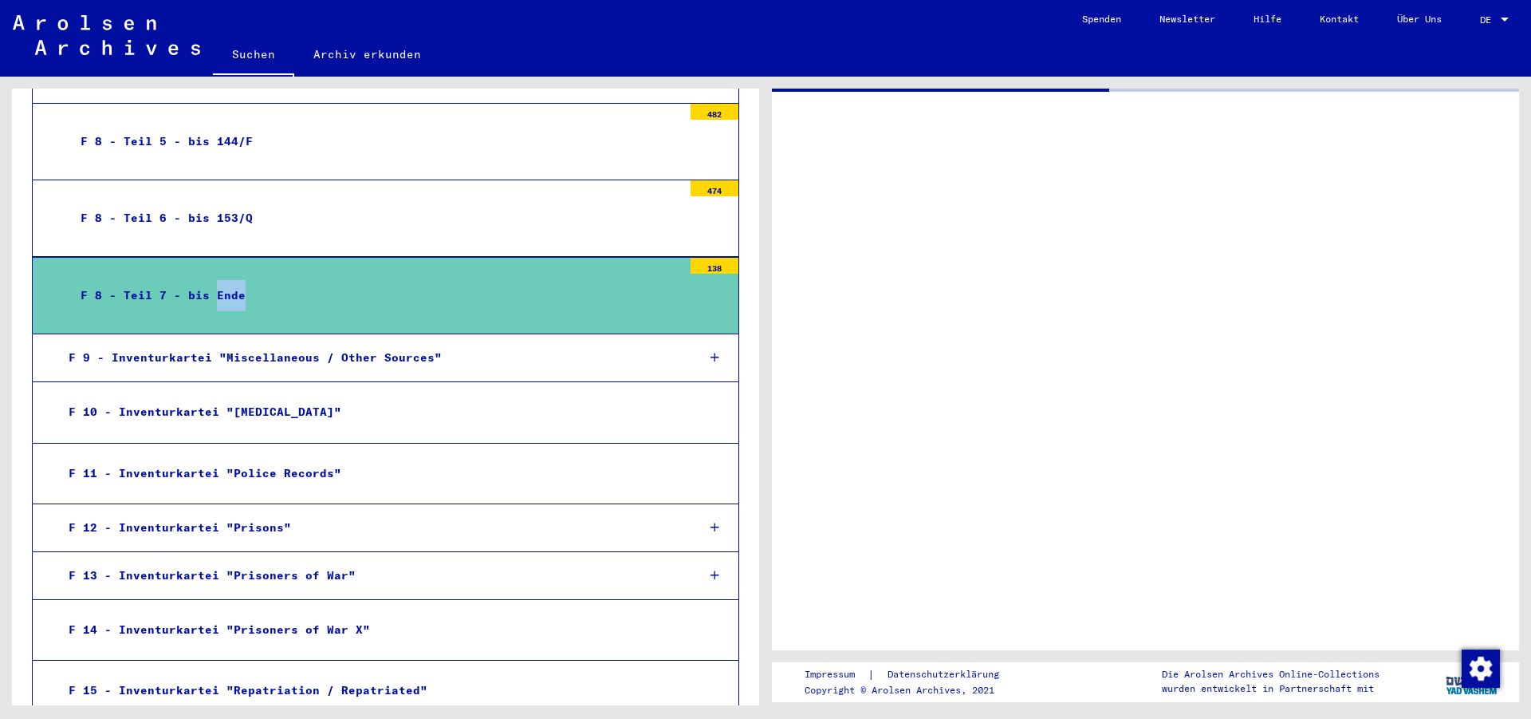
click at [443, 289] on div "F 8 - Teil 7 - bis Ende" at bounding box center [376, 295] width 614 height 31
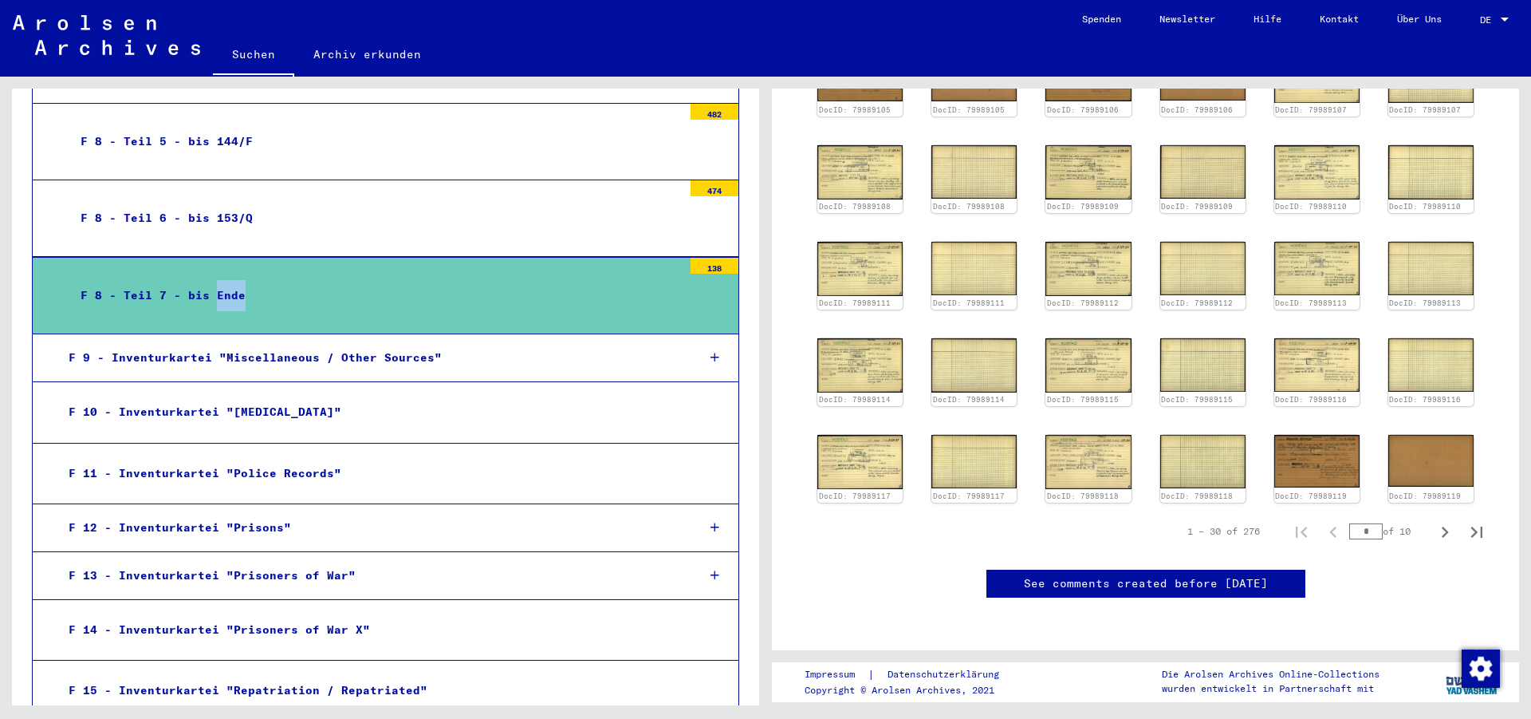
scroll to position [86, 0]
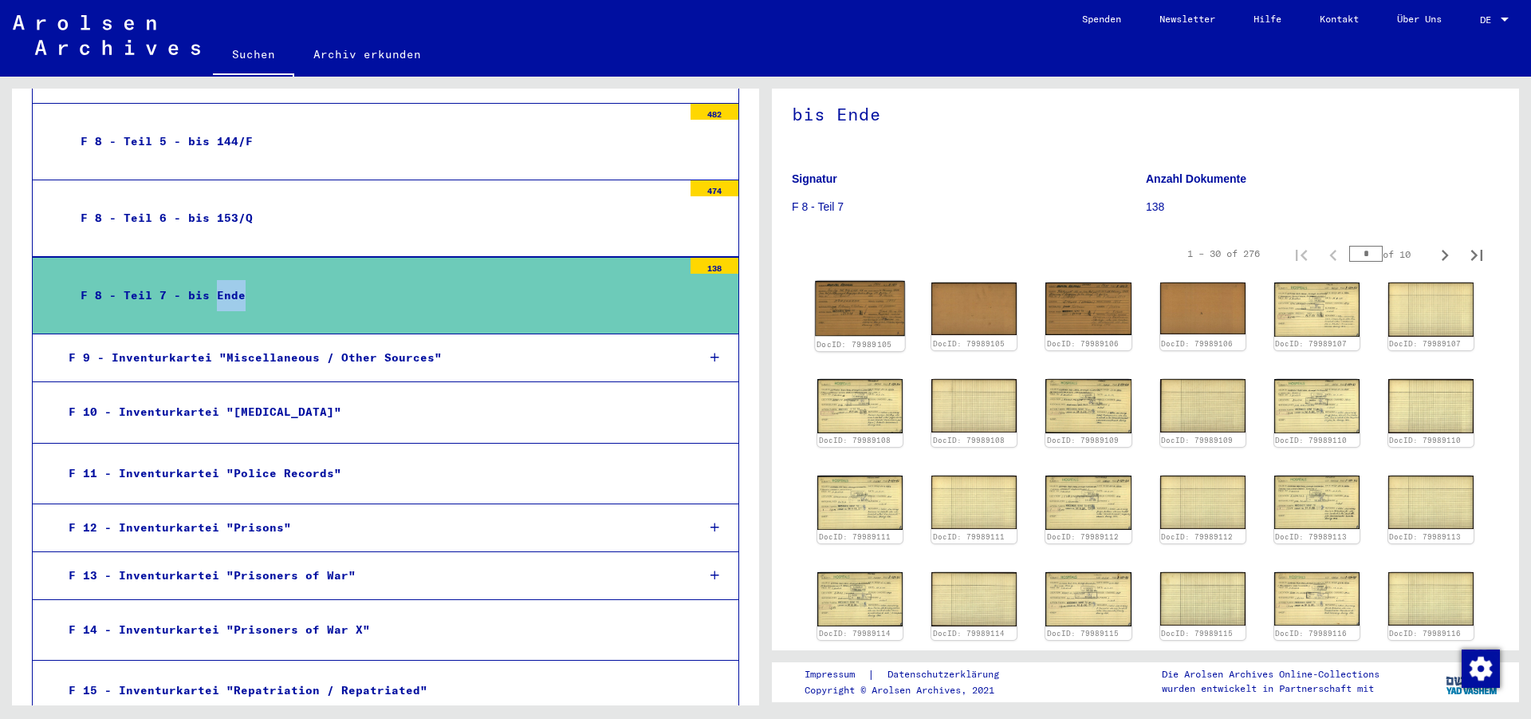
click at [847, 299] on img at bounding box center [860, 308] width 90 height 55
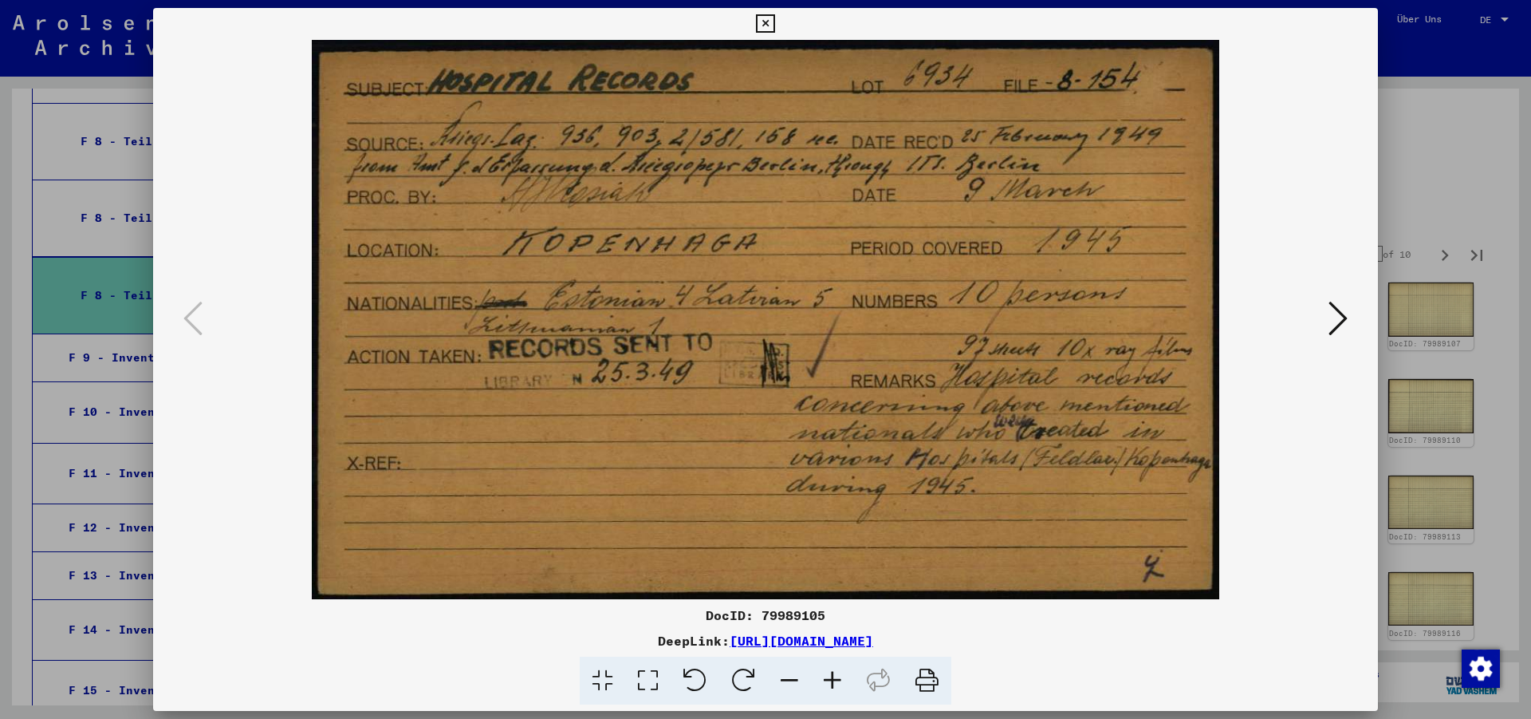
click at [1324, 300] on img at bounding box center [765, 319] width 1116 height 559
click at [1335, 307] on icon at bounding box center [1338, 318] width 19 height 38
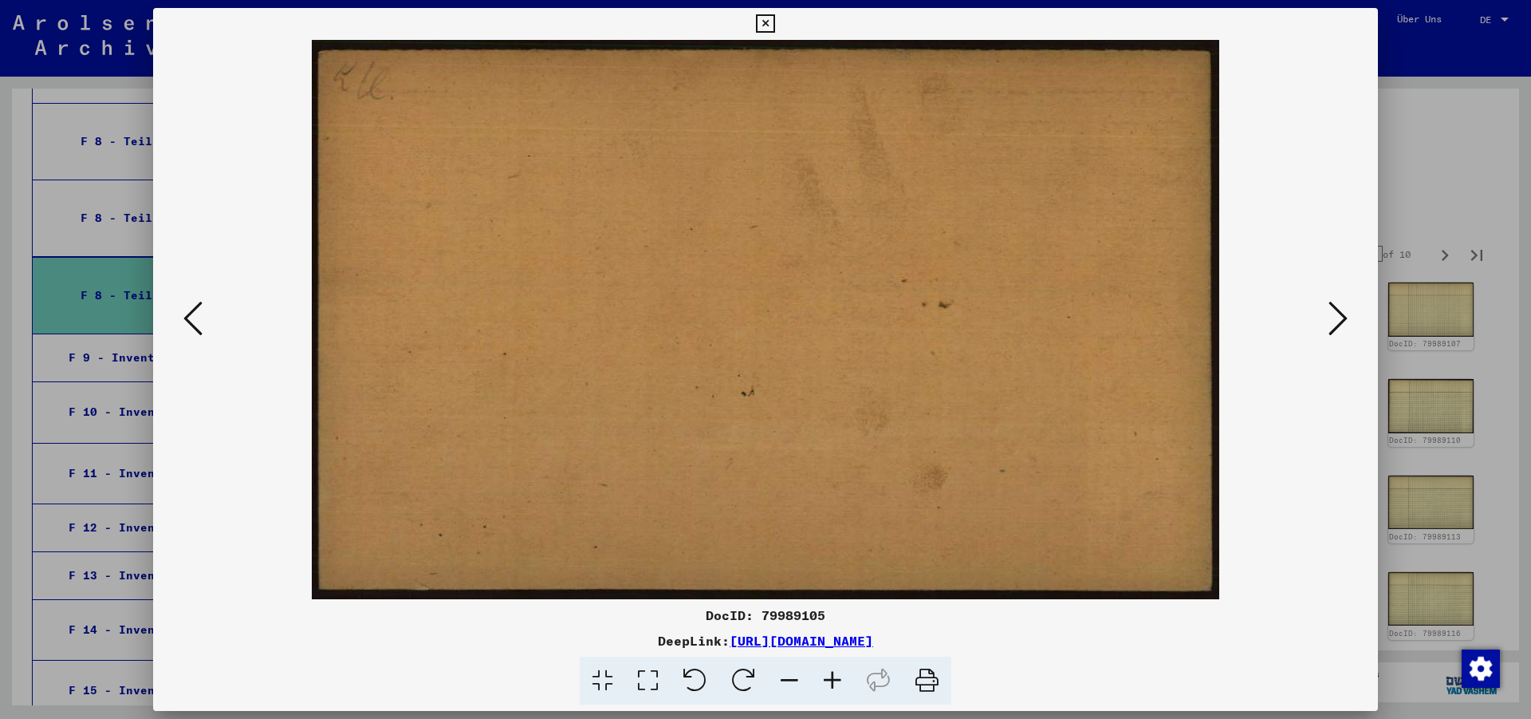
click at [1335, 307] on icon at bounding box center [1338, 318] width 19 height 38
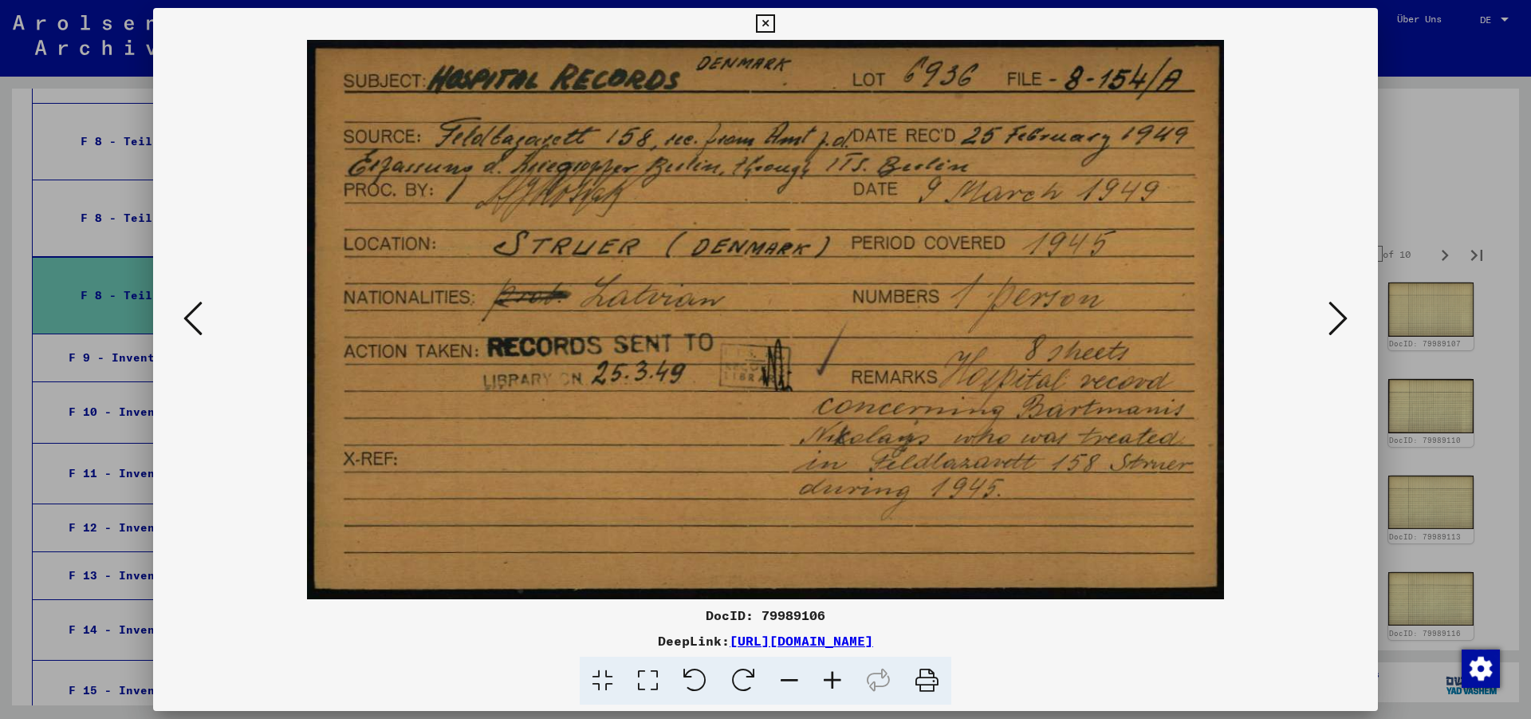
click at [1335, 307] on icon at bounding box center [1338, 318] width 19 height 38
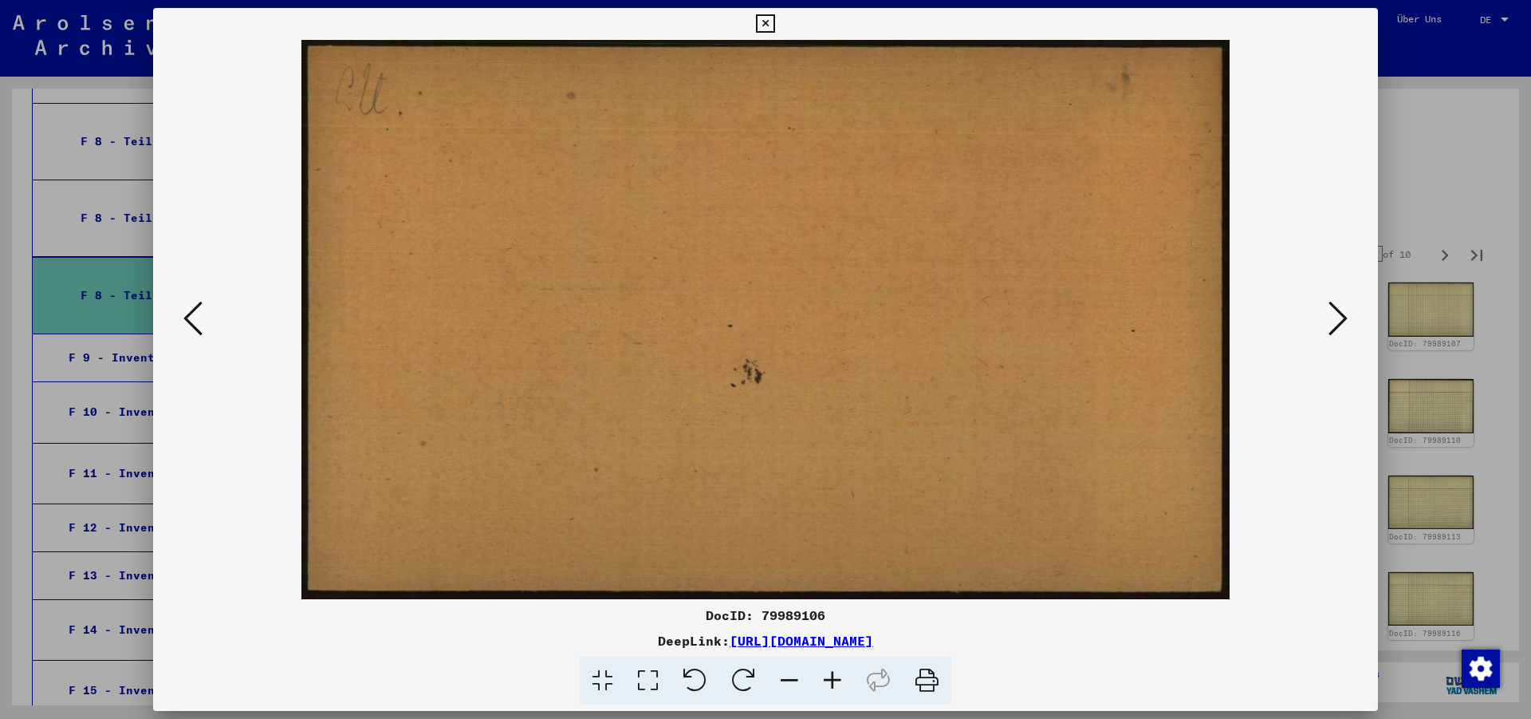
click at [1335, 307] on icon at bounding box center [1338, 318] width 19 height 38
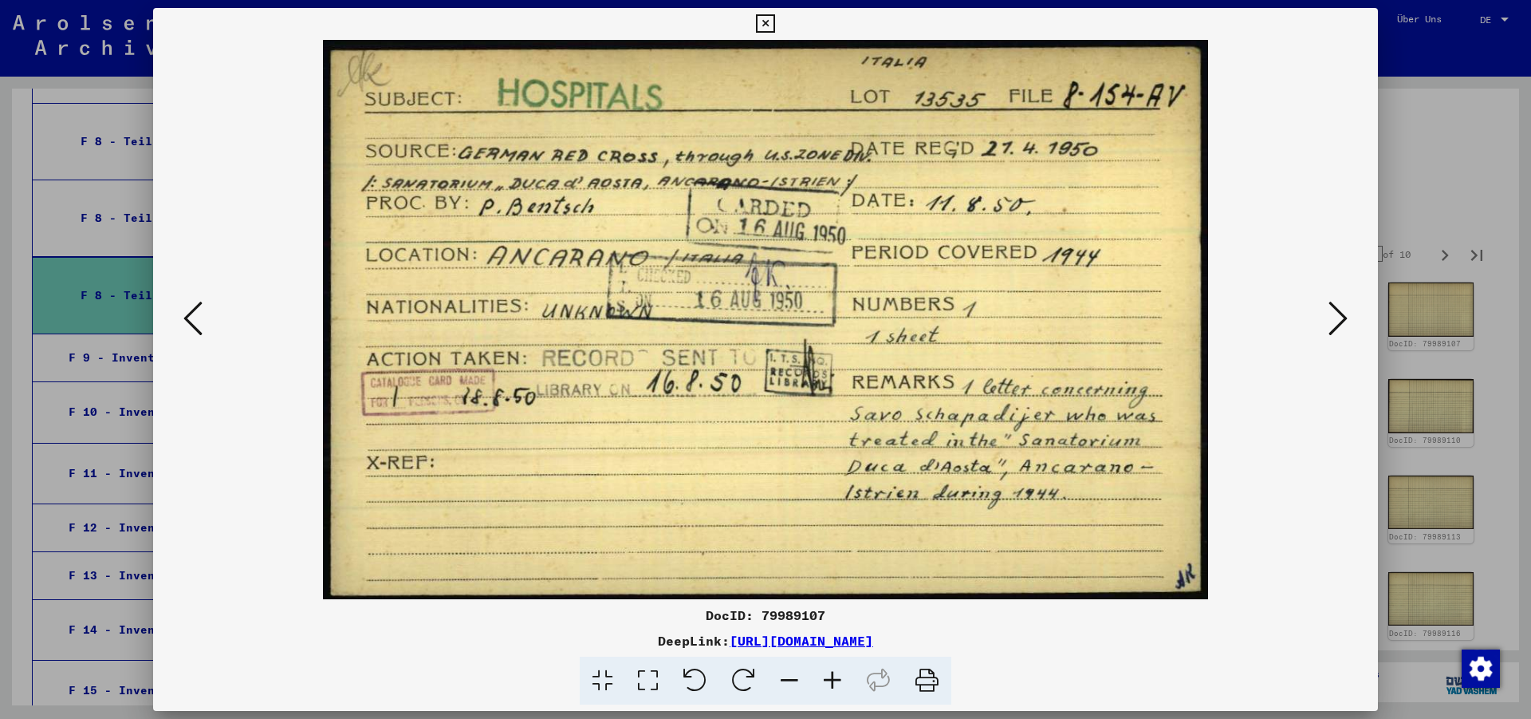
click at [1335, 307] on icon at bounding box center [1338, 318] width 19 height 38
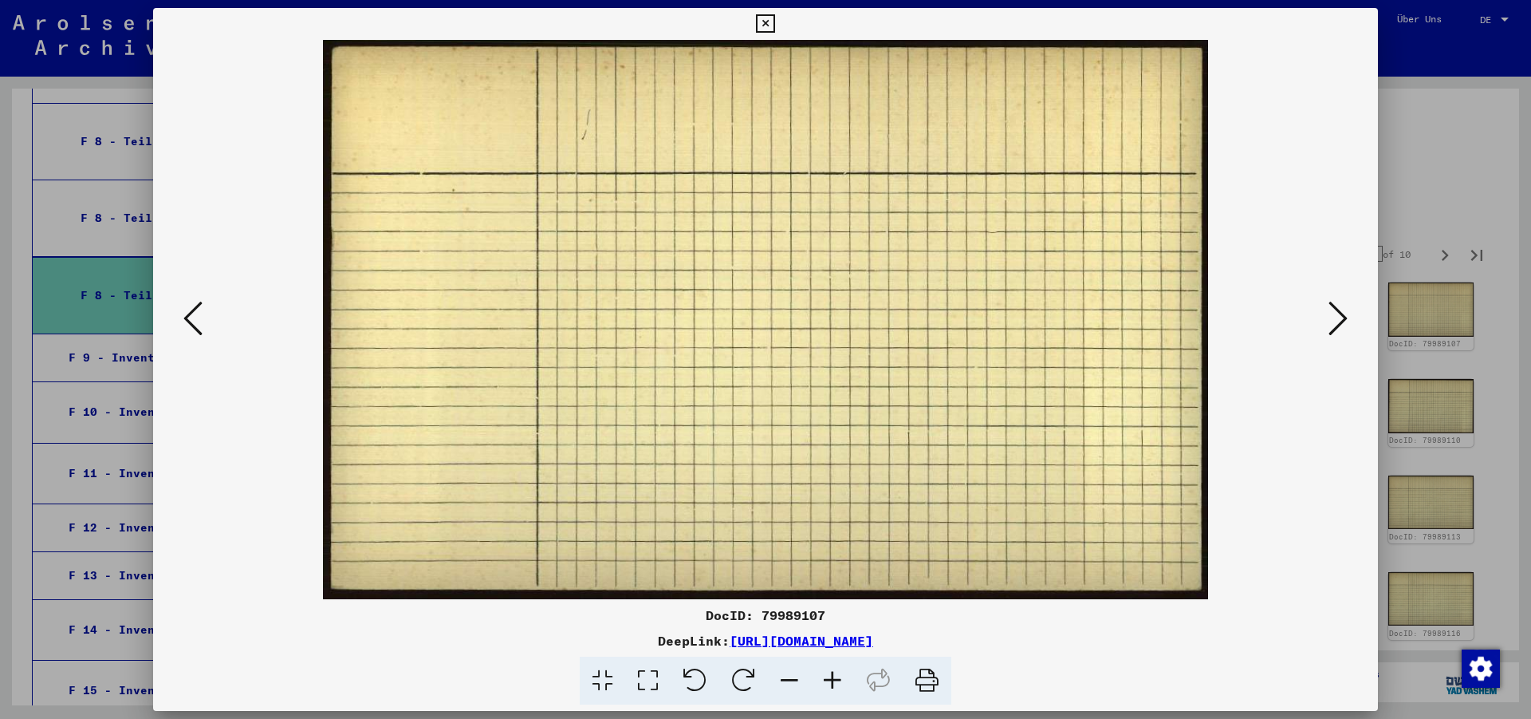
click at [1335, 307] on icon at bounding box center [1338, 318] width 19 height 38
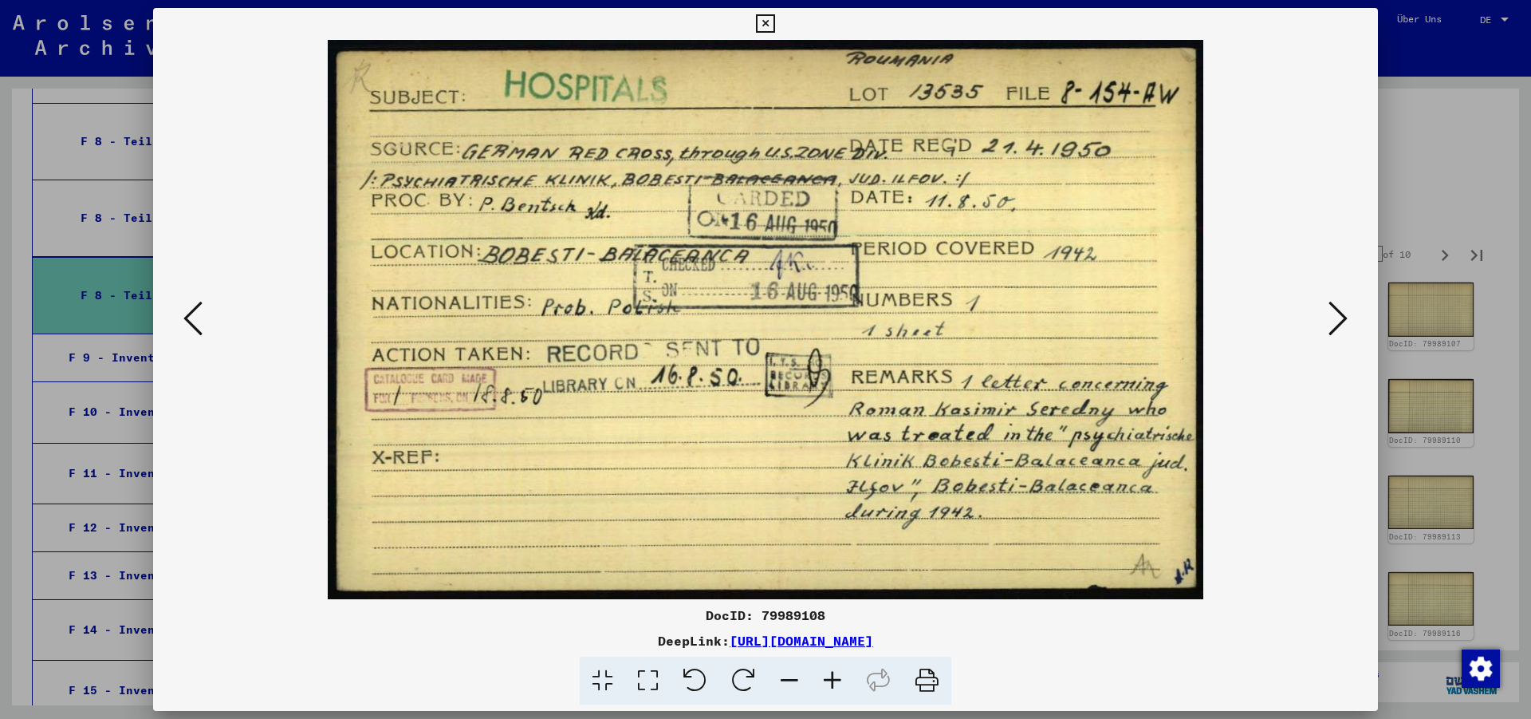
click at [774, 24] on icon at bounding box center [765, 23] width 18 height 19
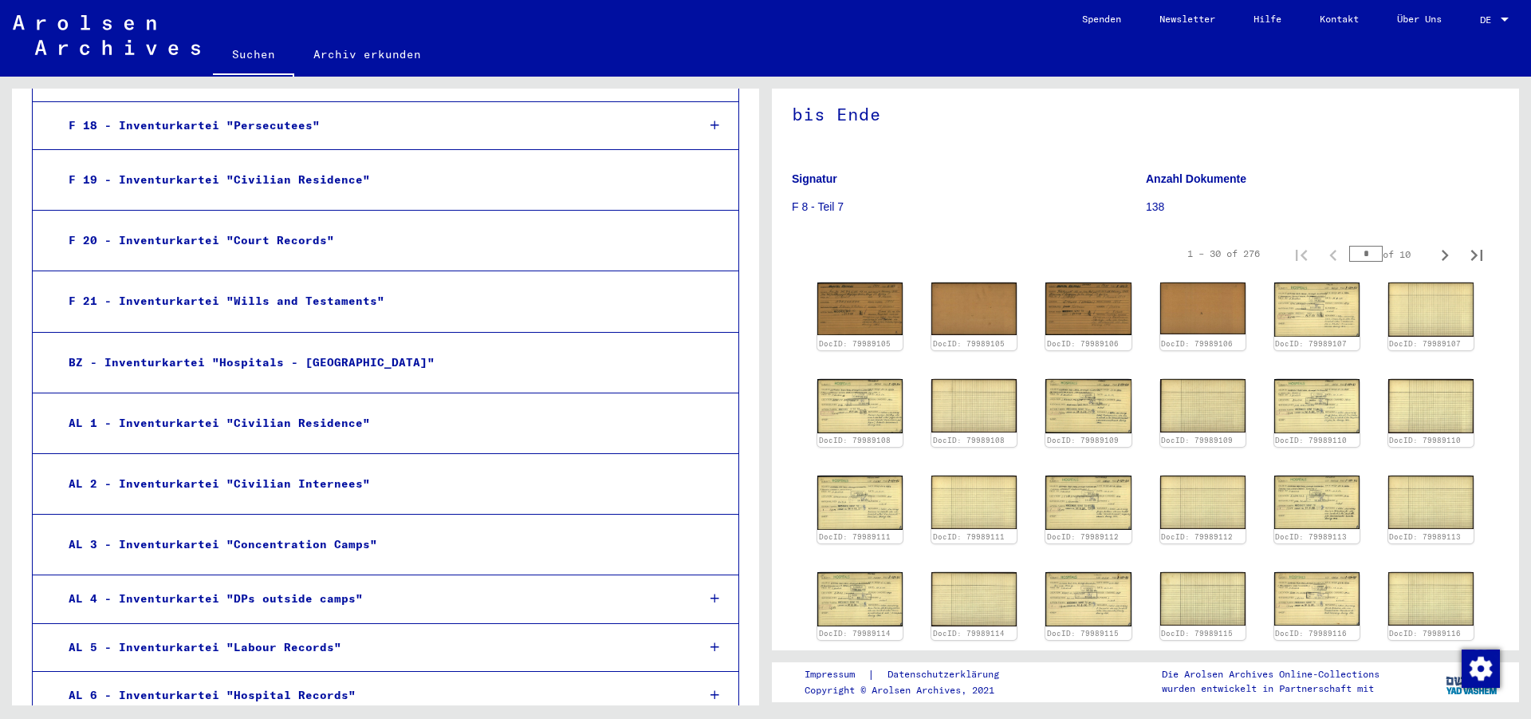
scroll to position [2357, 0]
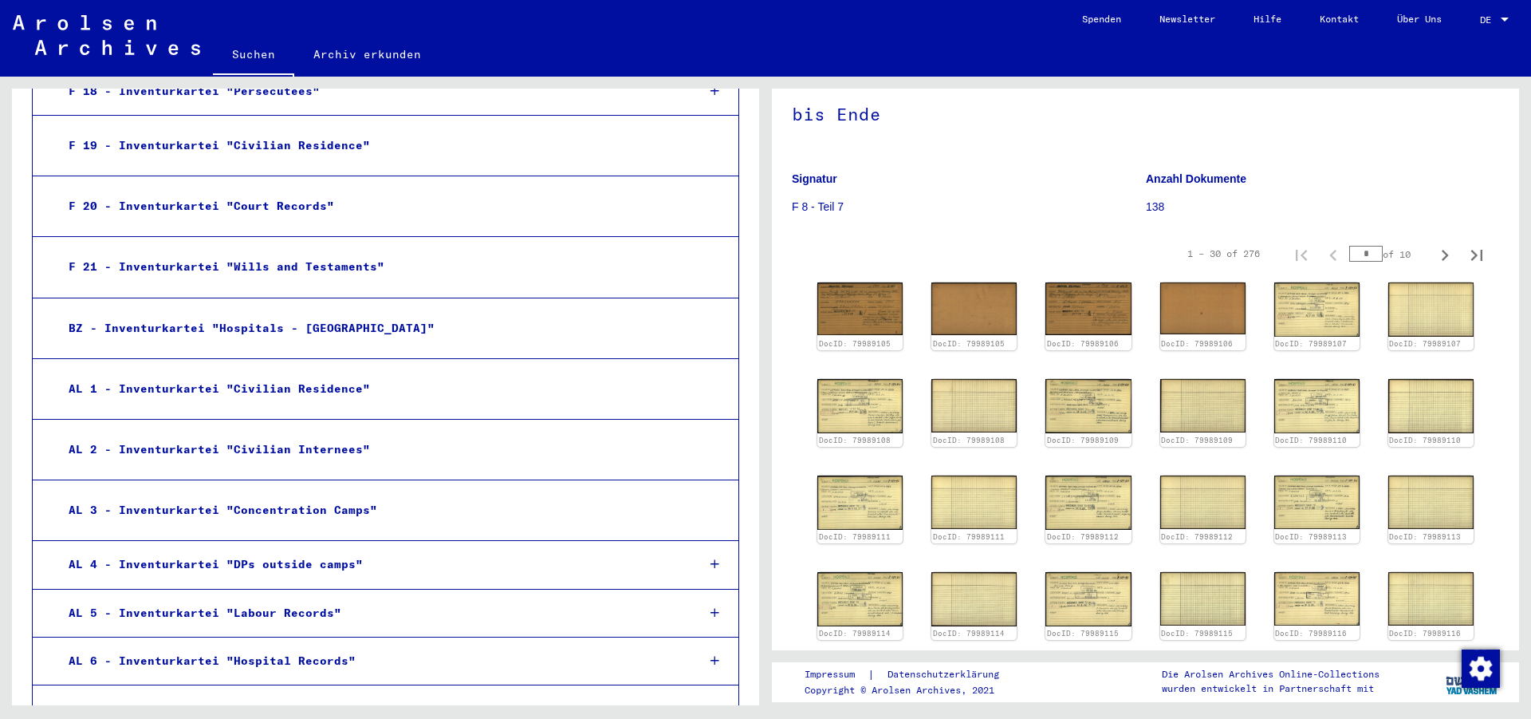
click at [316, 321] on div "BZ - Inventurkartei "Hospitals - [GEOGRAPHIC_DATA]"" at bounding box center [370, 328] width 626 height 31
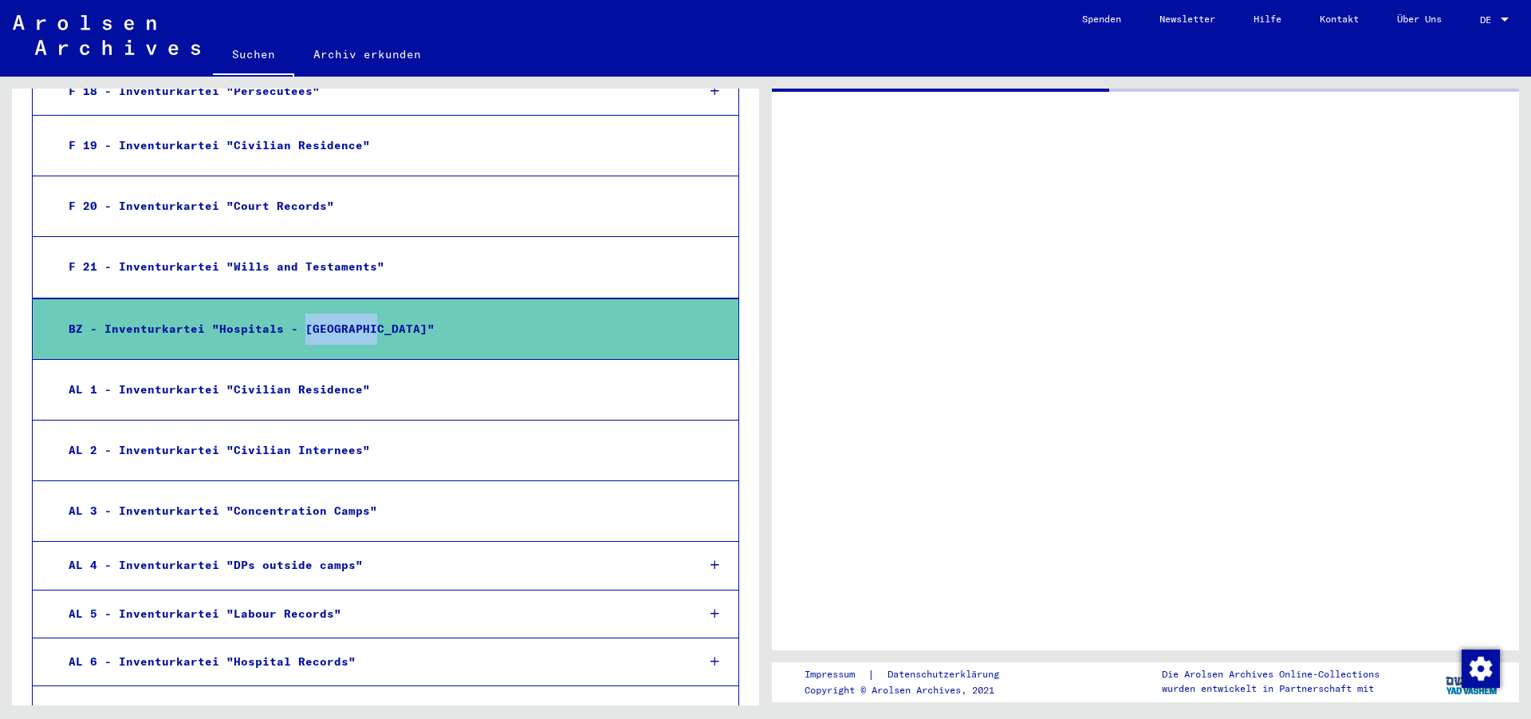
click at [316, 321] on div "BZ - Inventurkartei "Hospitals - [GEOGRAPHIC_DATA]"" at bounding box center [370, 328] width 626 height 31
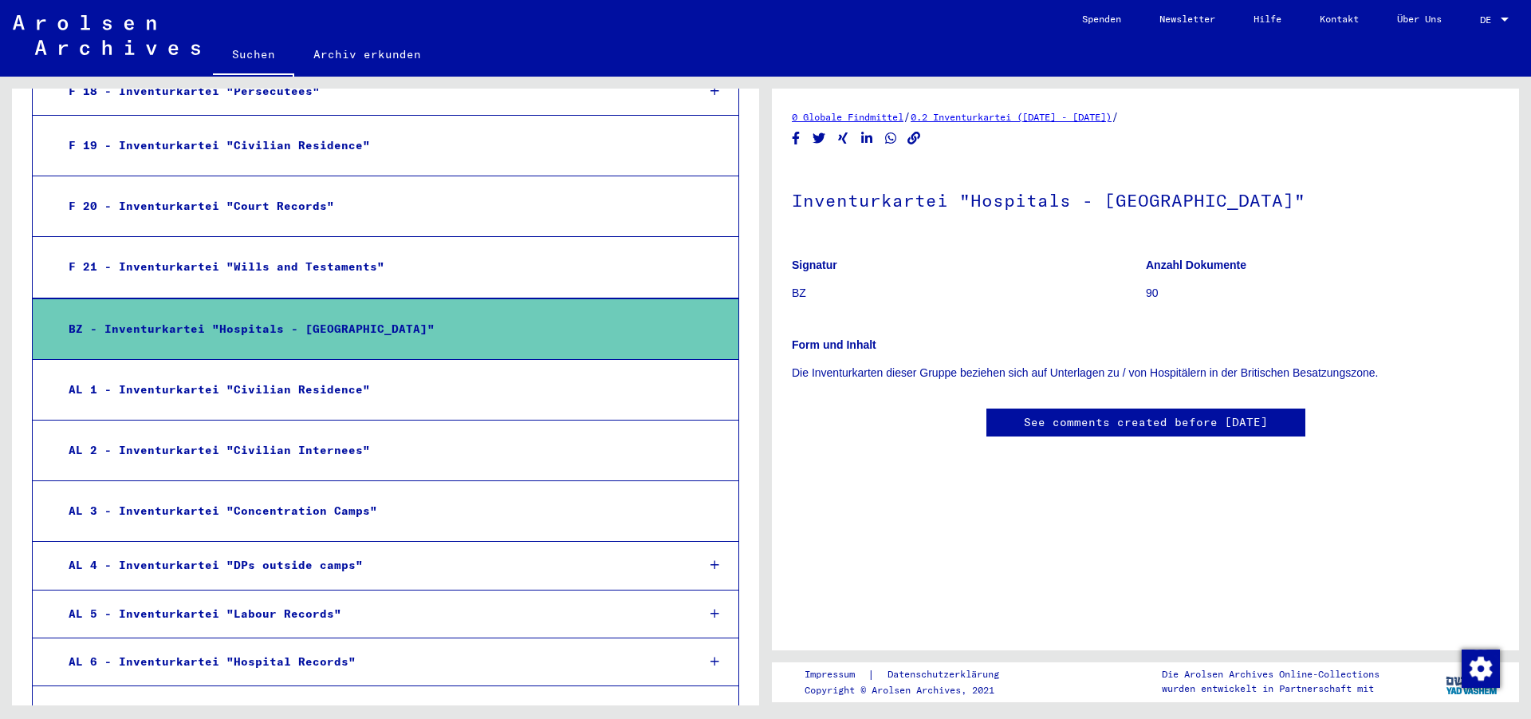
click at [502, 327] on div "BZ - Inventurkartei "Hospitals - [GEOGRAPHIC_DATA]"" at bounding box center [370, 328] width 626 height 31
click at [89, 313] on div "BZ - Inventurkartei "Hospitals - [GEOGRAPHIC_DATA]"" at bounding box center [370, 328] width 626 height 31
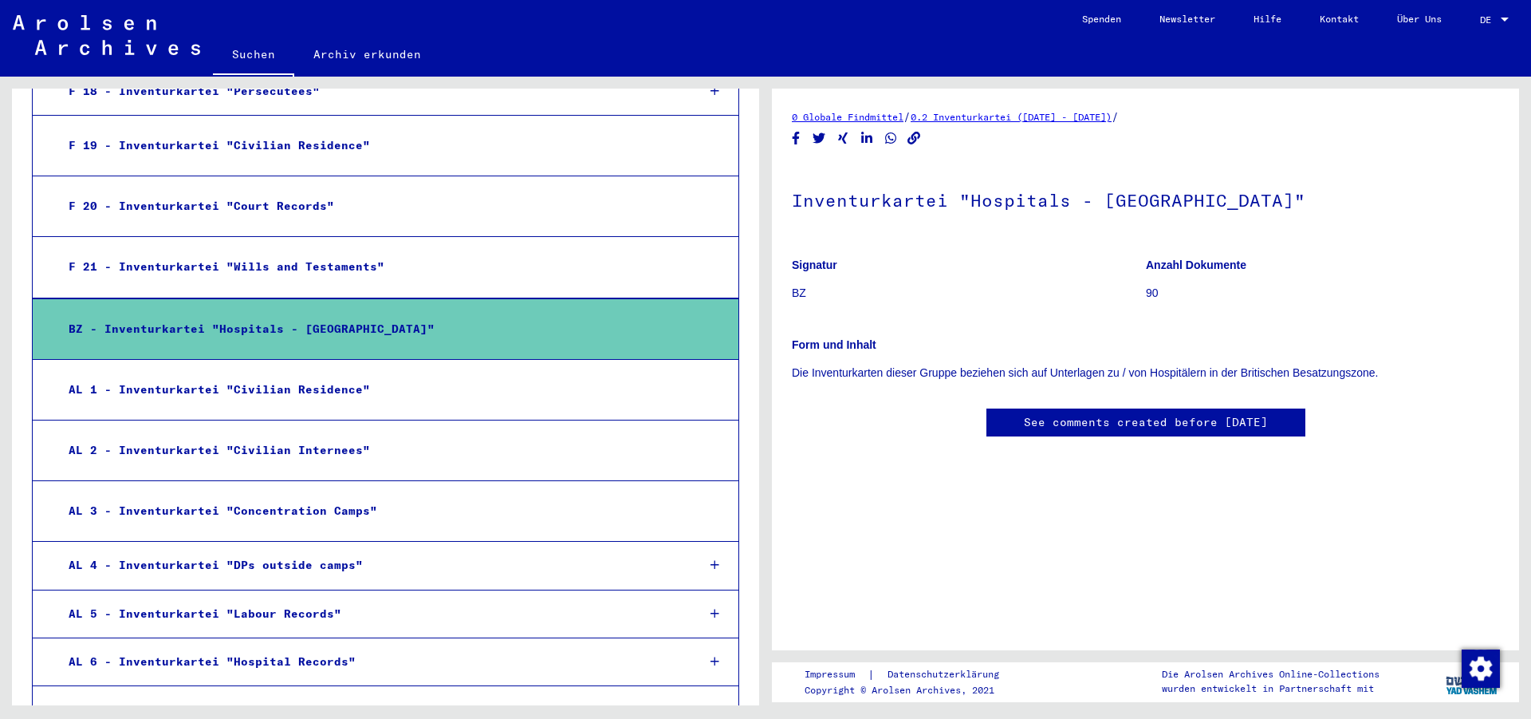
click at [481, 324] on div "BZ - Inventurkartei "Hospitals - [GEOGRAPHIC_DATA]"" at bounding box center [370, 328] width 626 height 31
click at [1081, 422] on link "See comments created before [DATE]" at bounding box center [1146, 422] width 244 height 17
click at [1037, 116] on link "0.2 Inventurkartei ([DATE] - [DATE])" at bounding box center [1011, 117] width 201 height 12
click at [521, 319] on div "BZ - Inventurkartei "Hospitals - [GEOGRAPHIC_DATA]"" at bounding box center [370, 328] width 626 height 31
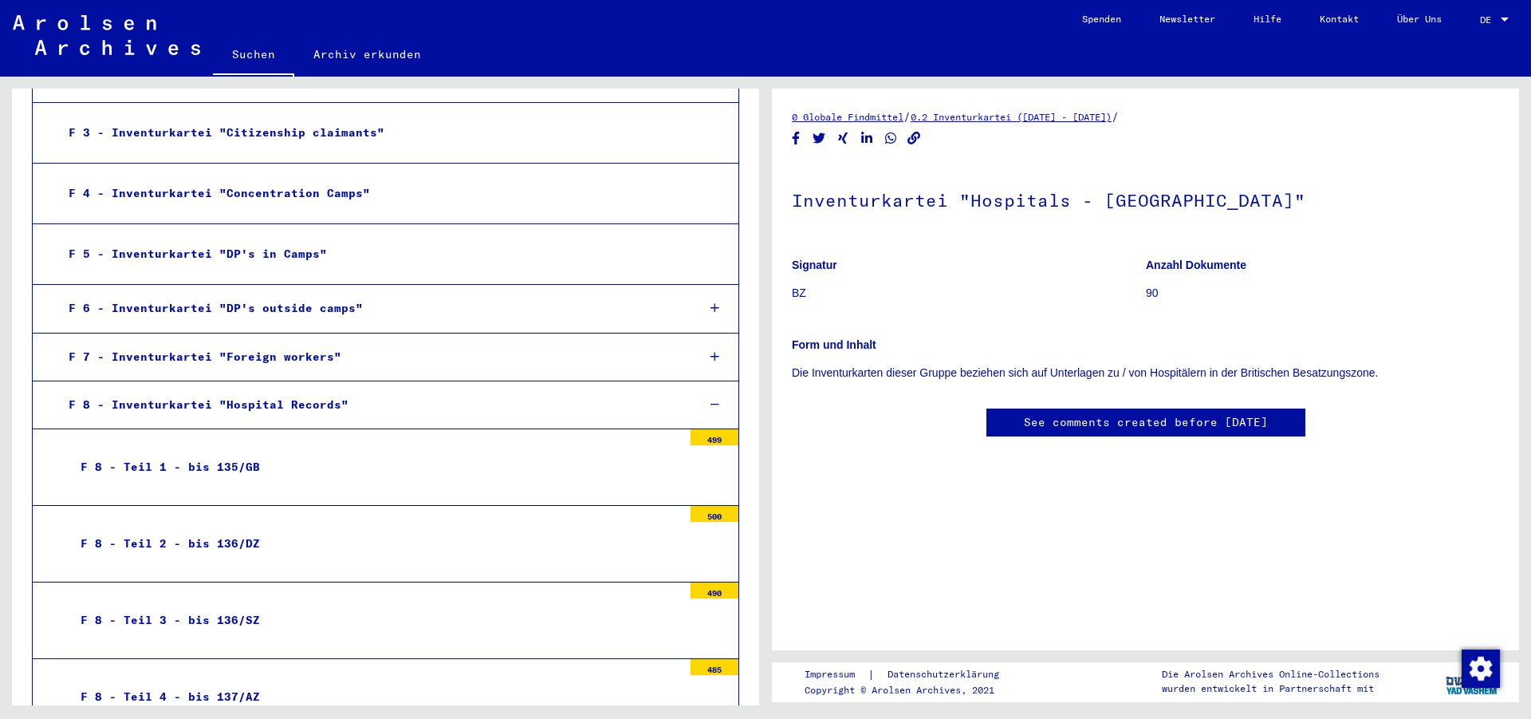
scroll to position [720, 0]
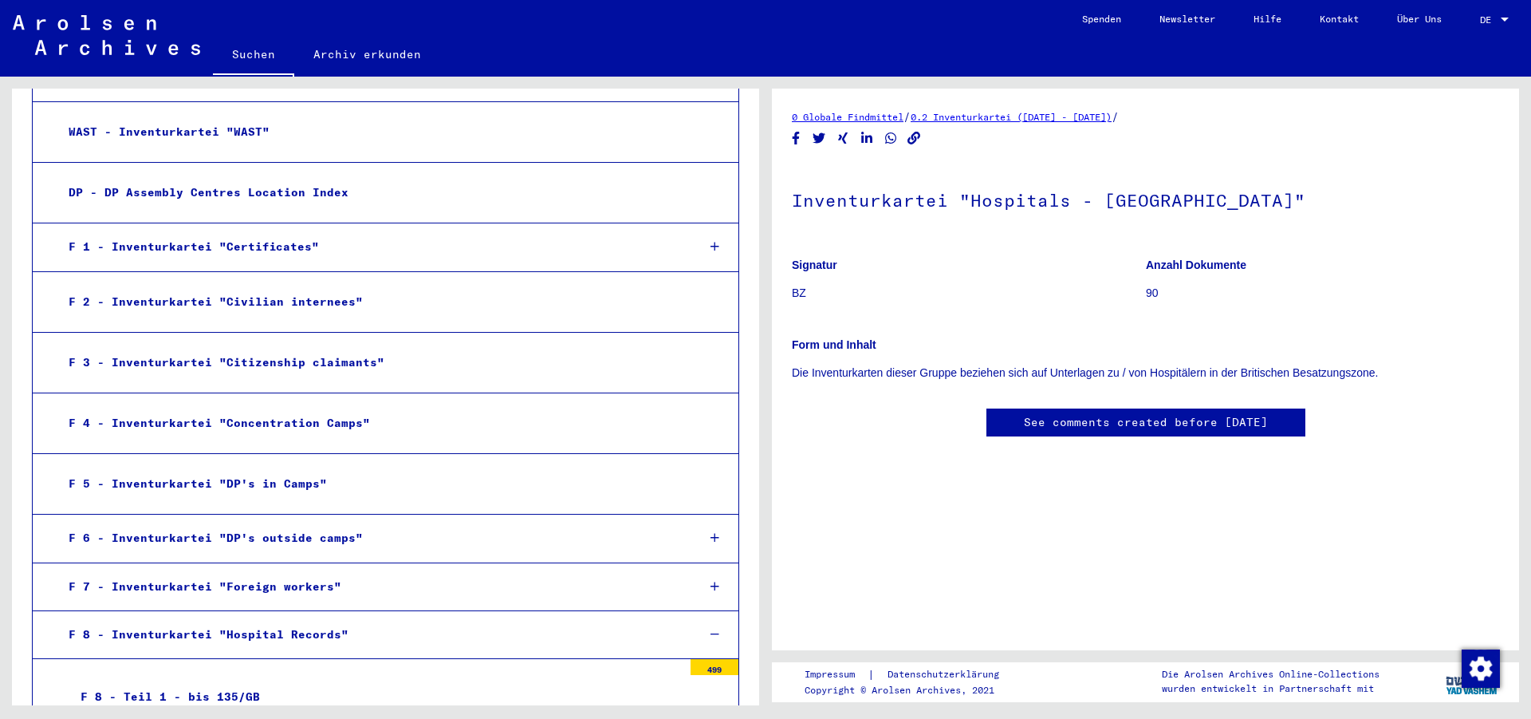
click at [250, 49] on link "Suchen" at bounding box center [253, 55] width 81 height 41
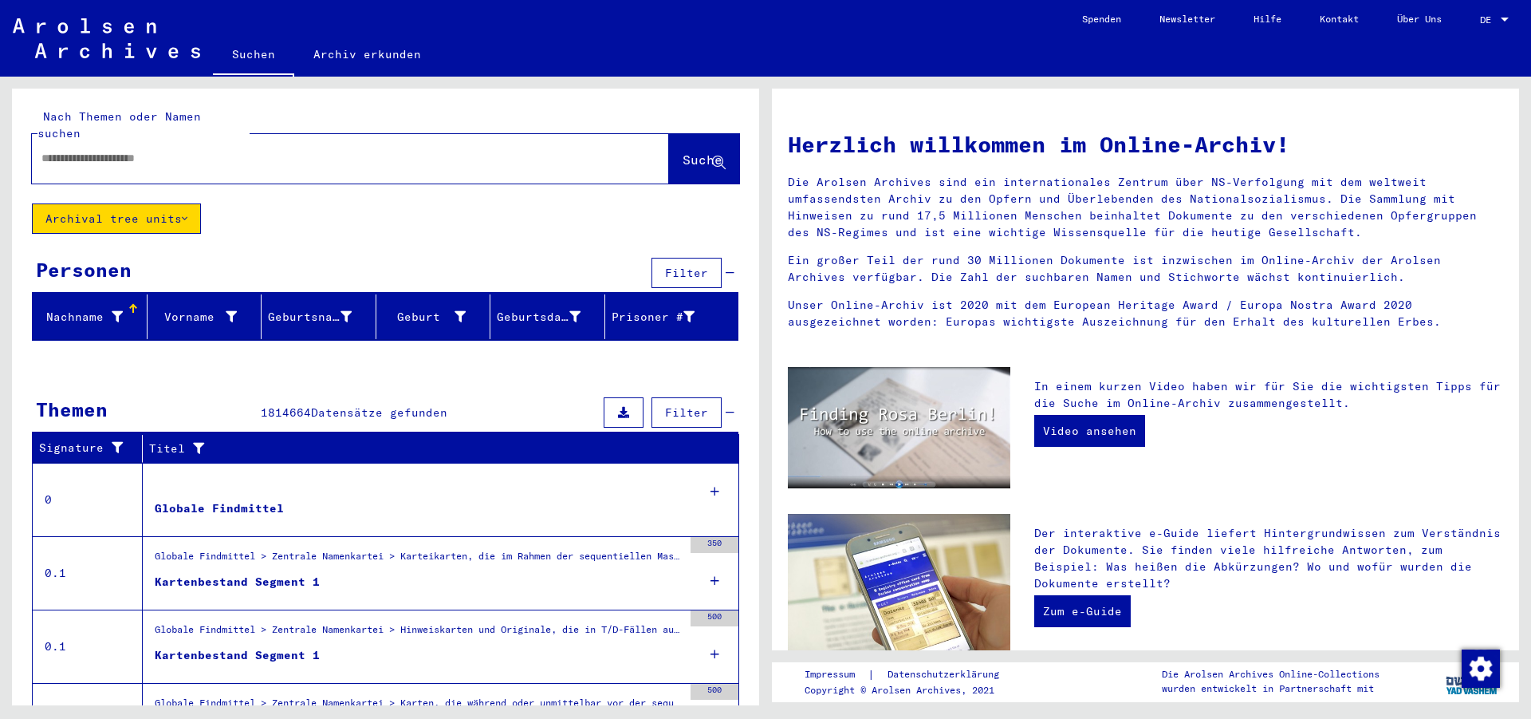
click at [152, 150] on input "text" at bounding box center [331, 158] width 580 height 17
drag, startPoint x: 82, startPoint y: 143, endPoint x: 26, endPoint y: 146, distance: 55.9
click at [41, 150] on input "**********" at bounding box center [331, 158] width 580 height 17
type input "**********"
click at [82, 304] on div "Nachname" at bounding box center [93, 317] width 108 height 26
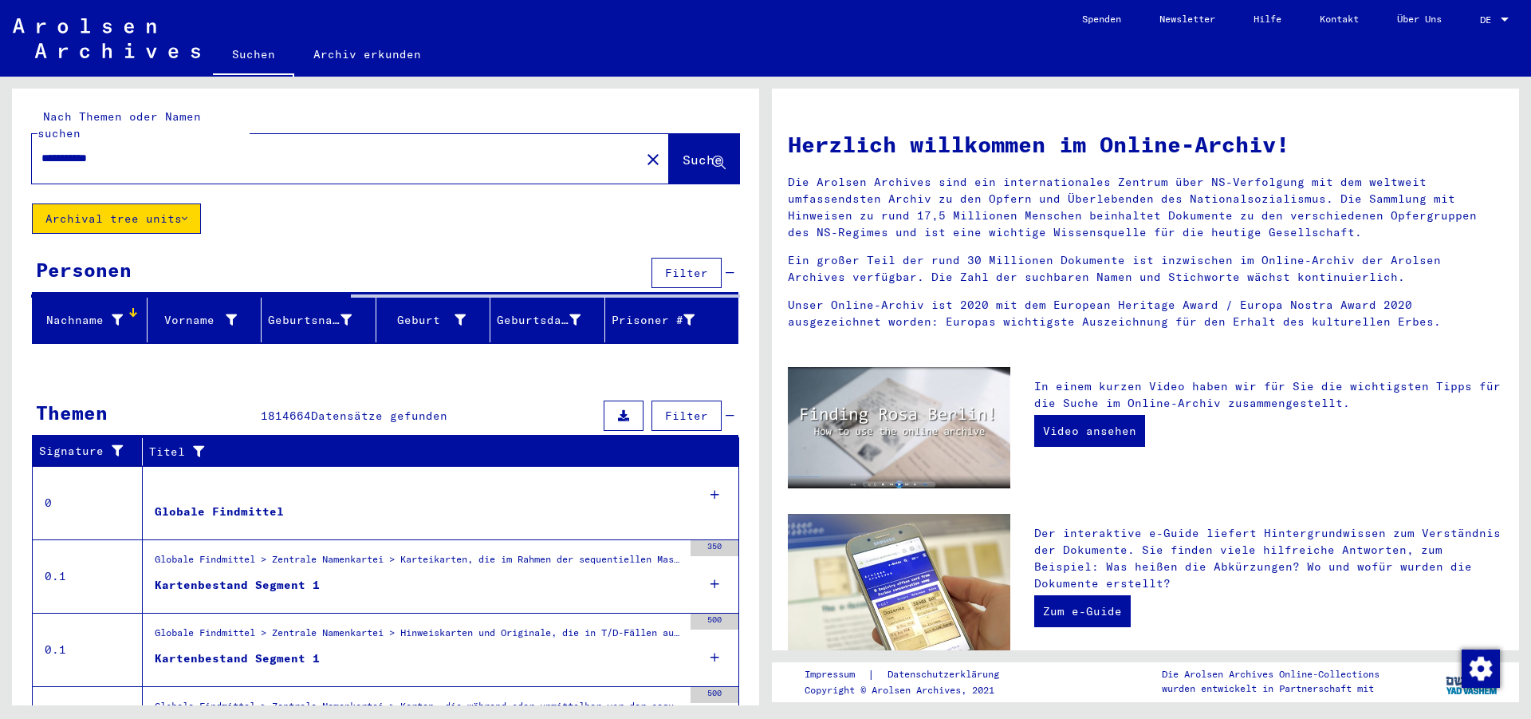
click at [190, 203] on button "Archival tree units" at bounding box center [116, 218] width 169 height 30
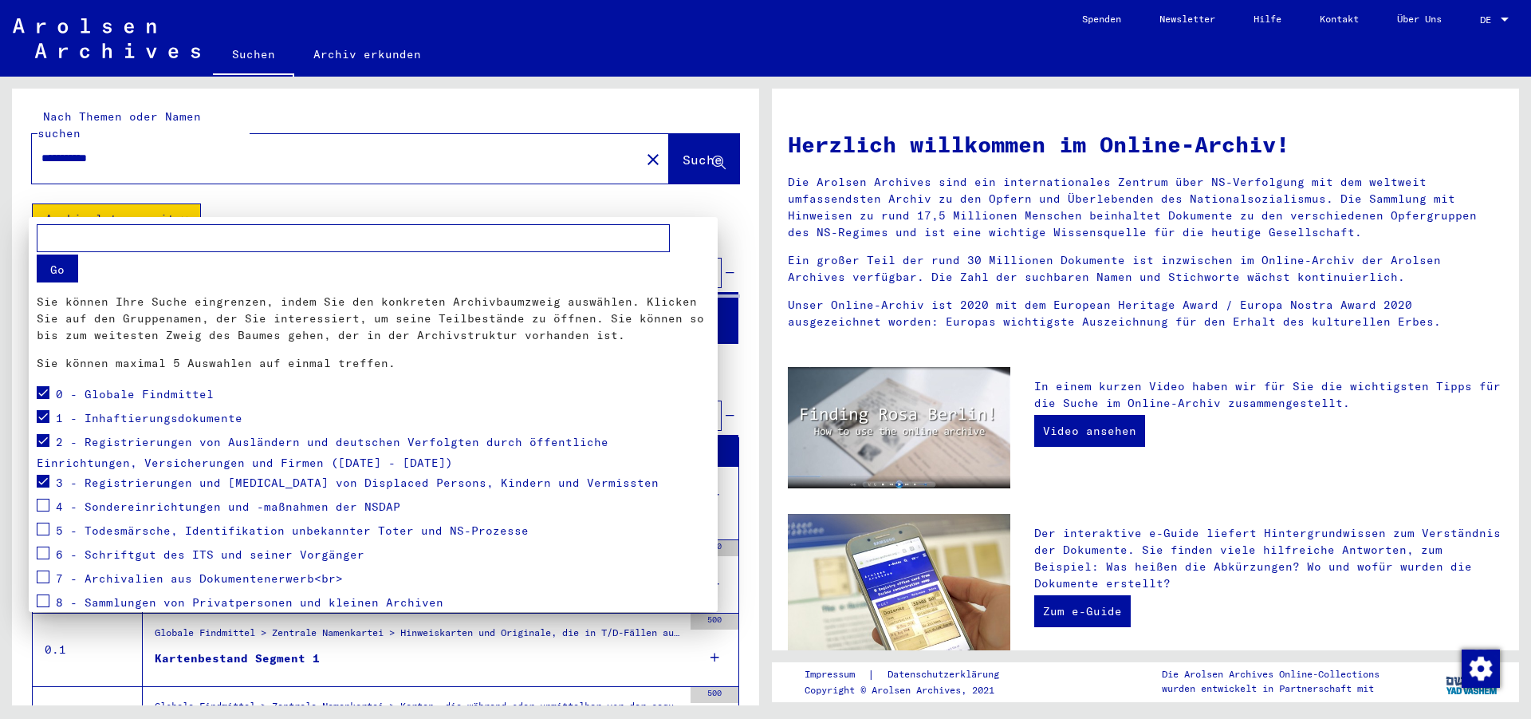
click at [189, 198] on div at bounding box center [765, 359] width 1531 height 719
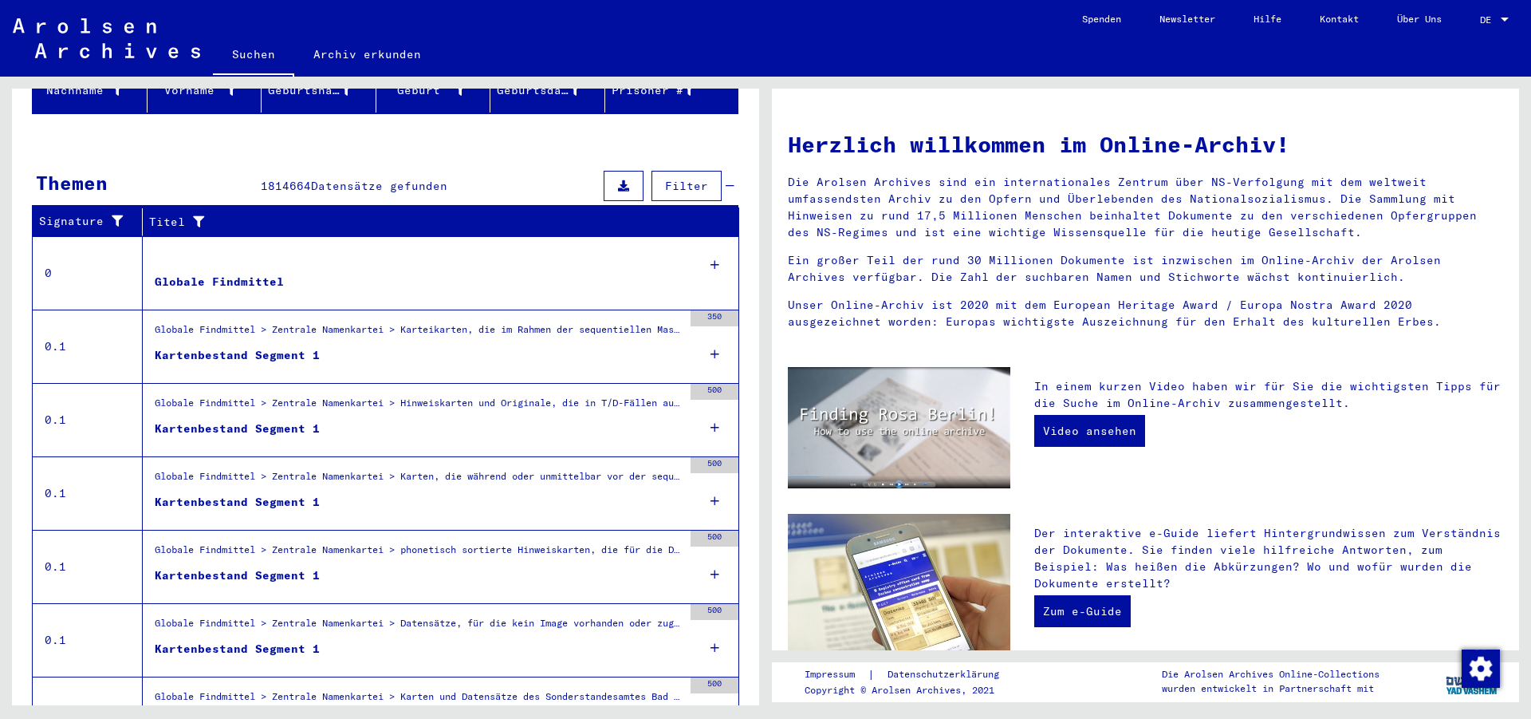
scroll to position [172, 0]
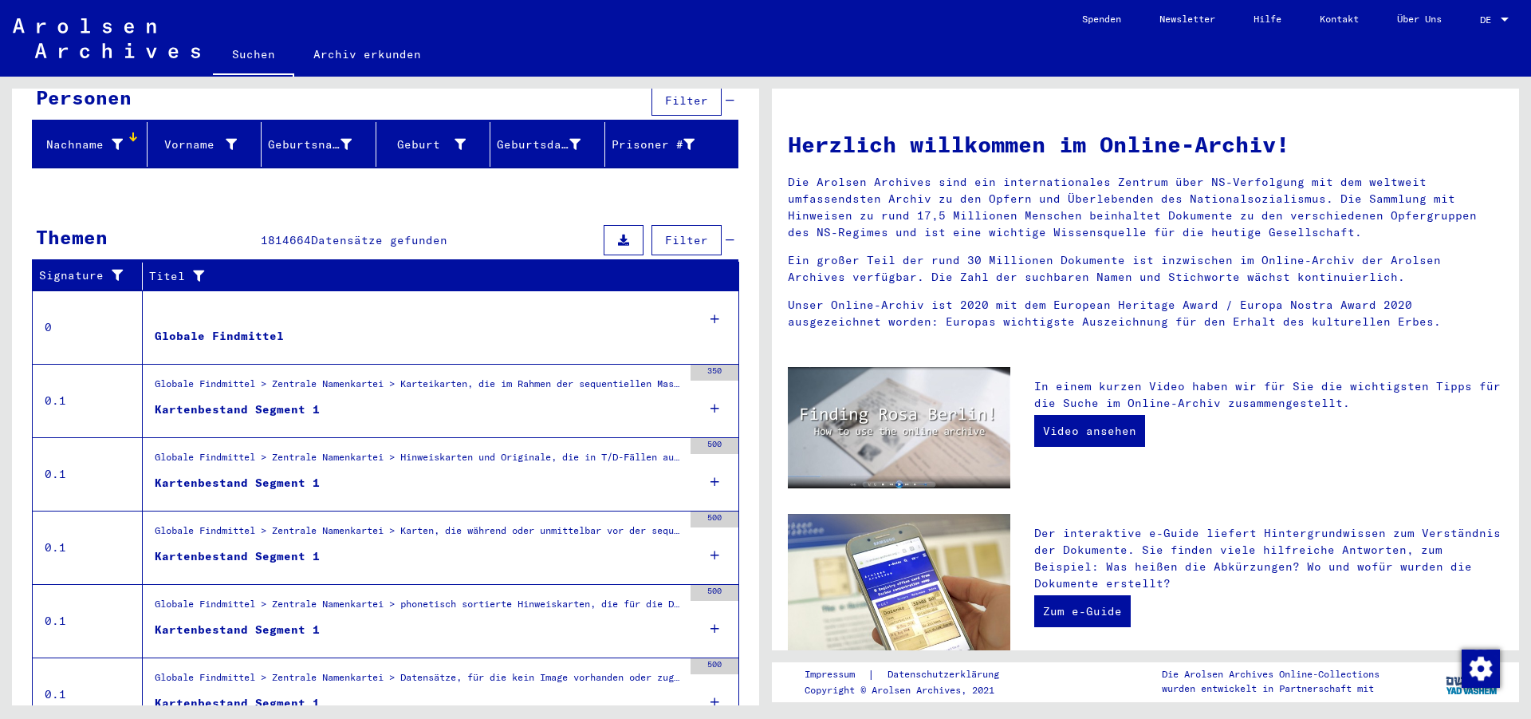
click at [298, 401] on div "Kartenbestand Segment 1" at bounding box center [237, 409] width 165 height 17
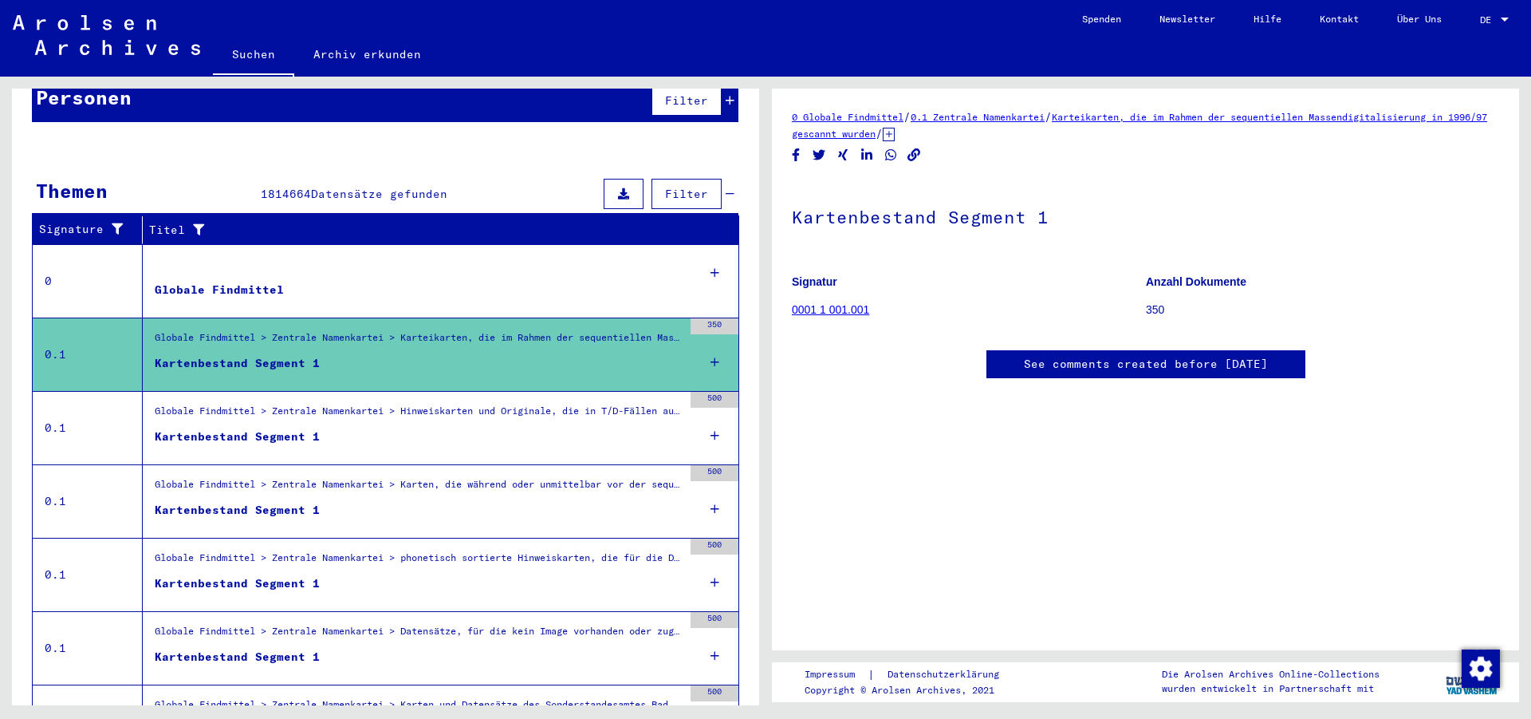
click at [711, 344] on icon at bounding box center [715, 362] width 9 height 56
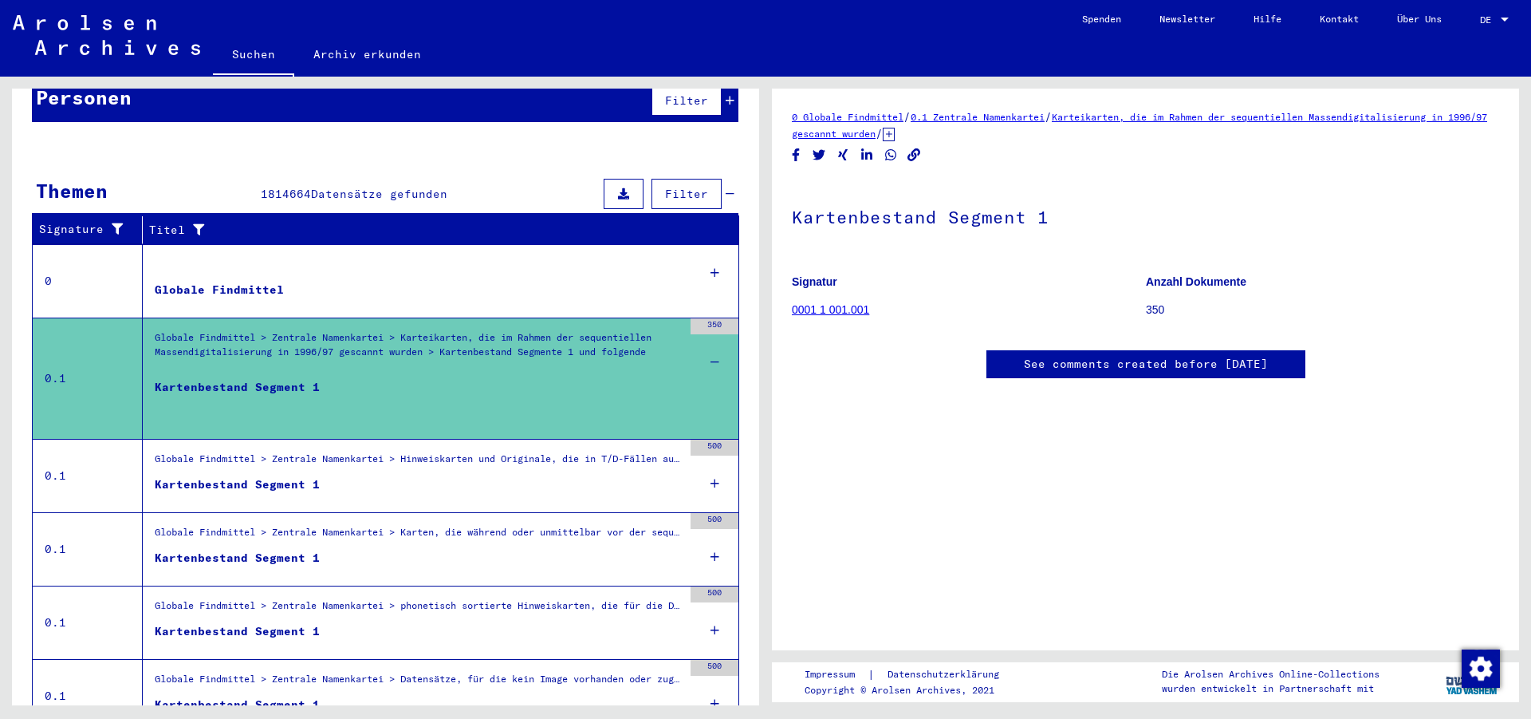
click at [297, 379] on div "Kartenbestand Segment 1" at bounding box center [237, 403] width 165 height 48
click at [826, 309] on link "0001 1 001.001" at bounding box center [830, 309] width 77 height 13
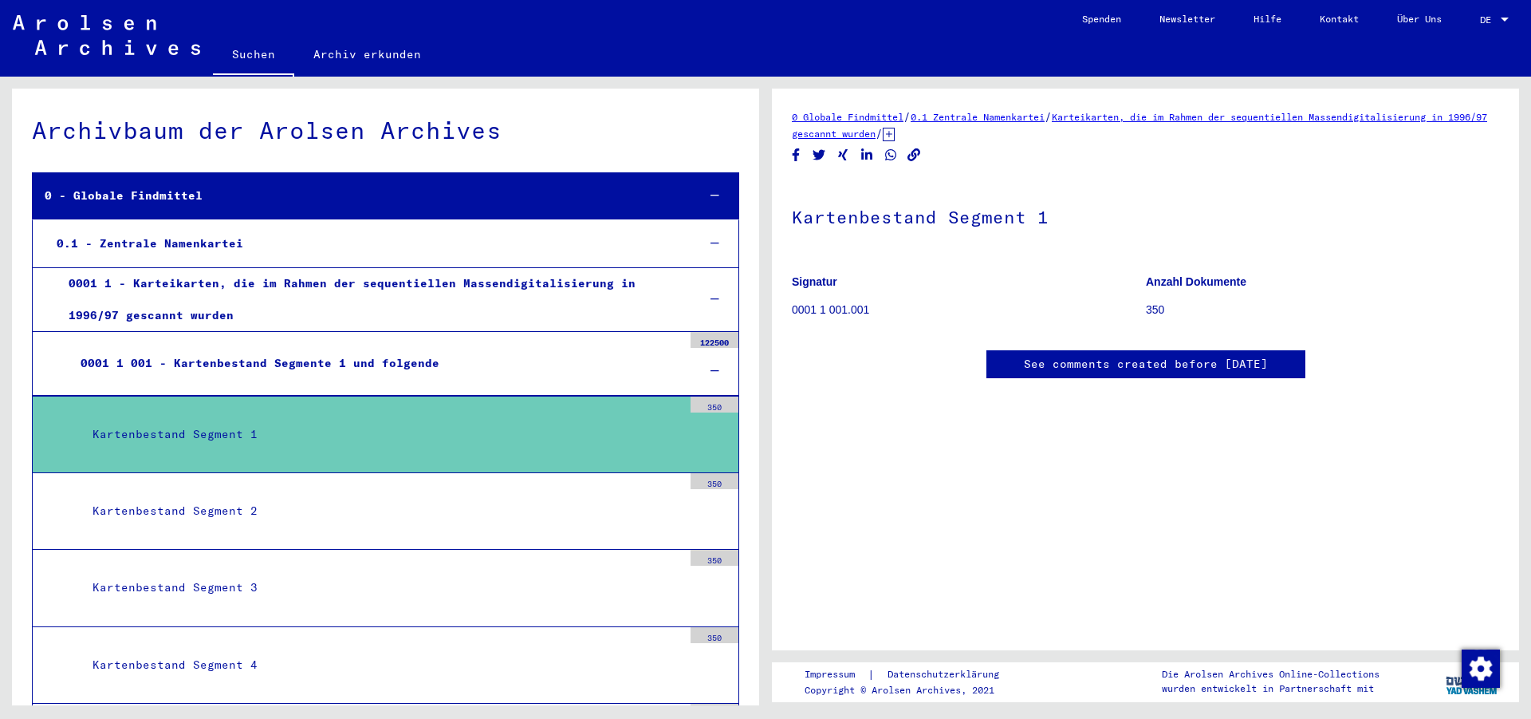
click at [381, 432] on div "Kartenbestand Segment 1" at bounding box center [382, 434] width 602 height 31
click at [699, 407] on div "350" at bounding box center [715, 404] width 48 height 16
click at [215, 427] on div "Kartenbestand Segment 1" at bounding box center [382, 434] width 602 height 31
click at [260, 57] on link "Suchen" at bounding box center [253, 55] width 81 height 41
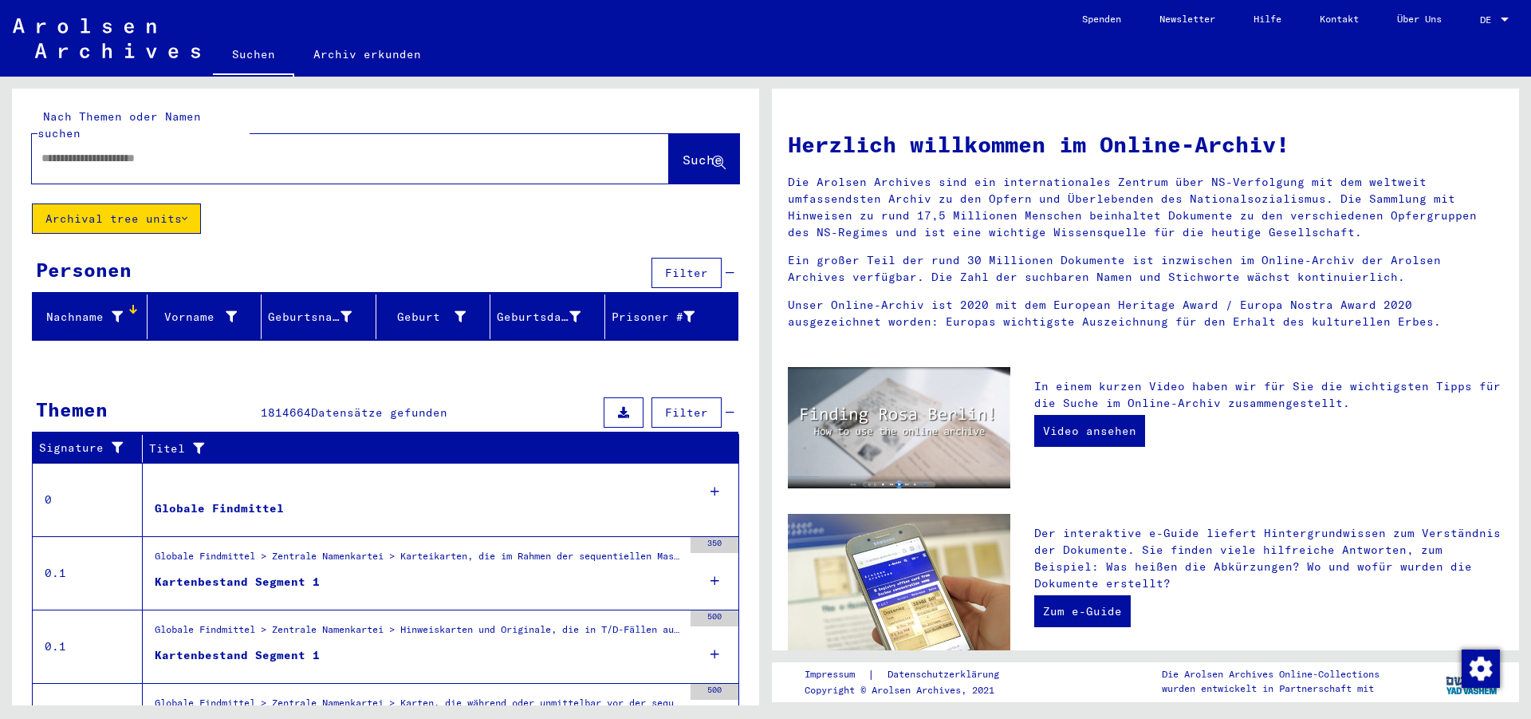
click at [100, 150] on input "text" at bounding box center [331, 158] width 580 height 17
type input "**********"
click at [201, 294] on mat-header-cell "Vorname" at bounding box center [205, 316] width 115 height 45
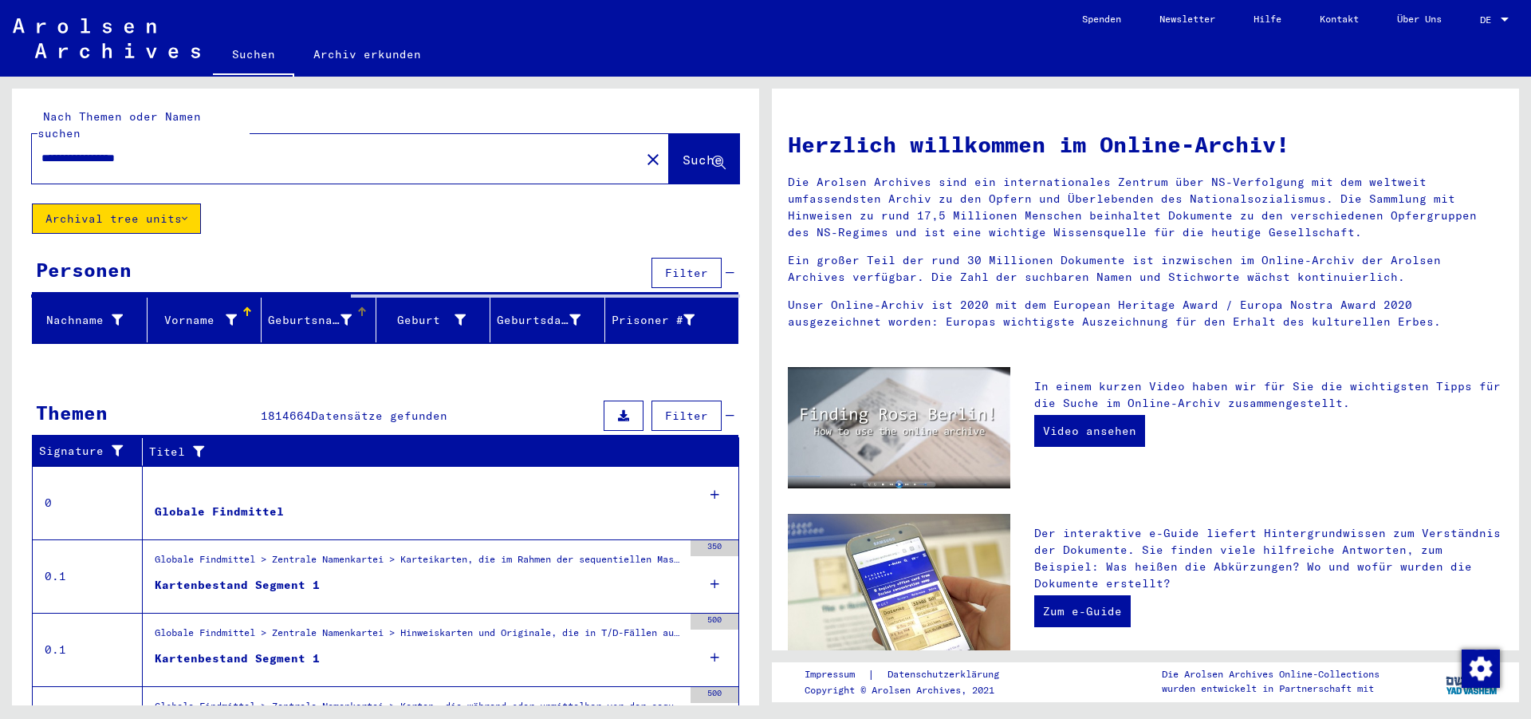
click at [322, 312] on div "Geburtsname" at bounding box center [310, 320] width 84 height 17
click at [219, 150] on input "**********" at bounding box center [331, 158] width 580 height 17
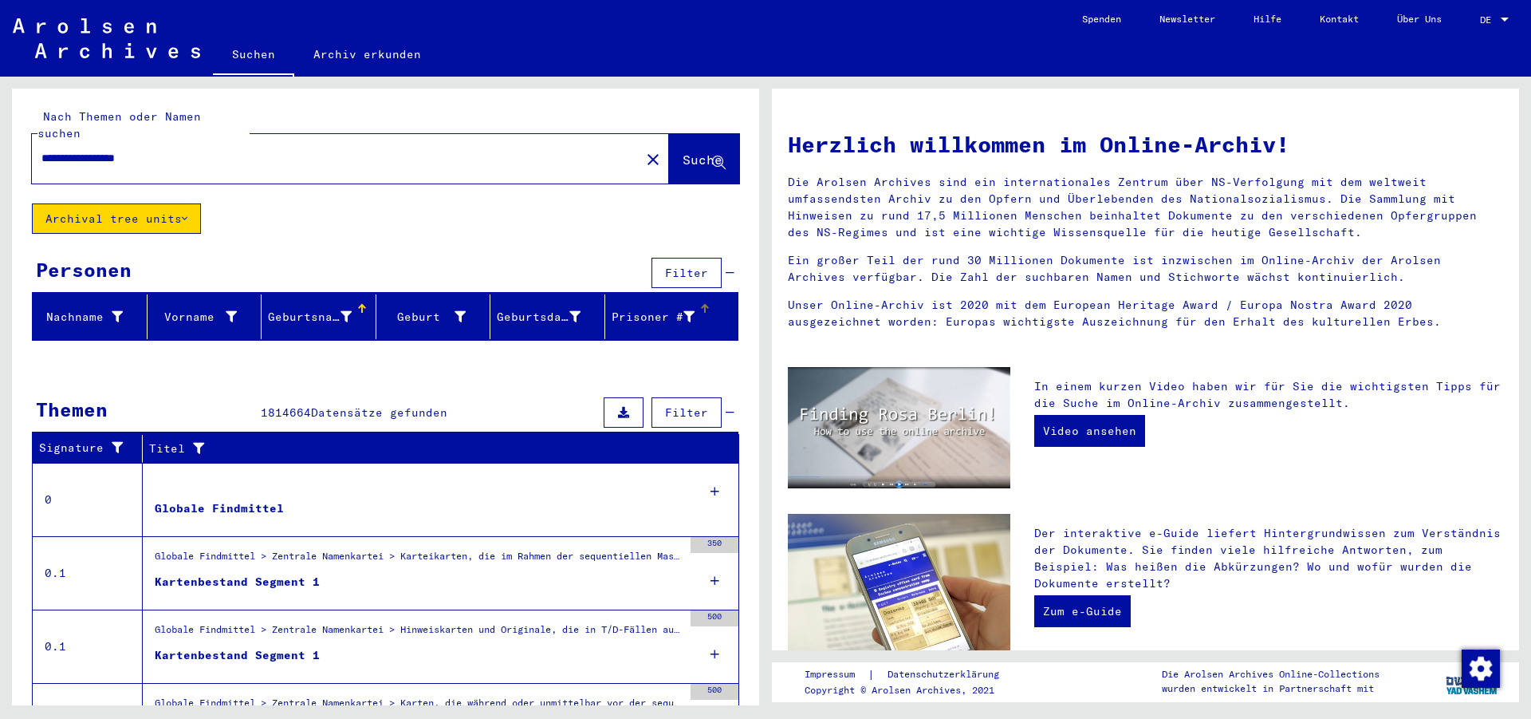
click at [628, 309] on div "Prisoner #" at bounding box center [654, 317] width 84 height 17
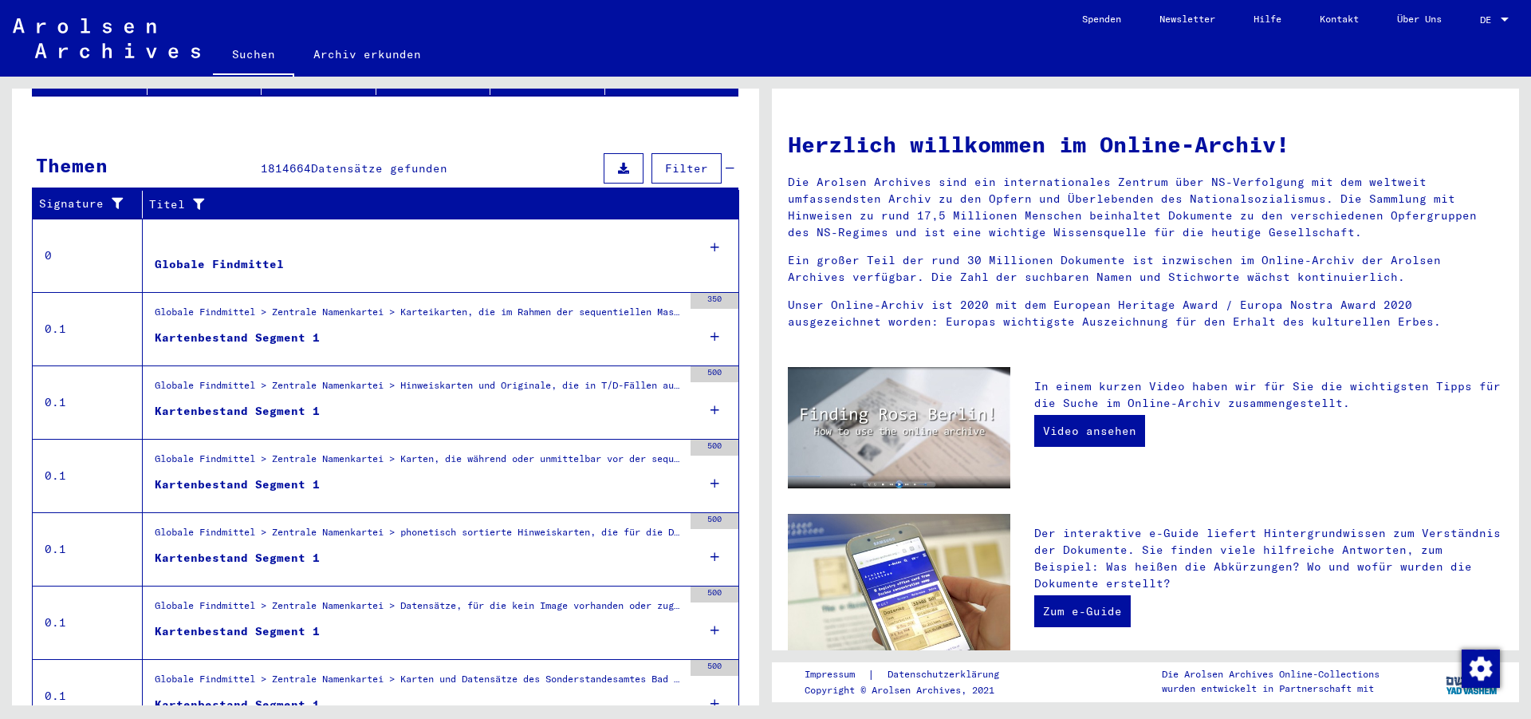
scroll to position [258, 0]
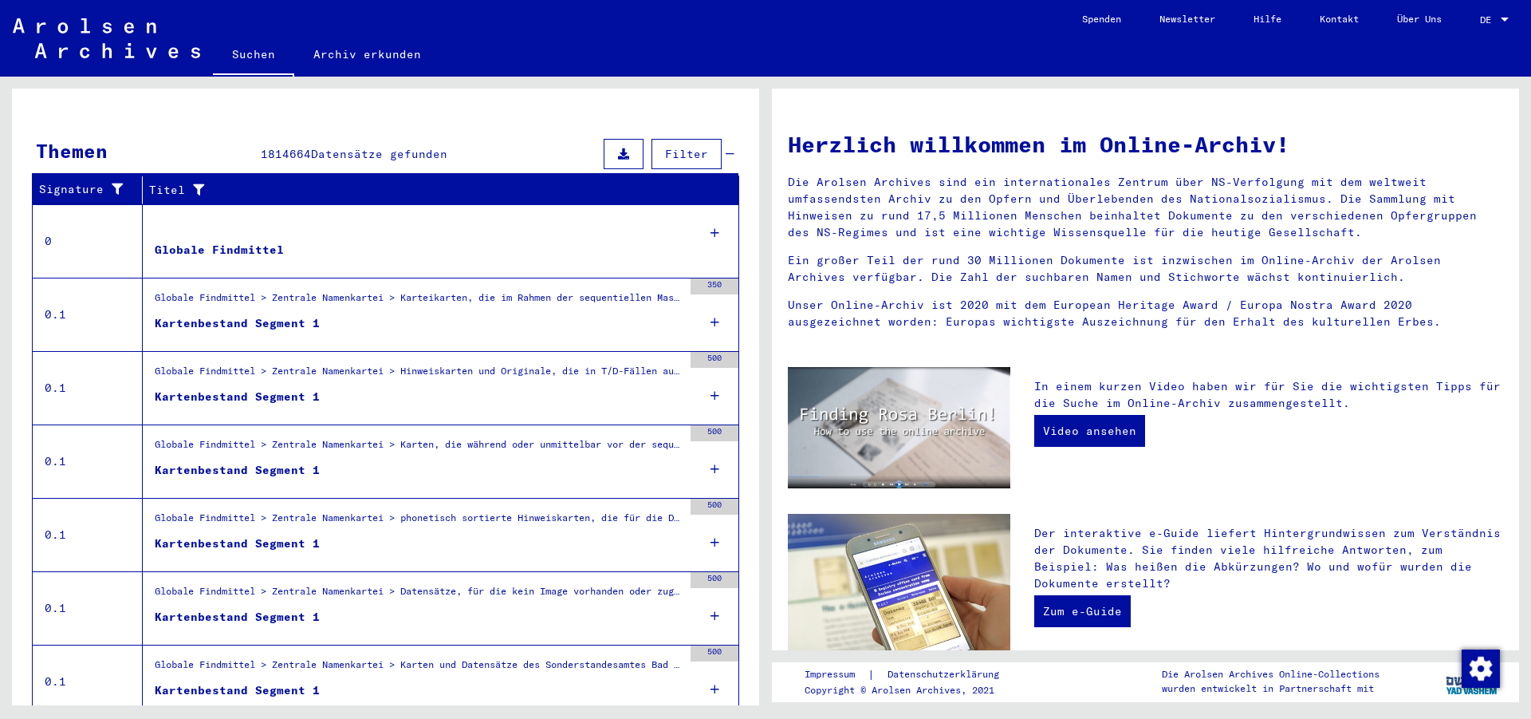
click at [711, 297] on icon at bounding box center [715, 322] width 9 height 56
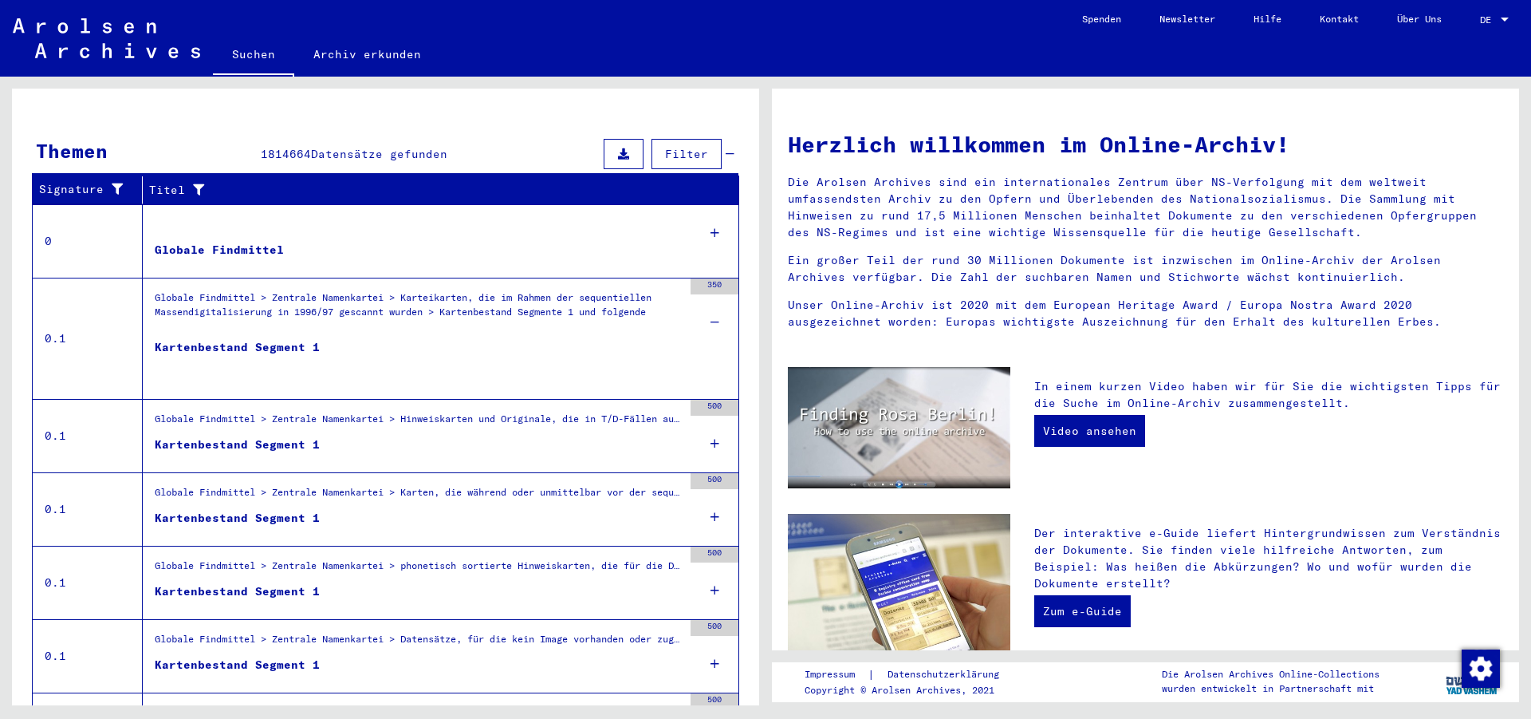
click at [286, 339] on div "Kartenbestand Segment 1" at bounding box center [237, 363] width 165 height 48
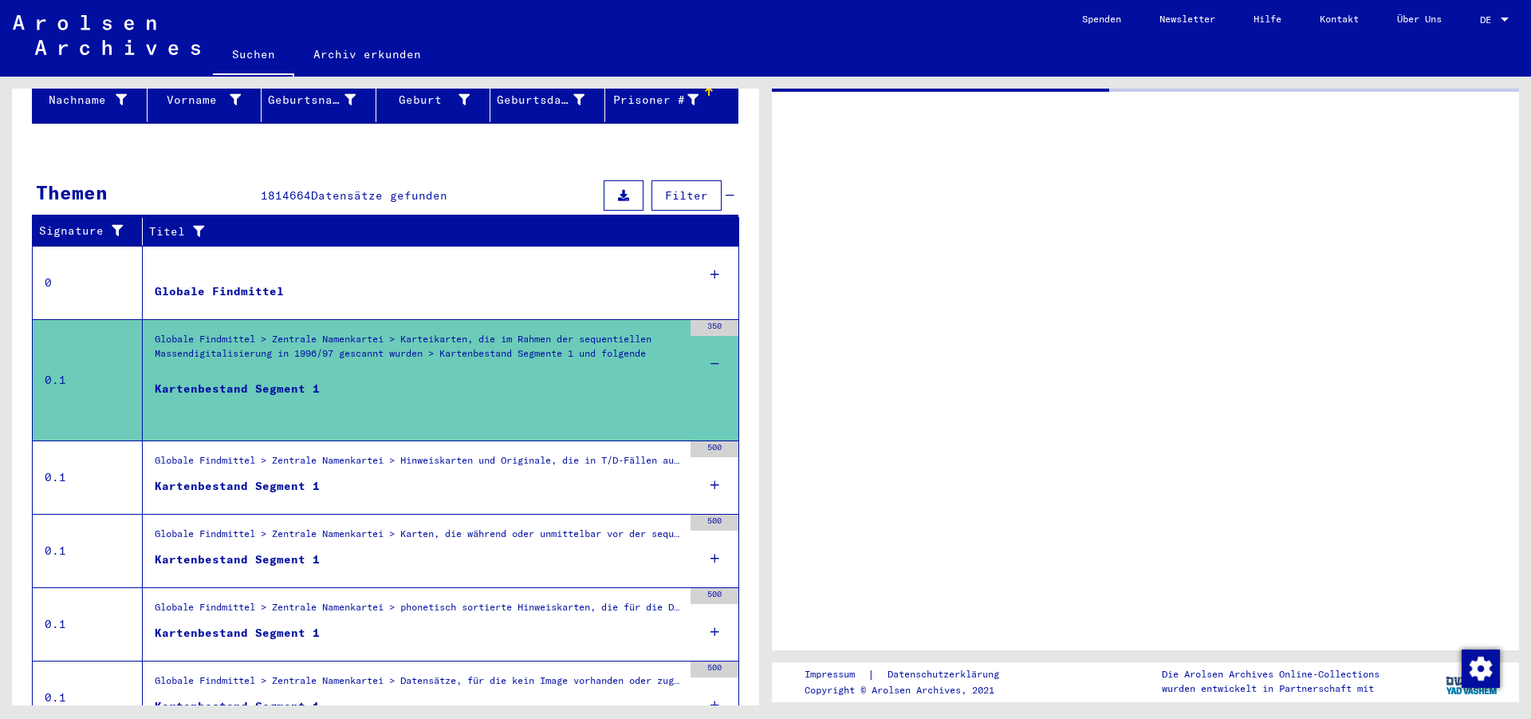
scroll to position [212, 0]
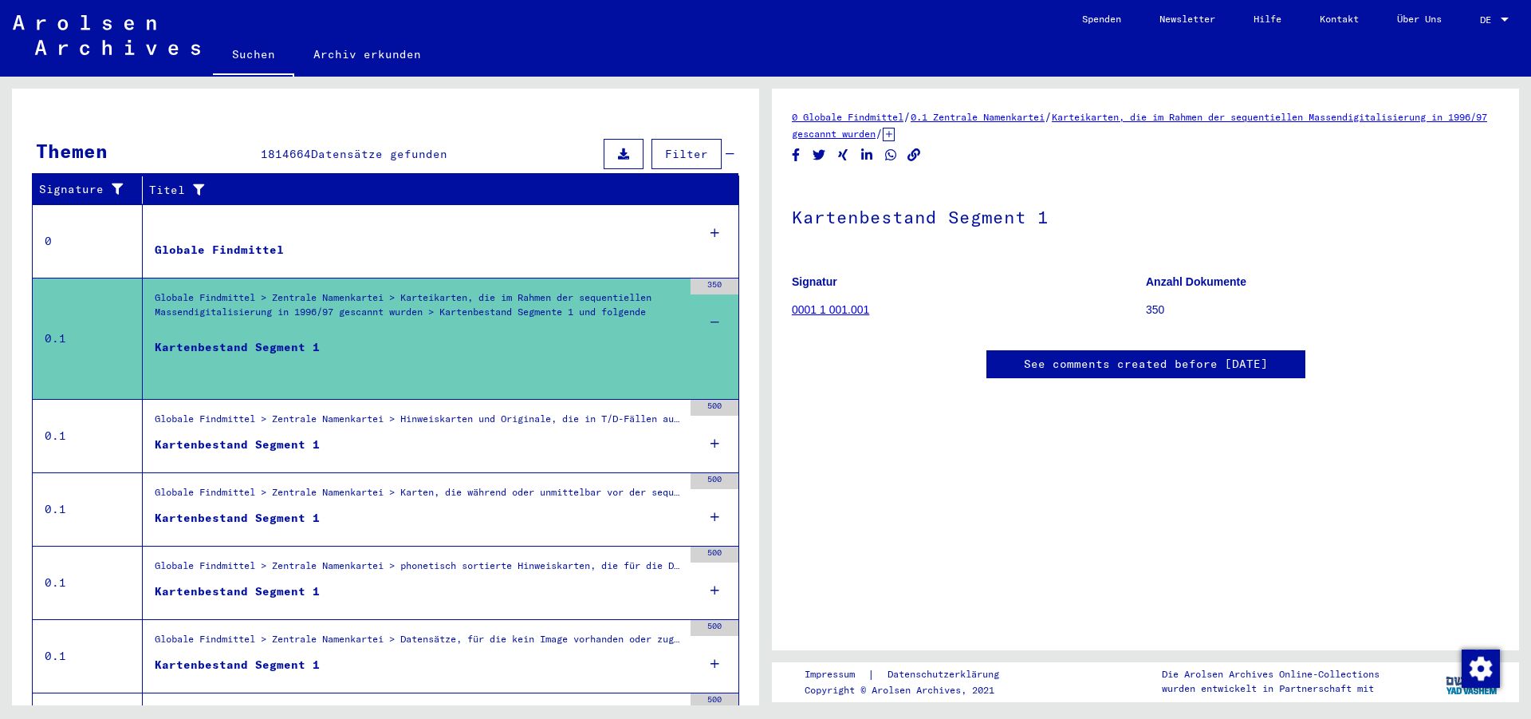
click at [52, 317] on td "0.1" at bounding box center [88, 338] width 110 height 121
click at [820, 311] on link "0001 1 001.001" at bounding box center [830, 309] width 77 height 13
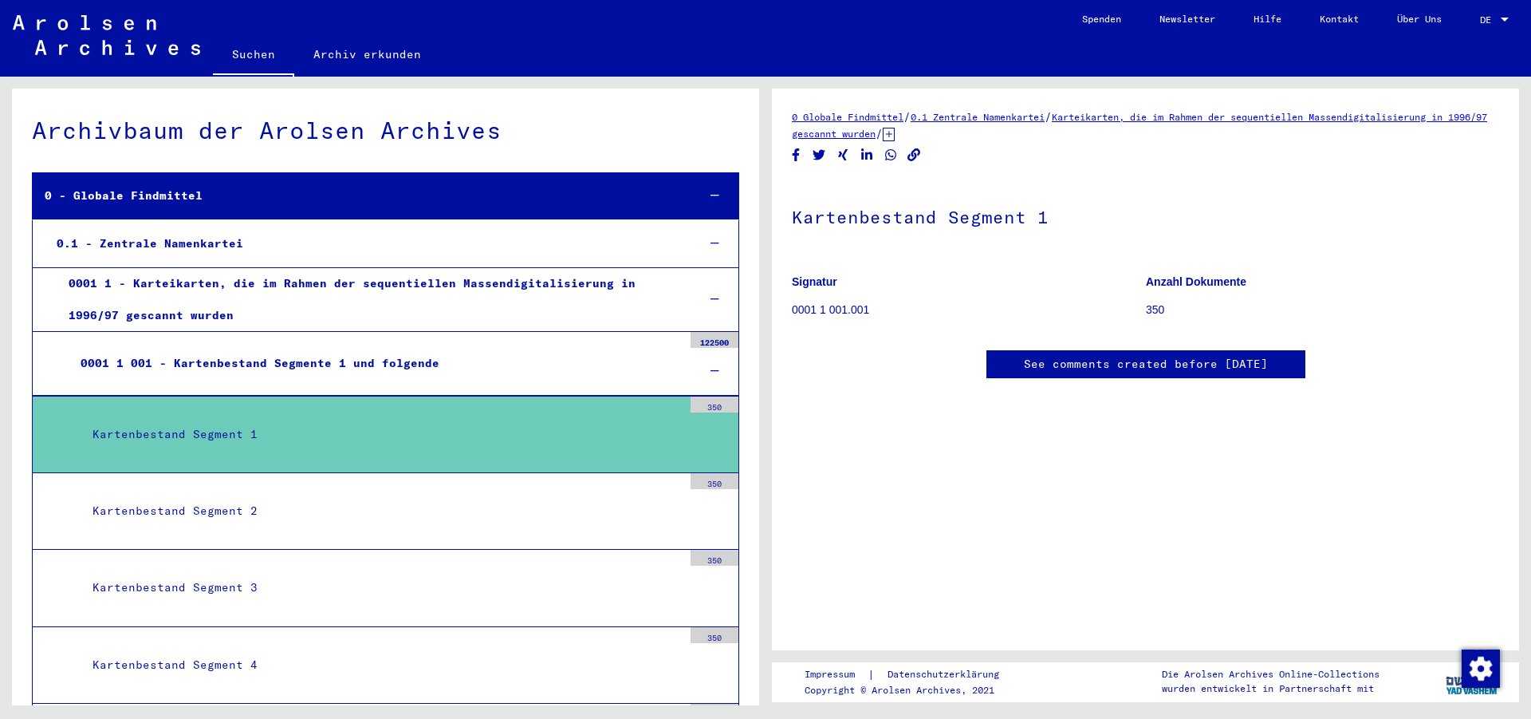
click at [712, 400] on div "350" at bounding box center [715, 404] width 48 height 16
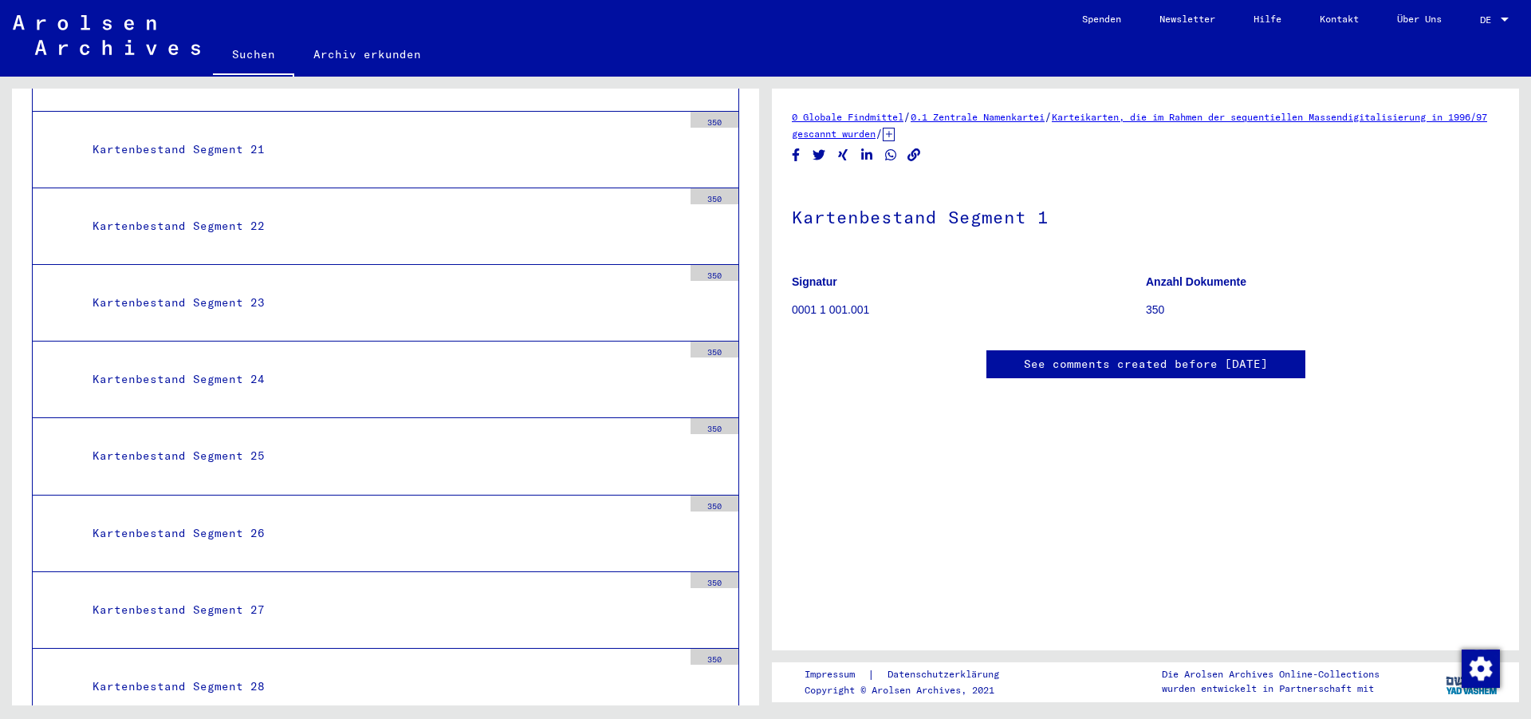
scroll to position [1895, 0]
click at [317, 376] on div "Kartenbestand Segment 25" at bounding box center [382, 379] width 602 height 31
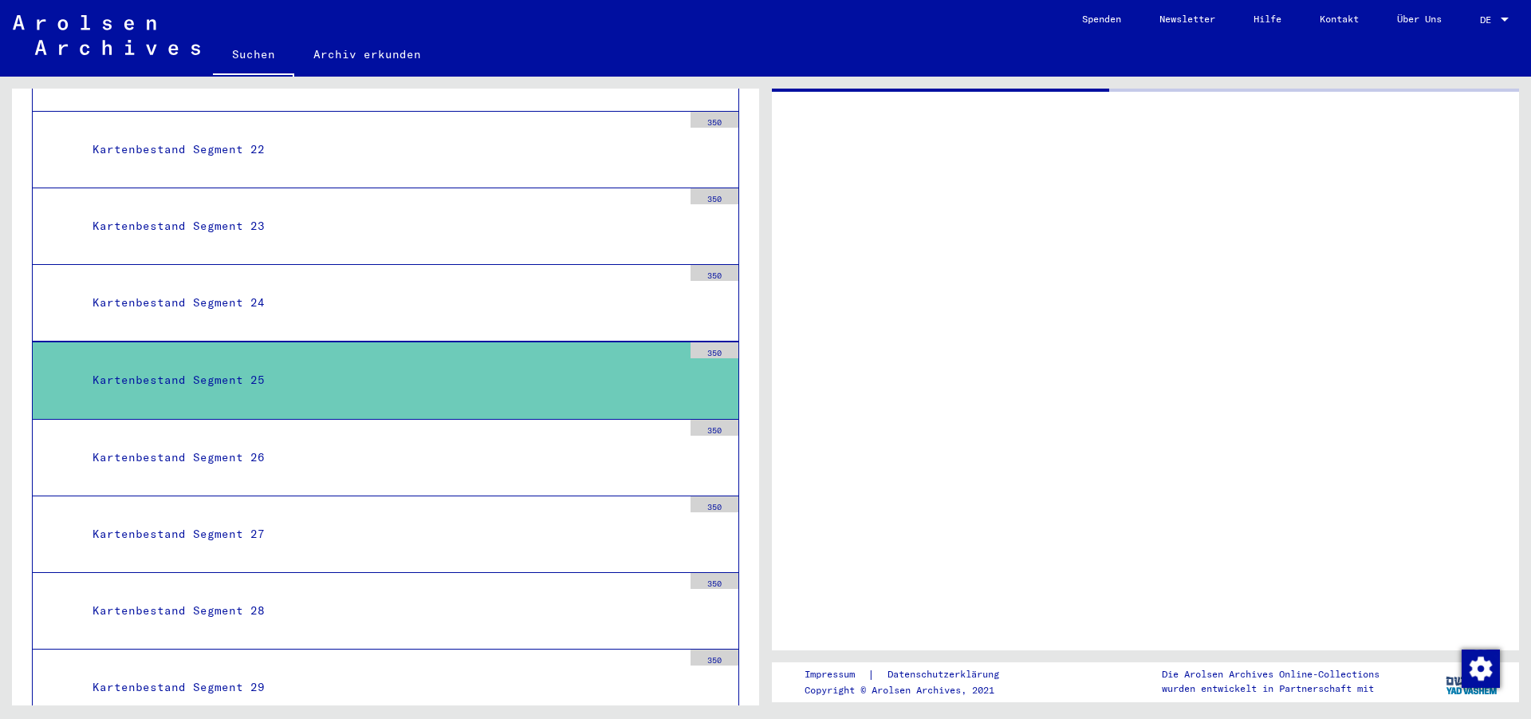
scroll to position [1894, 0]
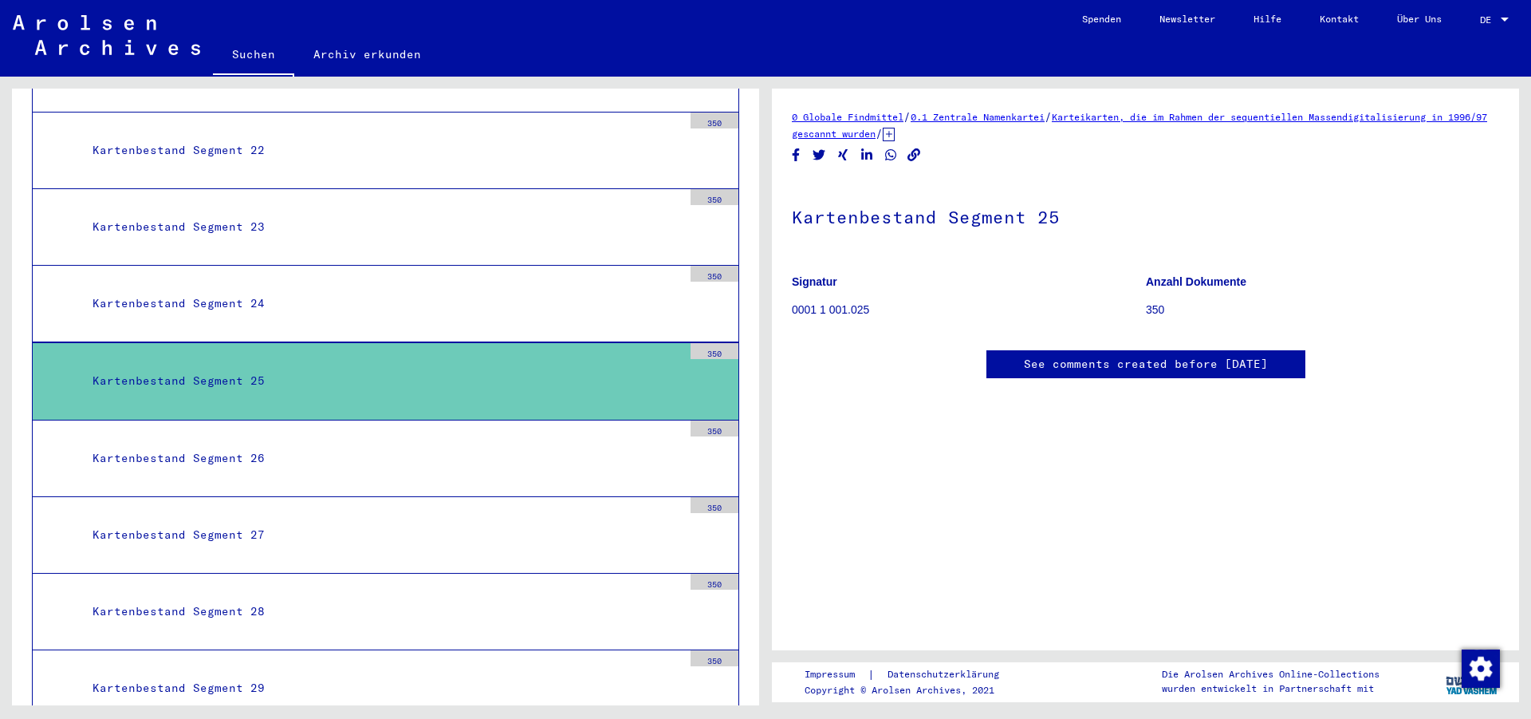
click at [697, 343] on div "350" at bounding box center [715, 351] width 48 height 16
click at [520, 368] on div "Kartenbestand Segment 25" at bounding box center [382, 380] width 602 height 31
click at [120, 33] on img at bounding box center [106, 35] width 187 height 40
